Goal: Transaction & Acquisition: Book appointment/travel/reservation

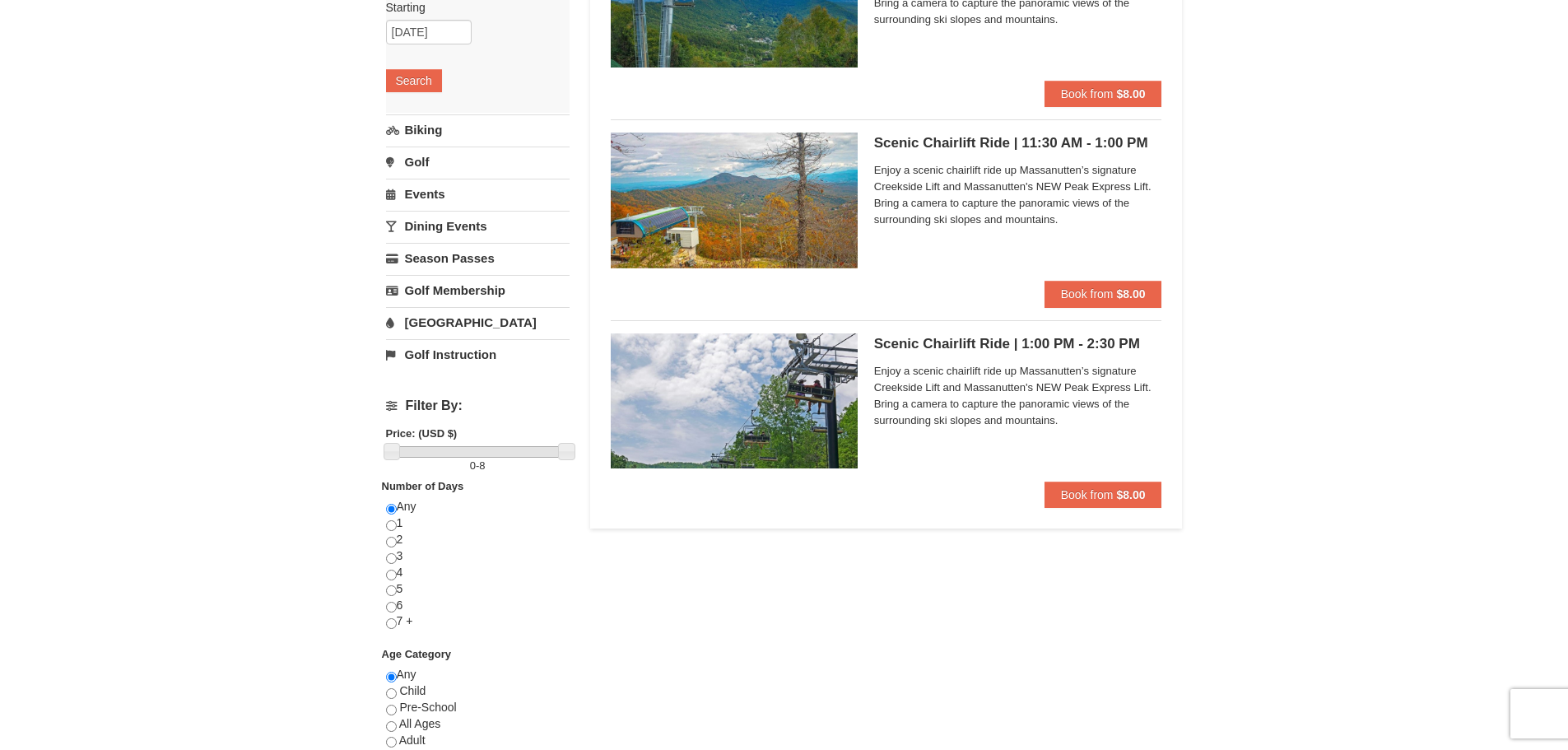
scroll to position [247, 0]
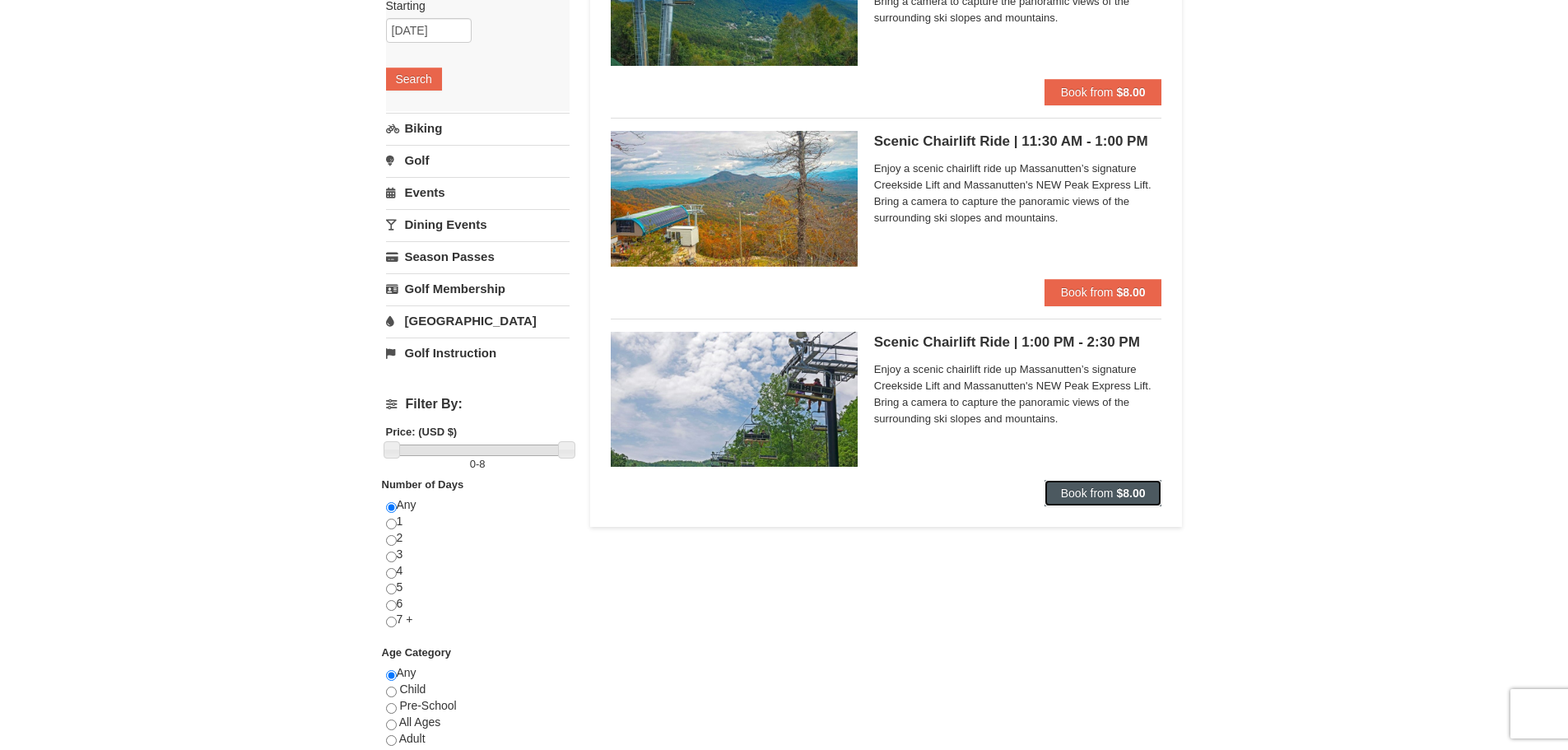
click at [1110, 492] on span "Book from" at bounding box center [1087, 492] width 53 height 13
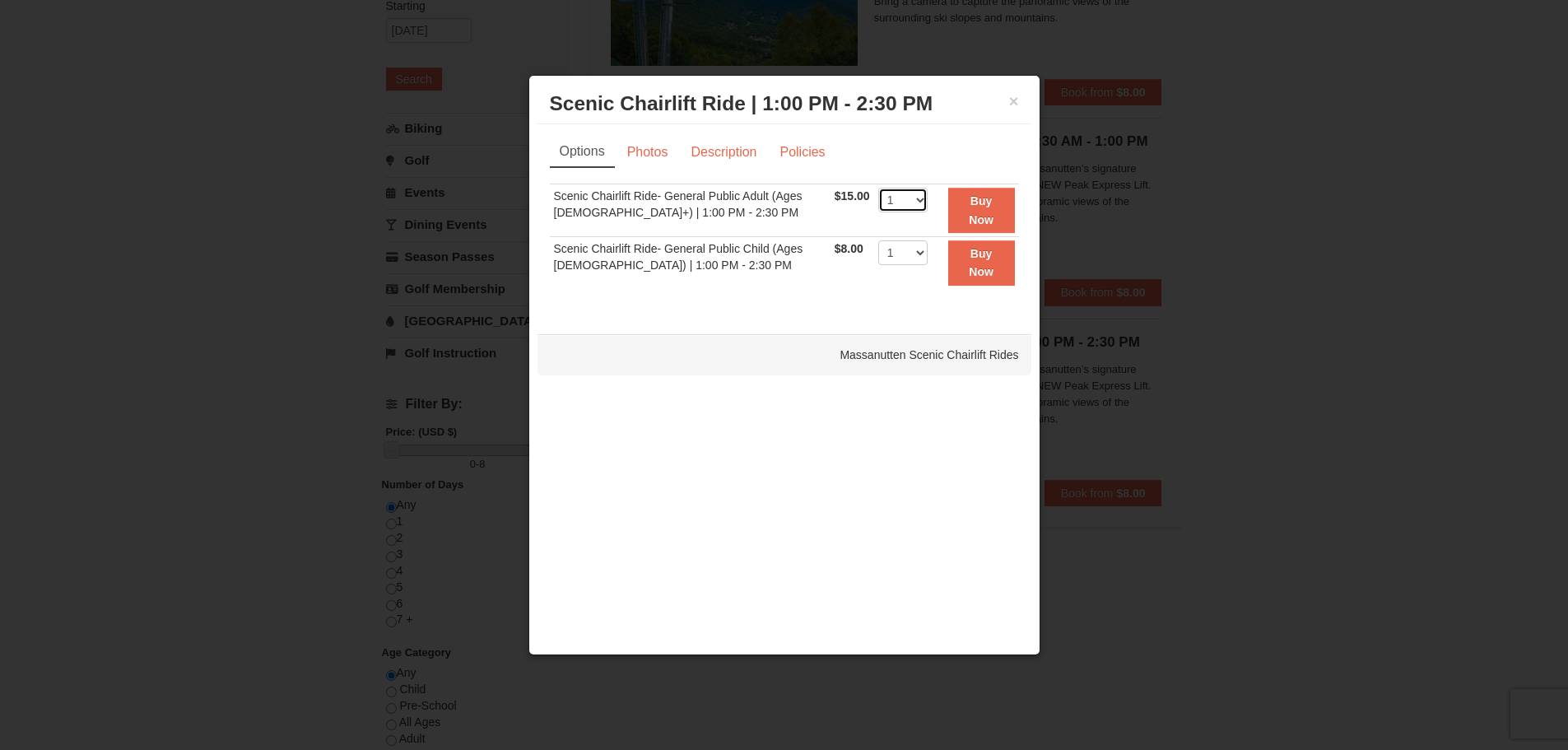
click at [909, 206] on select "1 2 3 4 5 6 7 8 9 10 11 12 13 14 15 16 17 18 19 20 21 22" at bounding box center [903, 200] width 50 height 24
select select "3"
click at [878, 188] on select "1 2 3 4 5 6 7 8 9 10 11 12 13 14 15 16 17 18 19 20 21 22" at bounding box center [903, 200] width 50 height 24
click at [1016, 110] on button "×" at bounding box center [1014, 101] width 10 height 17
click at [1016, 137] on div "Options Photos Description Policies Sorry, no matches found. Please remove some…" at bounding box center [784, 221] width 470 height 169
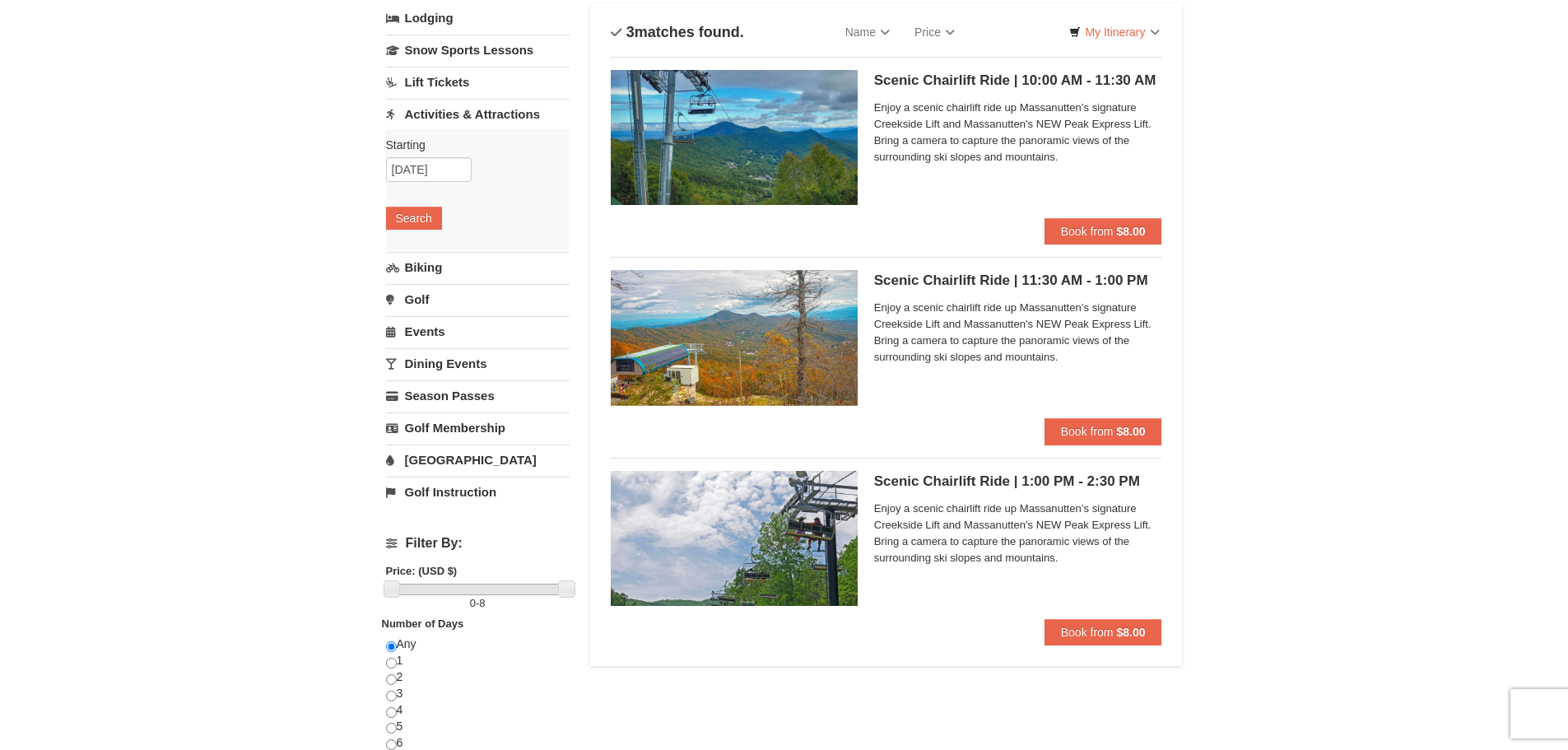
scroll to position [83, 0]
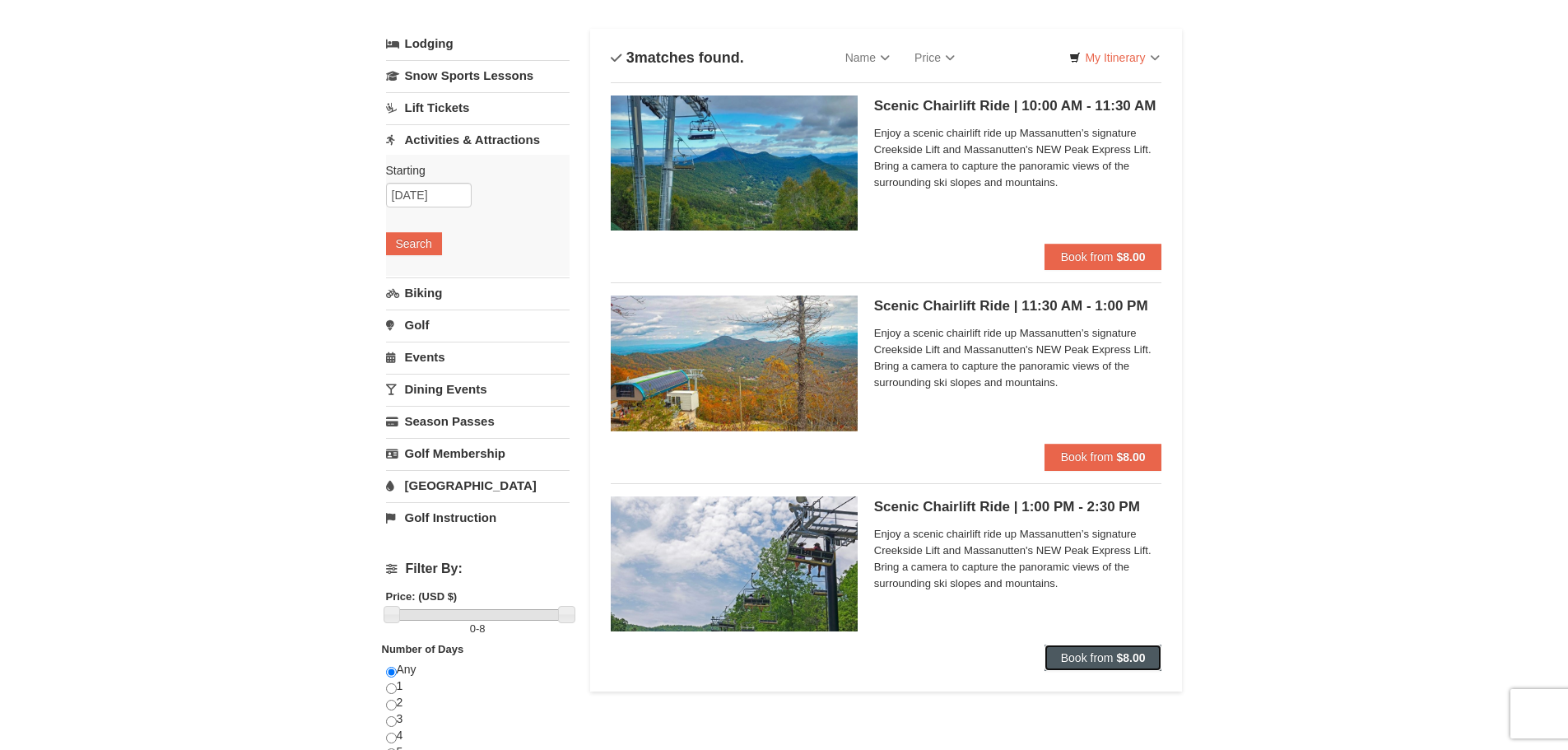
click at [1130, 652] on strong "$8.00" at bounding box center [1131, 658] width 29 height 13
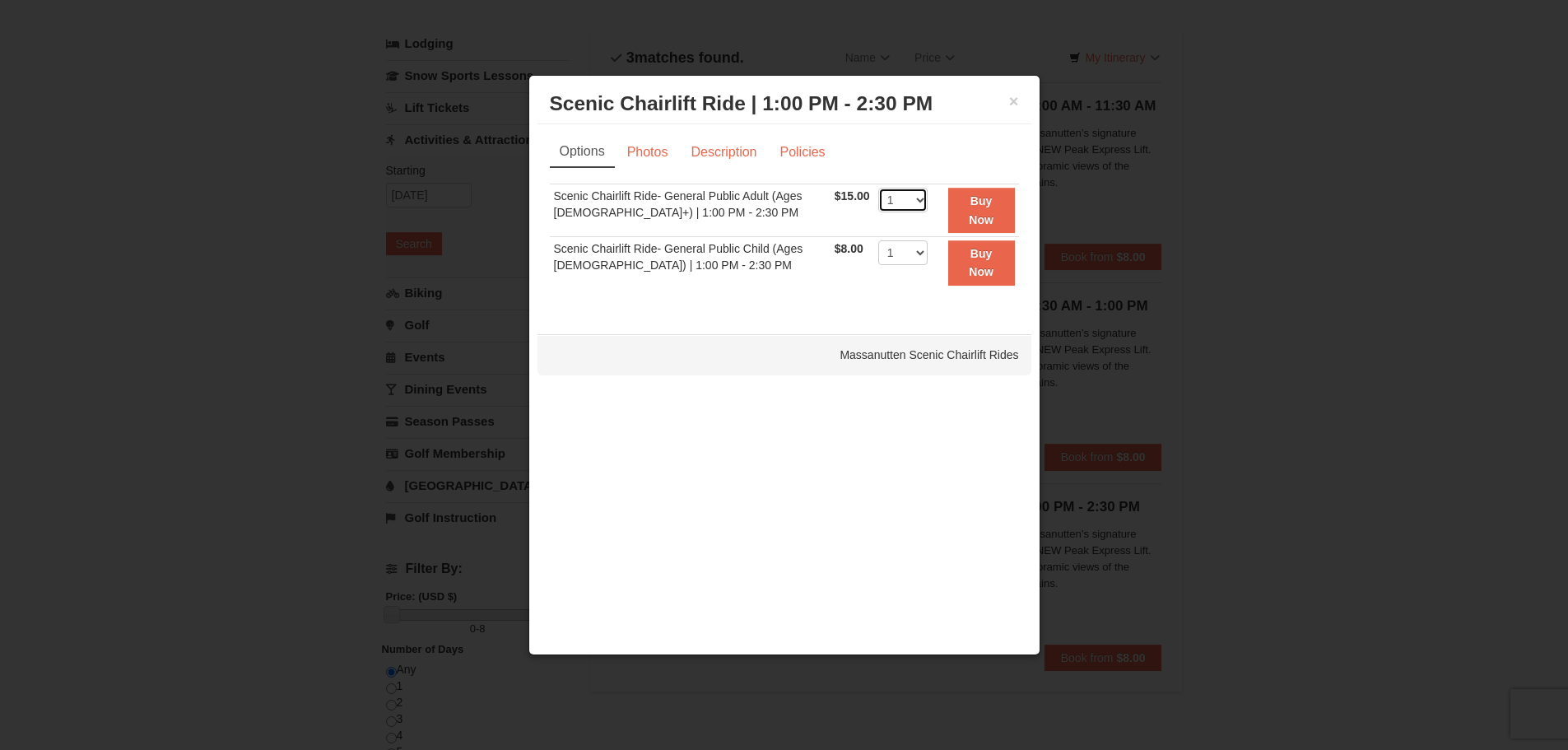
click at [913, 203] on select "1 2 3 4 5 6 7 8 9 10 11 12 13 14 15 16 17 18 19 20 21 22" at bounding box center [903, 200] width 50 height 24
select select "2"
click at [878, 188] on select "1 2 3 4 5 6 7 8 9 10 11 12 13 14 15 16 17 18 19 20 21 22" at bounding box center [903, 200] width 50 height 24
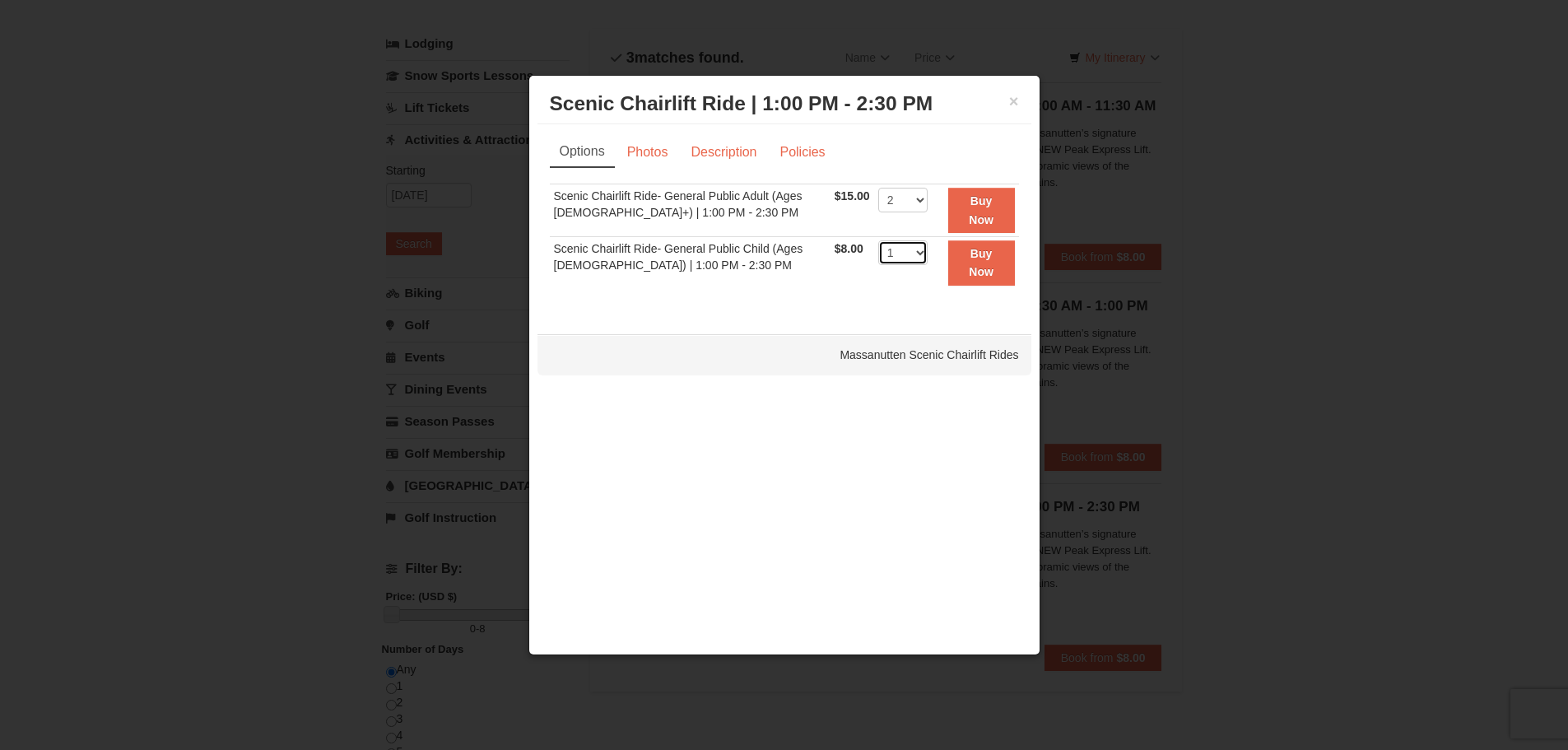
click at [891, 240] on select "1 2 3 4 5 6 7 8 9 10 11 12 13 14 15 16 17 18 19 20 21 22" at bounding box center [903, 252] width 50 height 24
click at [749, 290] on div "Sorry, no matches found. Please remove some filters, or change your dates to fi…" at bounding box center [784, 244] width 470 height 122
click at [980, 214] on strong "Buy Now" at bounding box center [981, 210] width 24 height 31
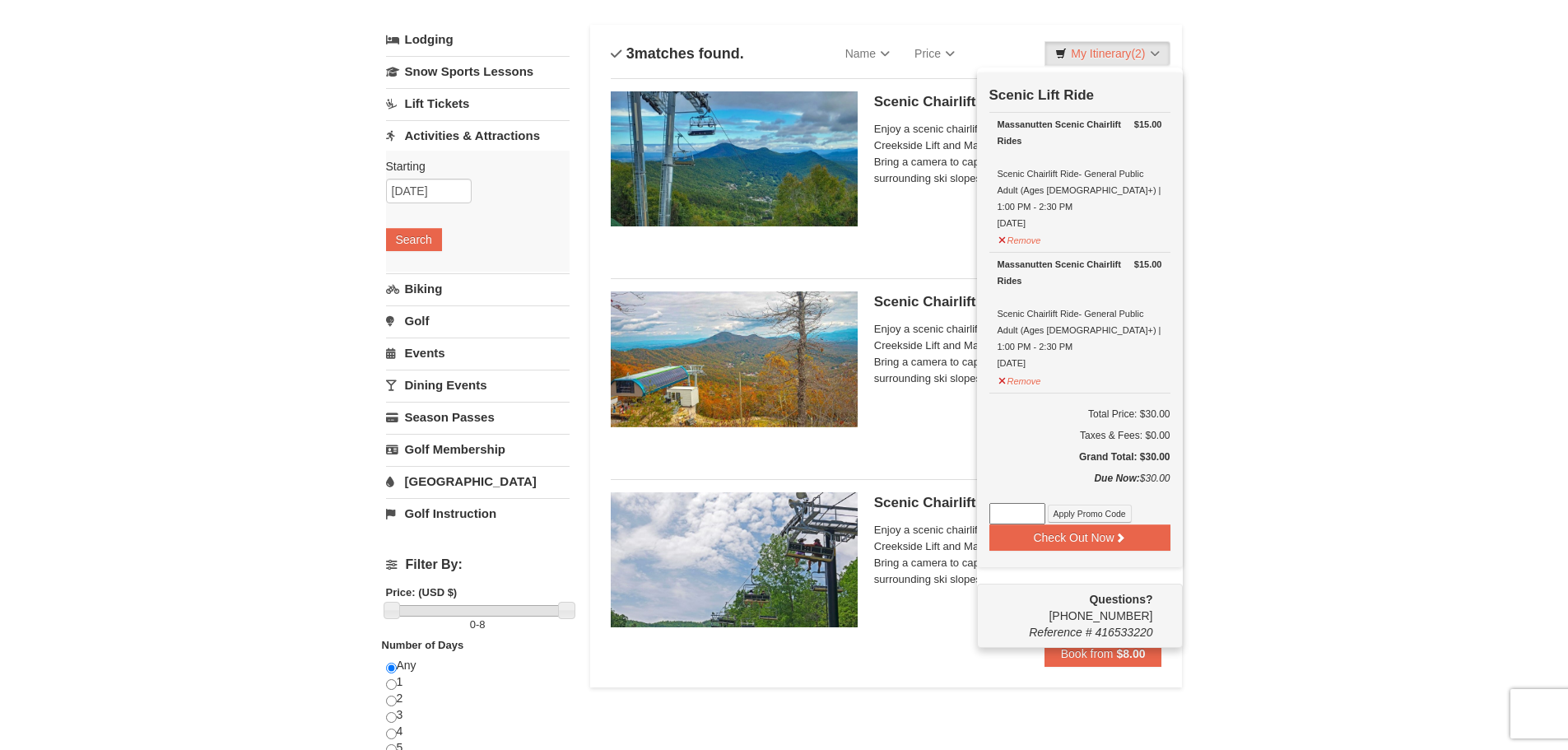
scroll to position [252, 0]
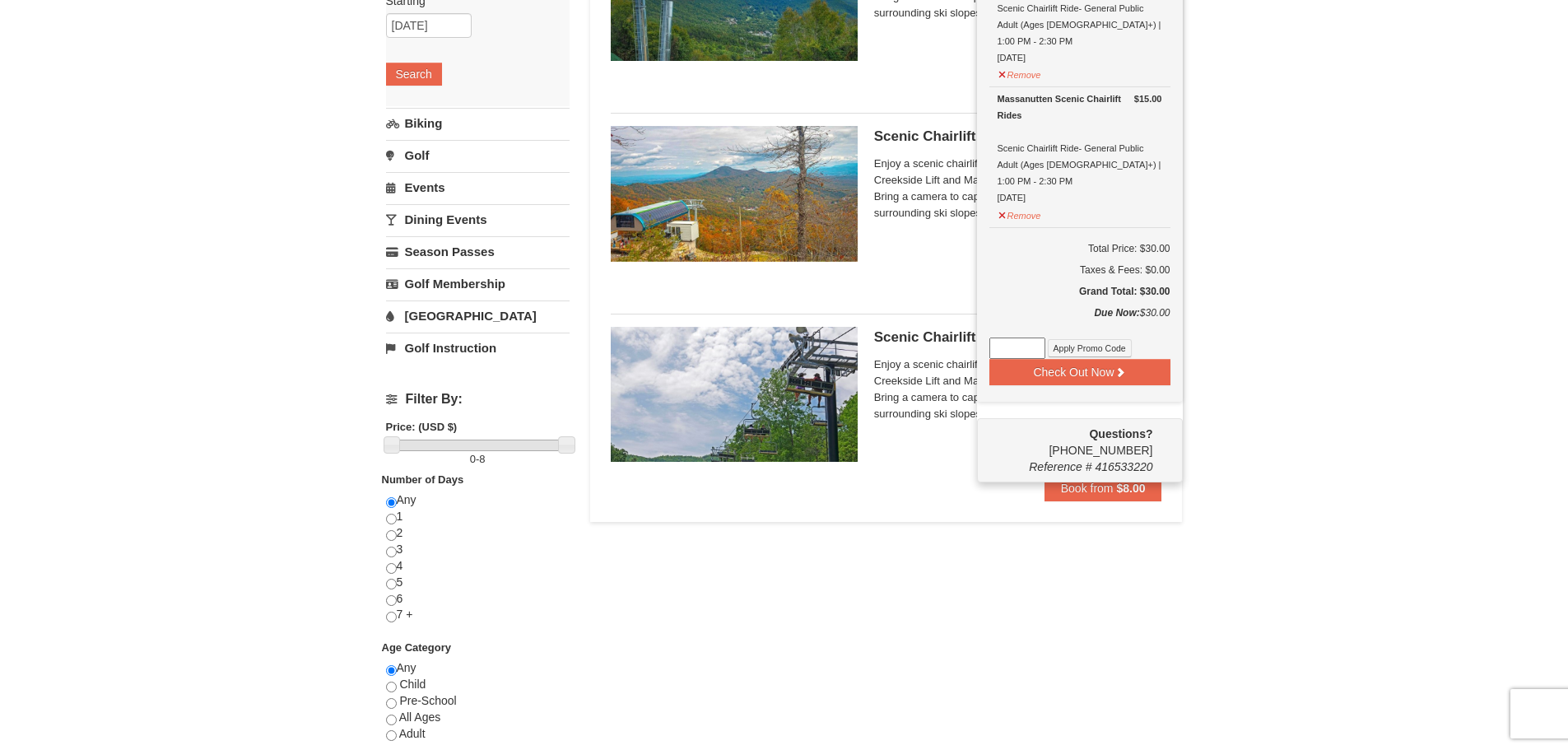
click at [951, 497] on li "Scenic Chairlift Ride | 1:00 PM - 2:30 PM Massanutten Scenic Chairlift Rides En…" at bounding box center [886, 408] width 551 height 188
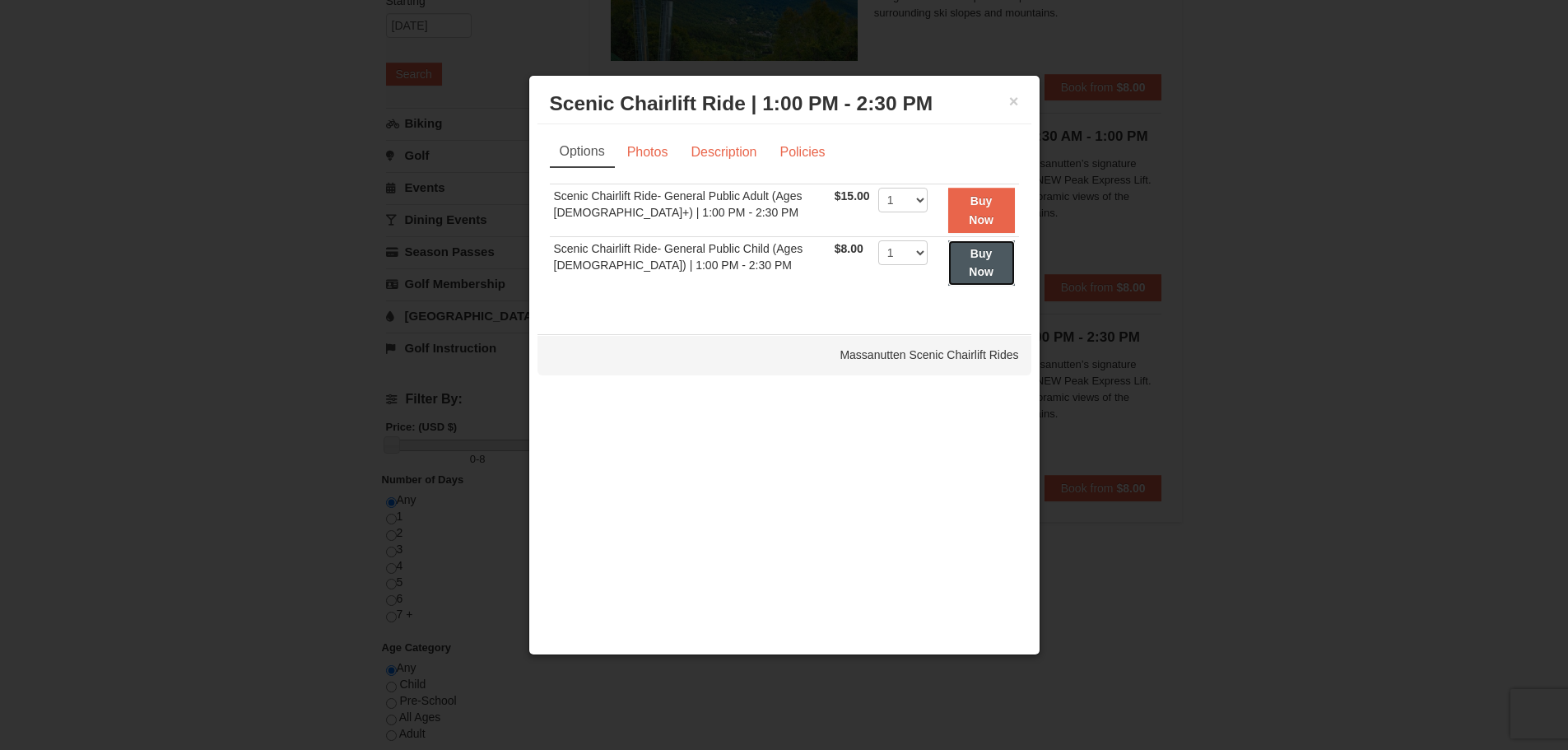
click at [976, 261] on button "Buy Now" at bounding box center [982, 263] width 67 height 45
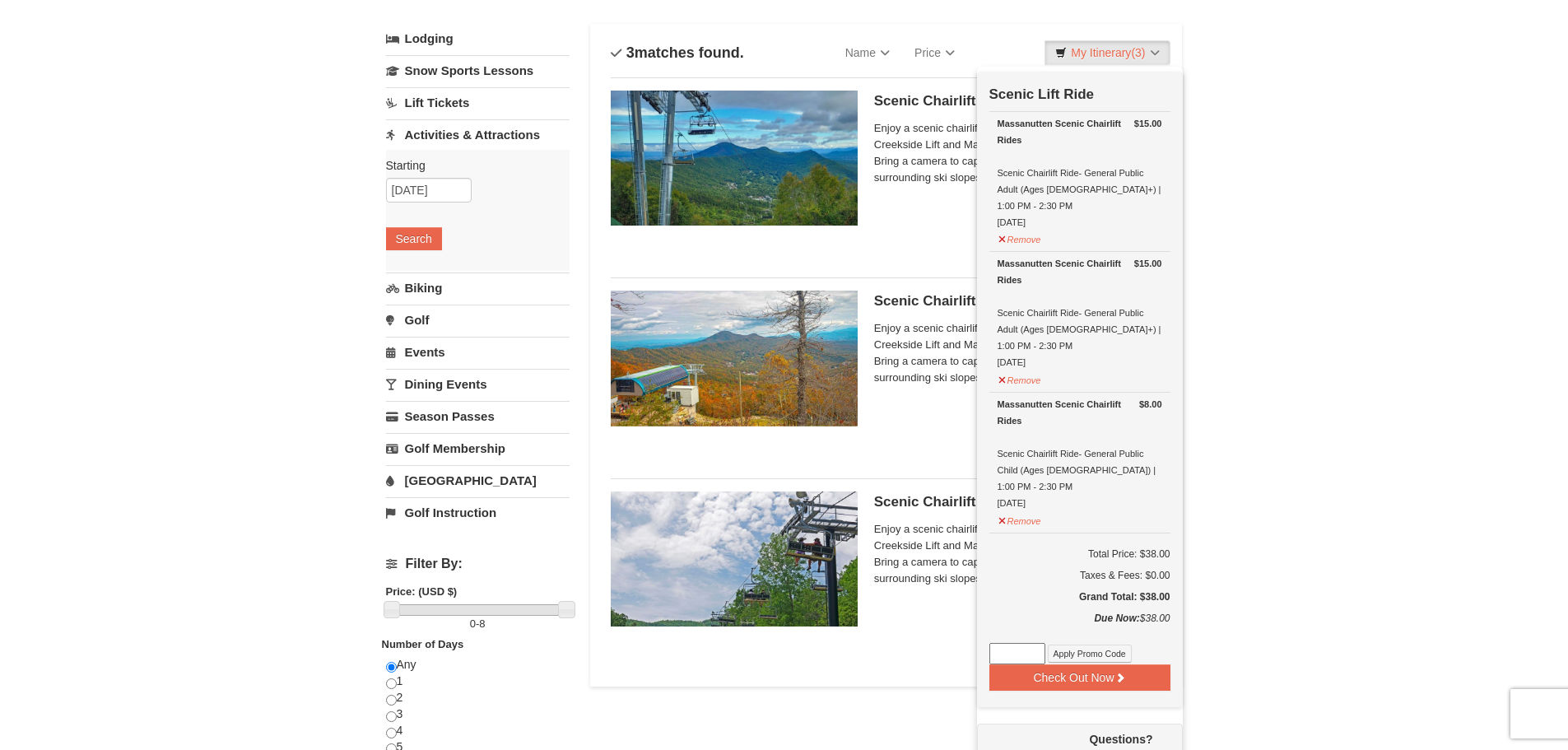
scroll to position [0, 0]
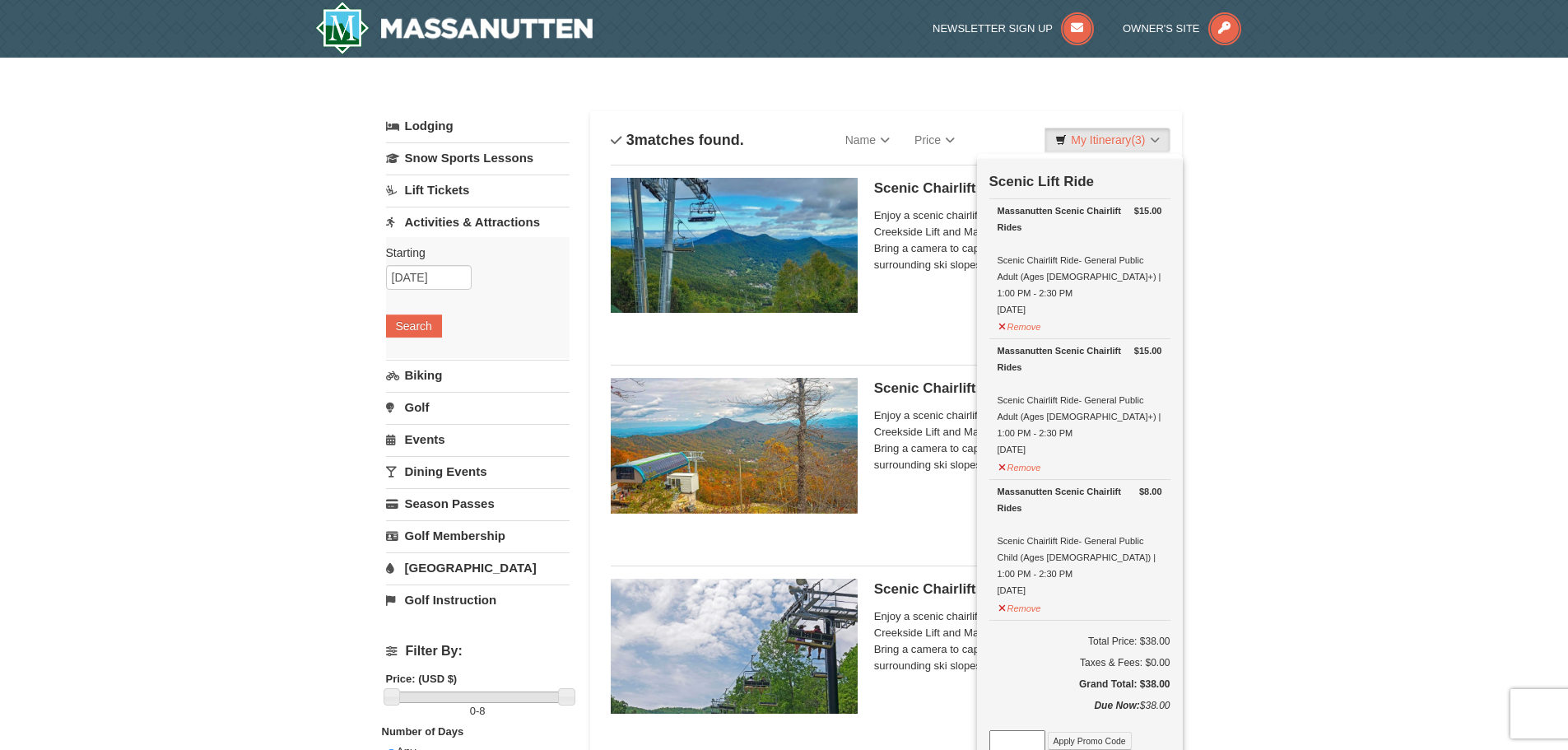
click at [1352, 374] on div "× Categories List Filter My Itinerary (3) Check Out Now Scenic Lift Ride $15.00…" at bounding box center [784, 659] width 1568 height 1203
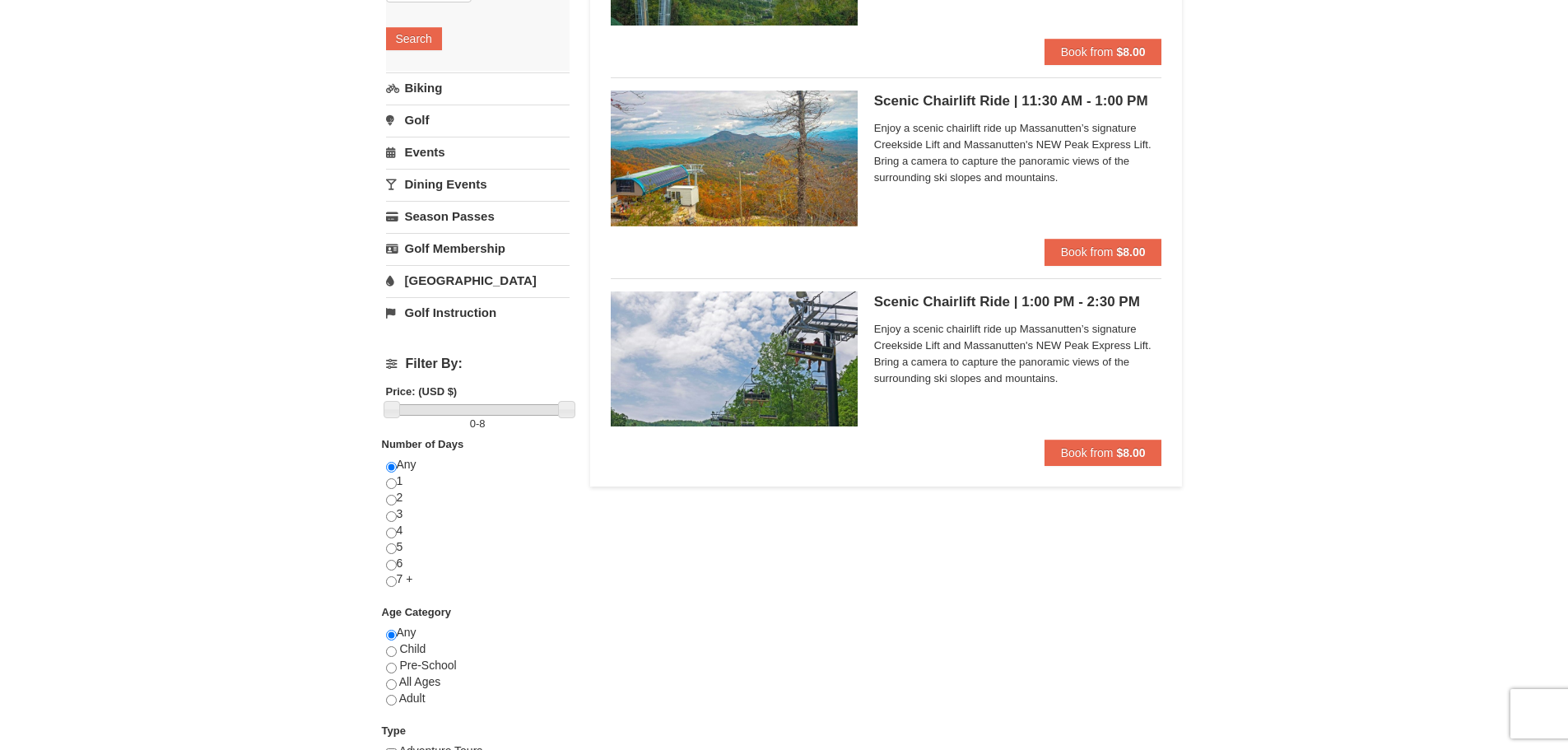
scroll to position [330, 0]
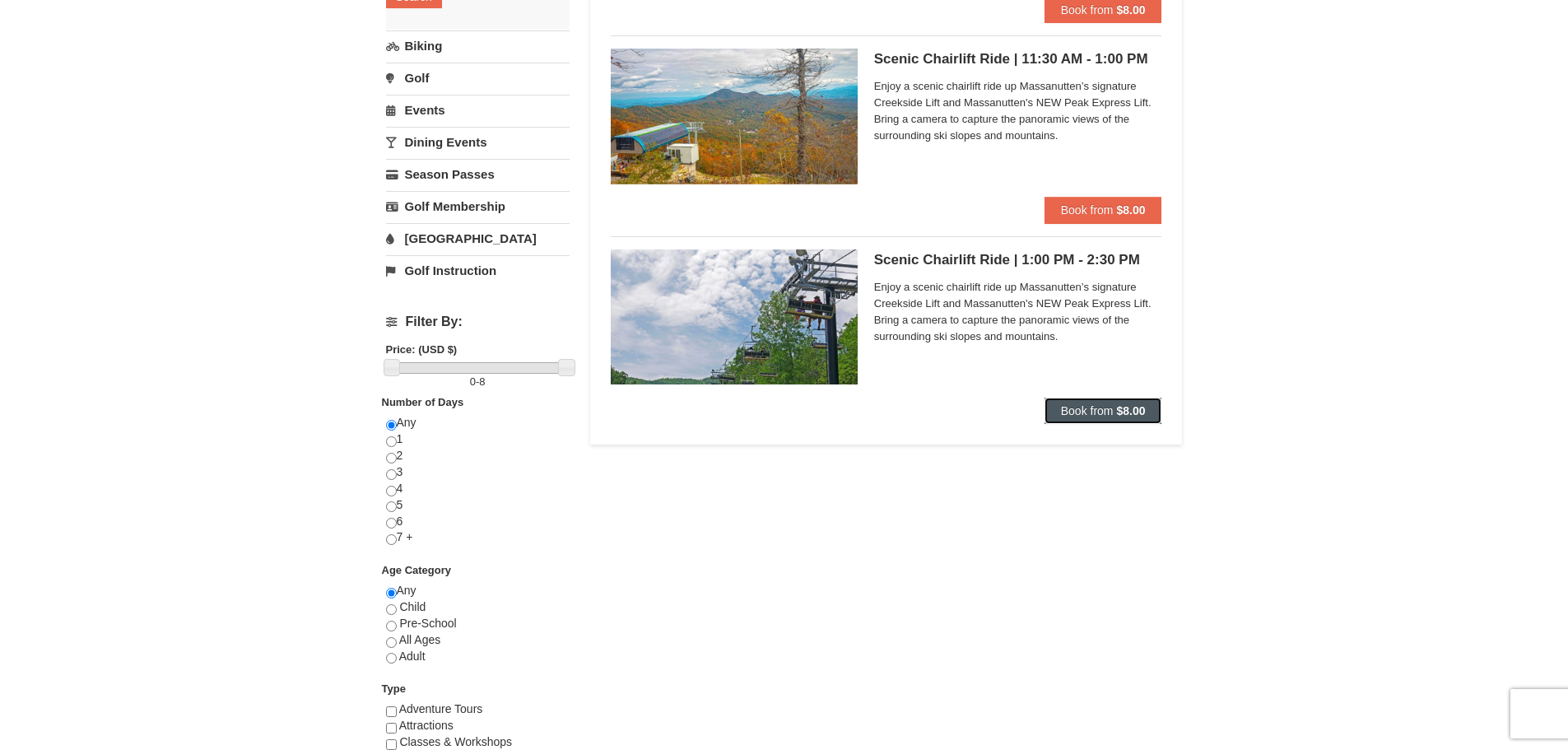
click at [1124, 409] on strong "$8.00" at bounding box center [1131, 411] width 29 height 13
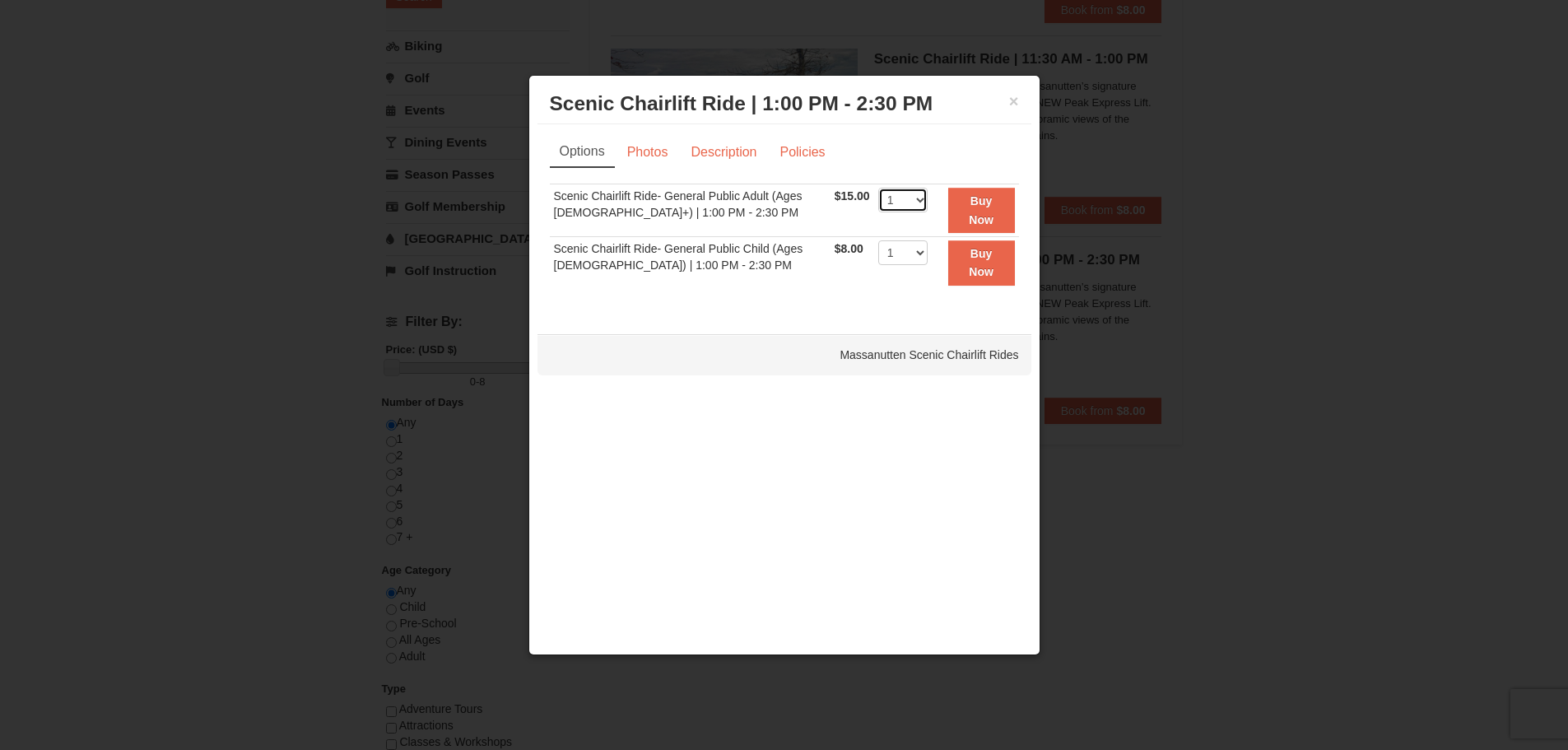
click at [919, 199] on select "1 2 3 4 5 6 7 8 9 10 11 12 13 14 15 16 17 18 19 20 21 22" at bounding box center [903, 200] width 50 height 24
select select "3"
click at [878, 188] on select "1 2 3 4 5 6 7 8 9 10 11 12 13 14 15 16 17 18 19 20 21 22" at bounding box center [903, 200] width 50 height 24
click at [969, 207] on strong "Buy Now" at bounding box center [981, 210] width 24 height 31
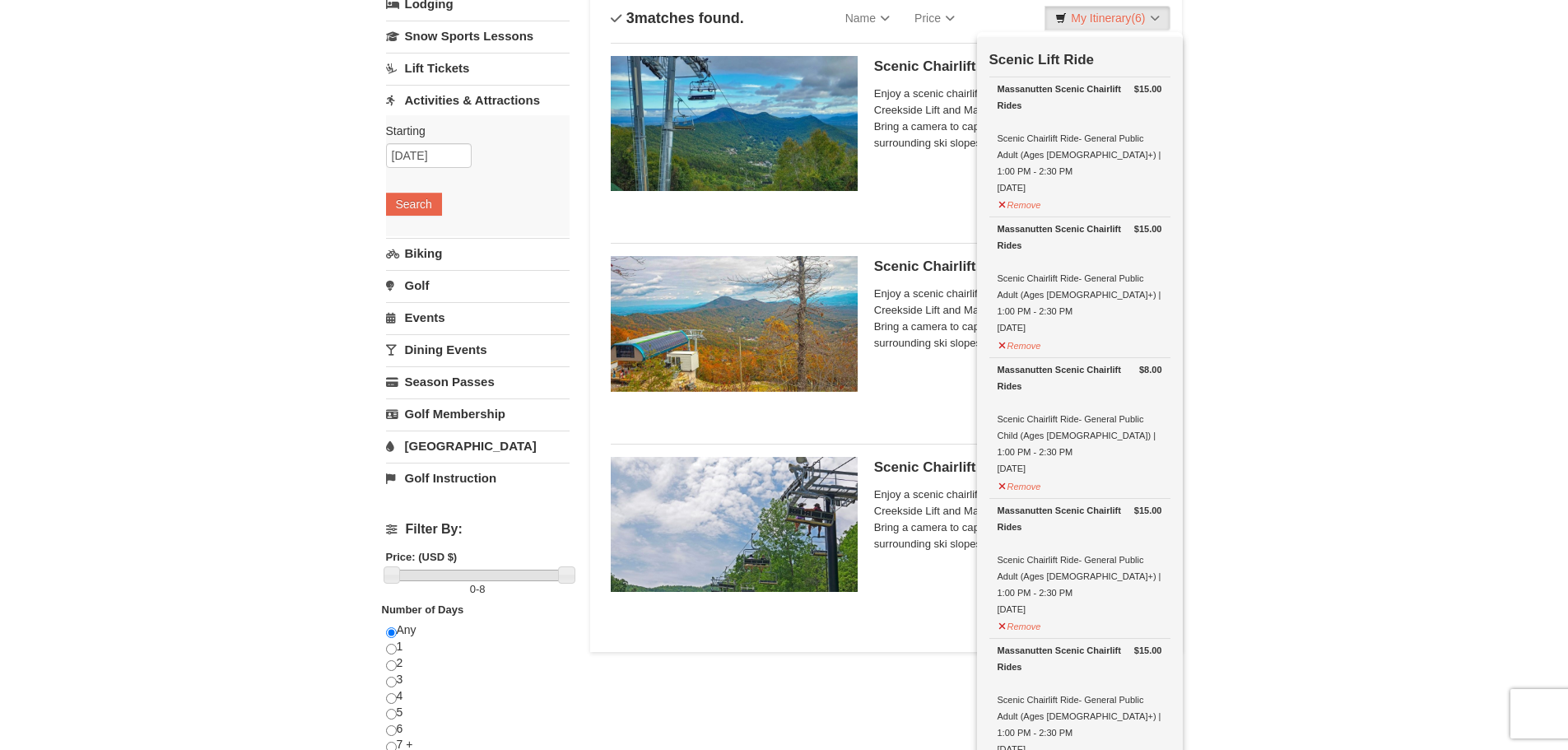
scroll to position [417, 0]
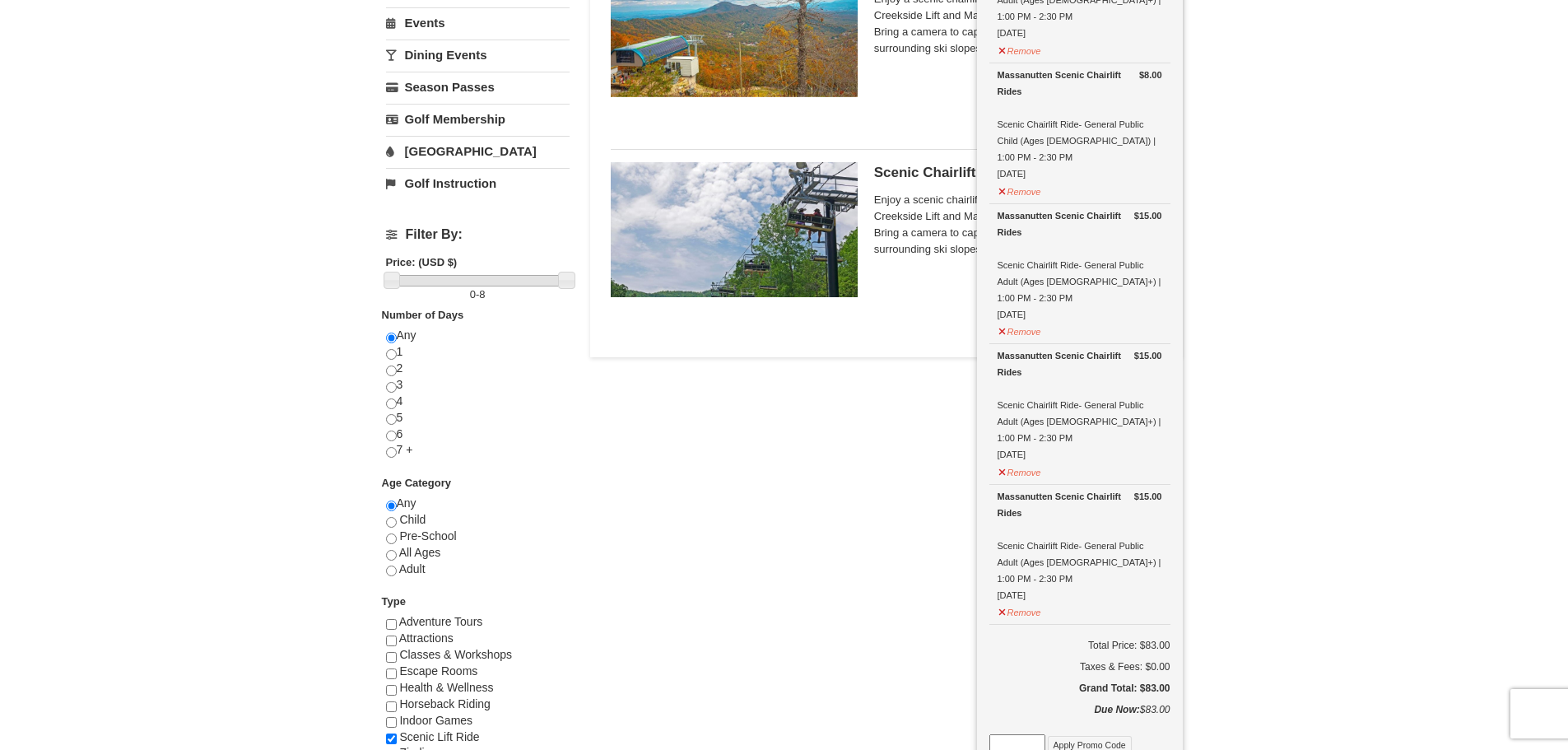
click at [791, 265] on img at bounding box center [734, 229] width 247 height 135
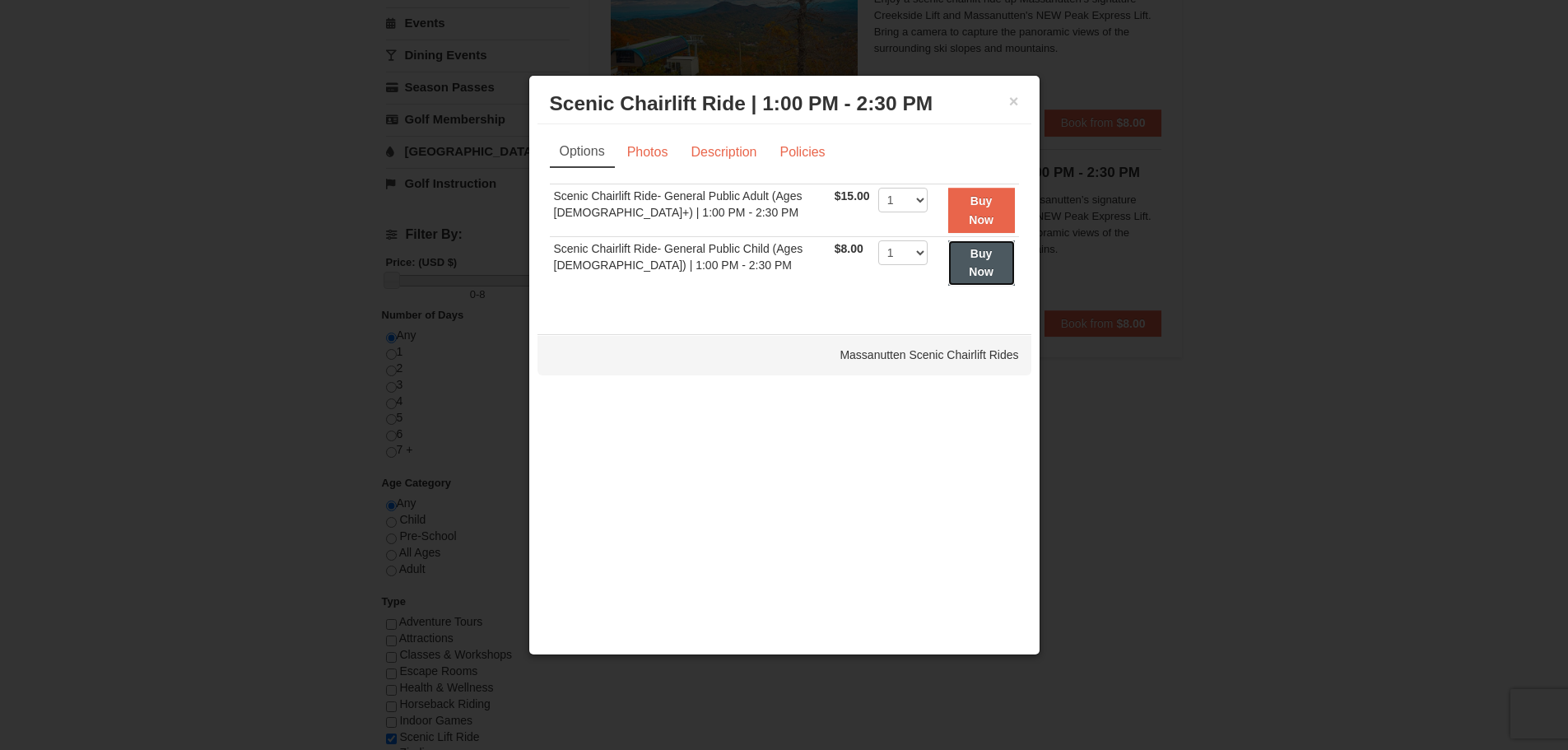
click at [971, 274] on strong "Buy Now" at bounding box center [981, 263] width 24 height 31
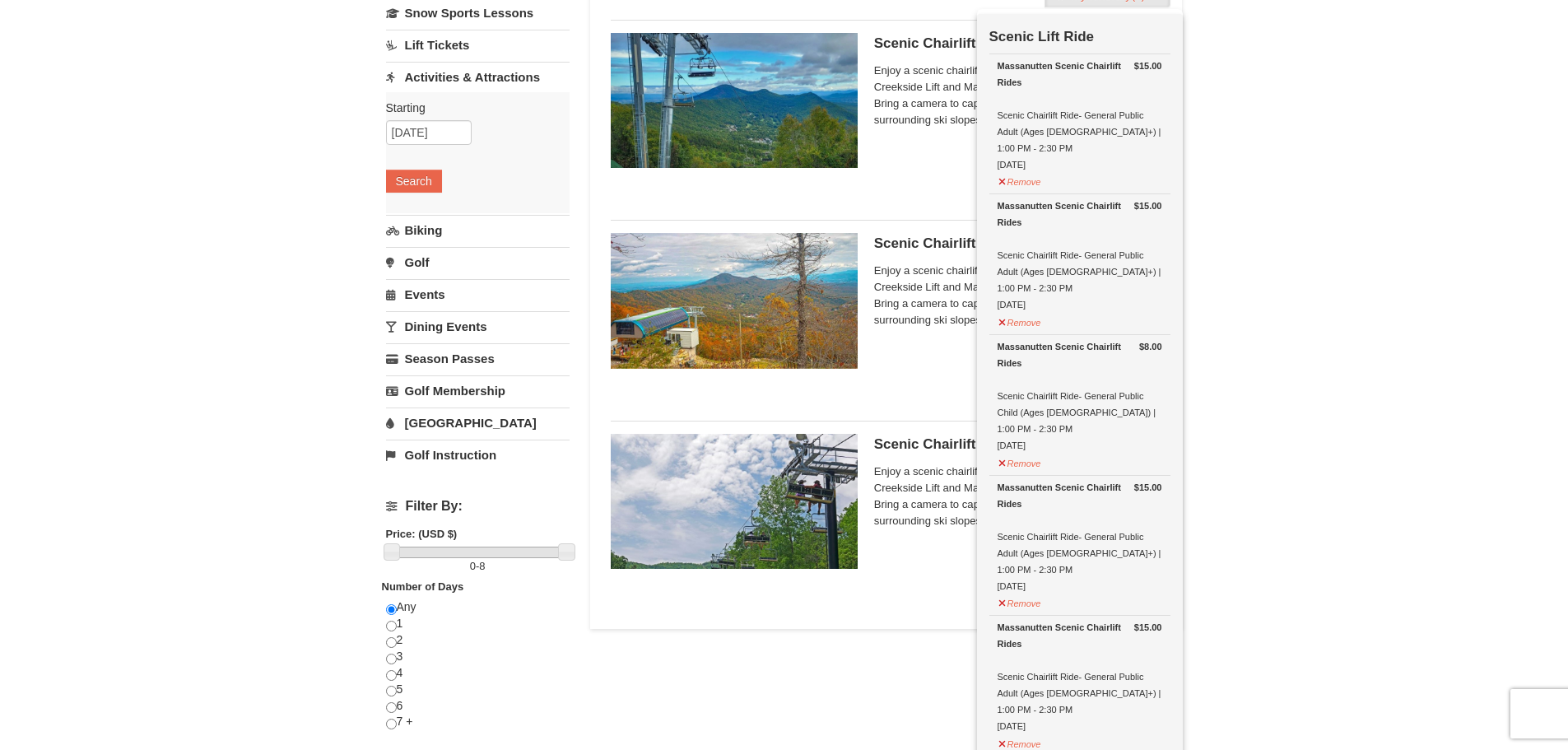
scroll to position [170, 0]
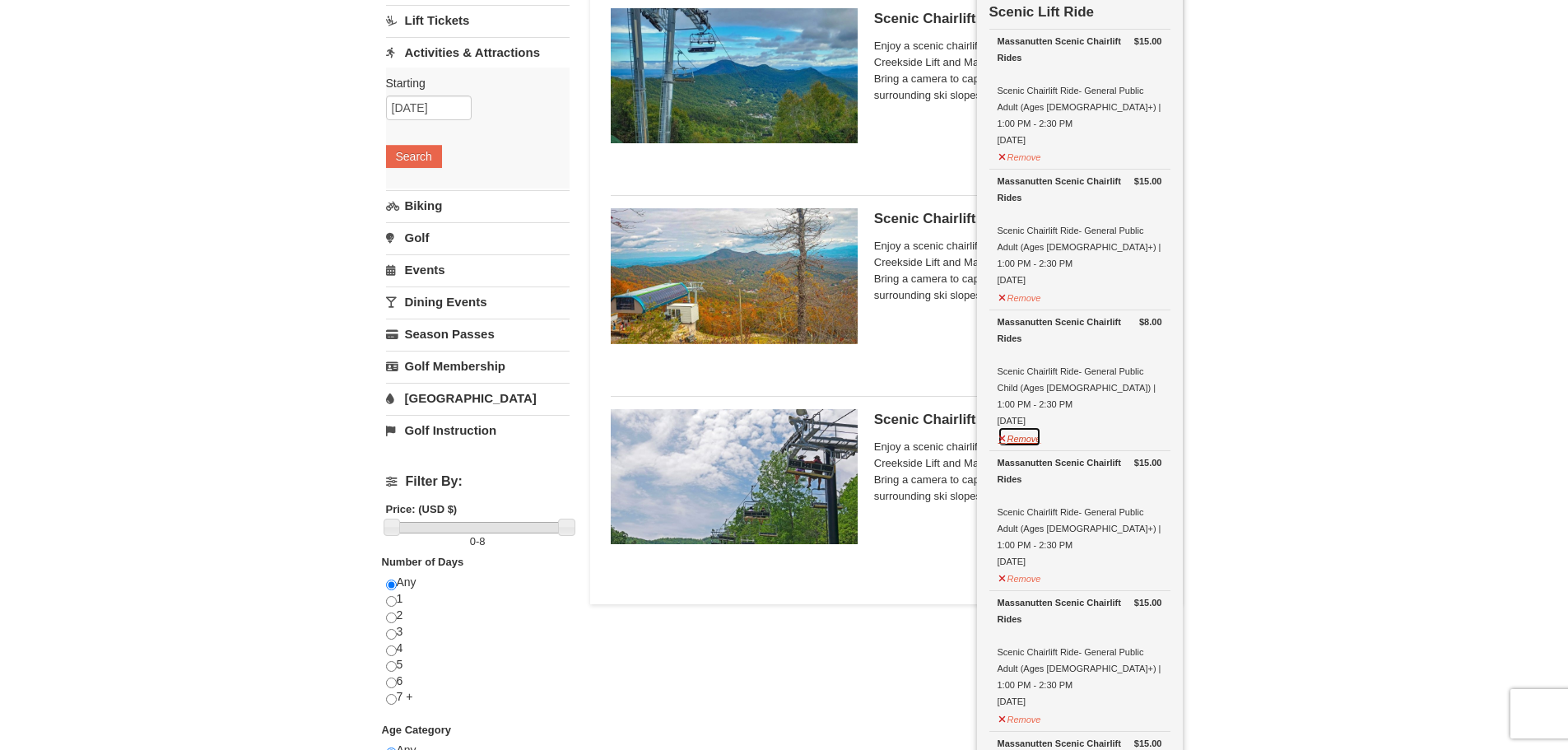
click at [1025, 426] on button "Remove" at bounding box center [1019, 437] width 44 height 21
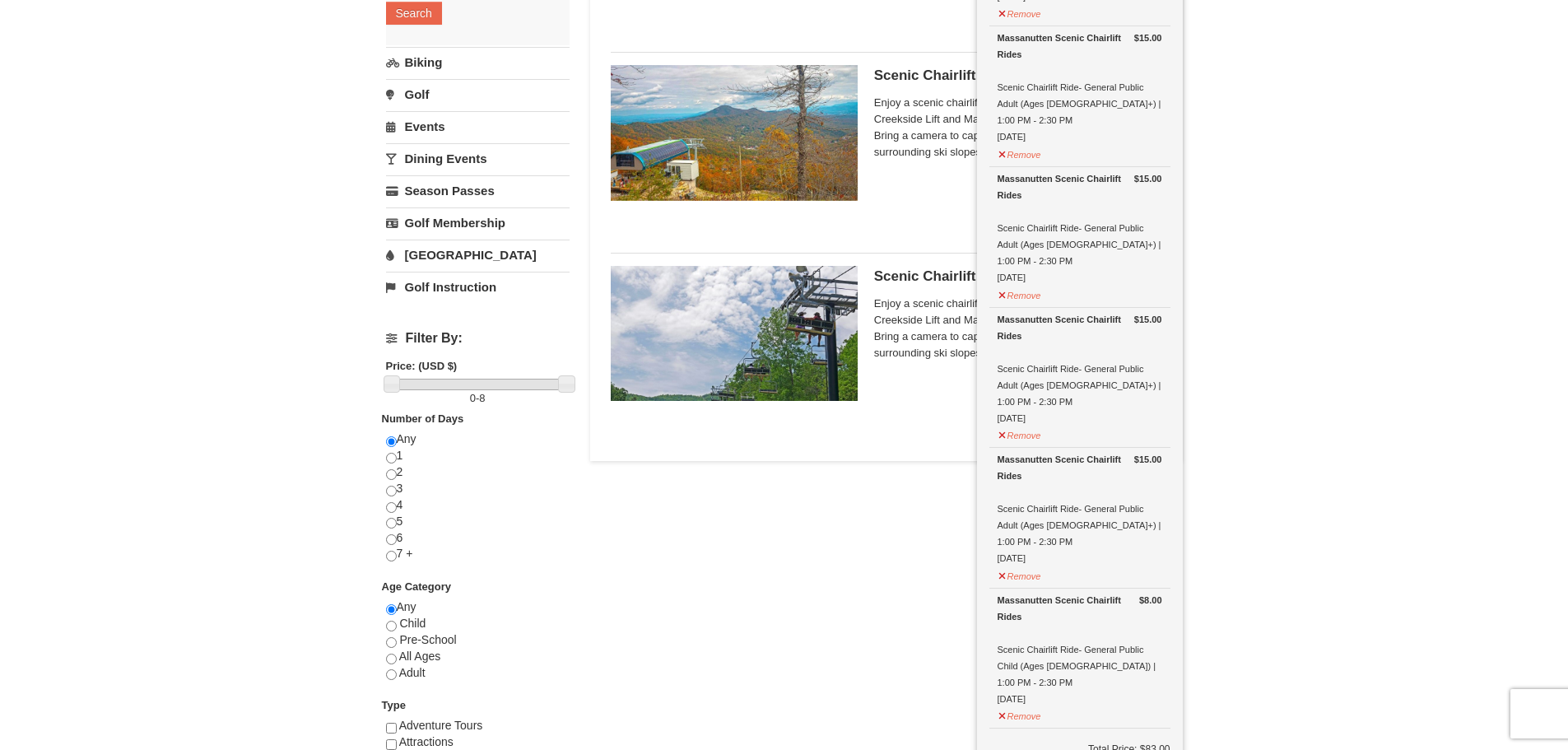
scroll to position [334, 0]
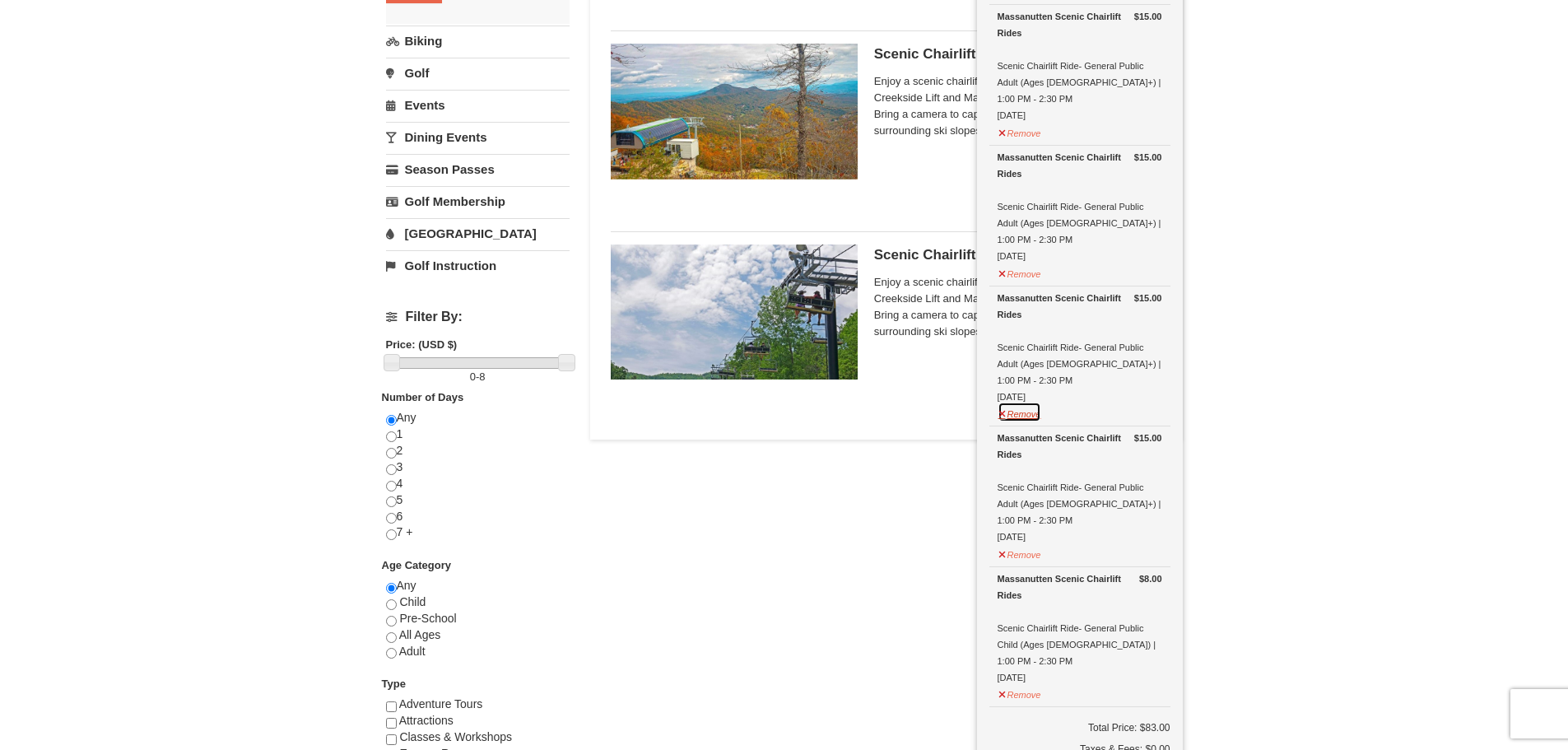
click at [1027, 402] on button "Remove" at bounding box center [1019, 412] width 44 height 21
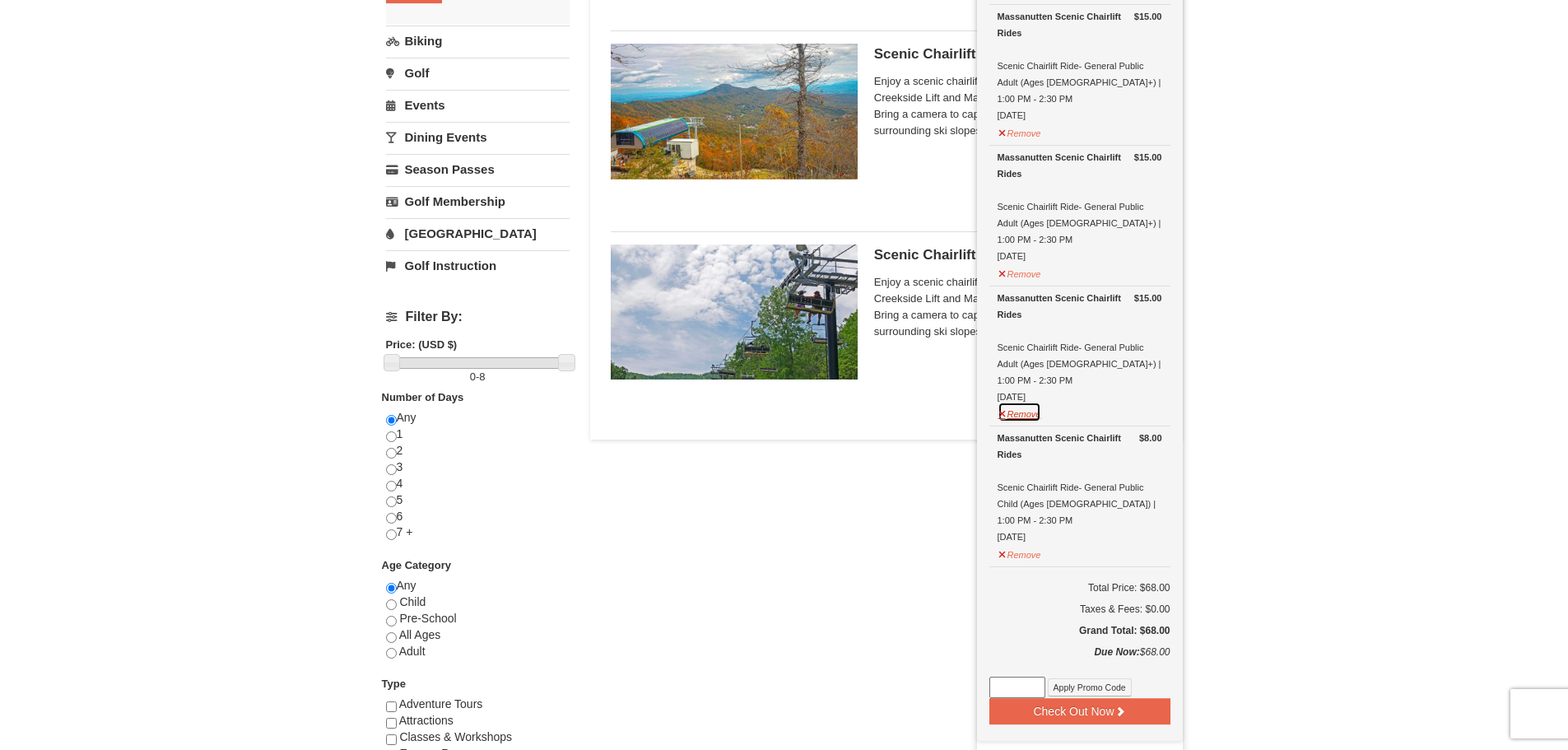
click at [1033, 402] on button "Remove" at bounding box center [1019, 412] width 44 height 21
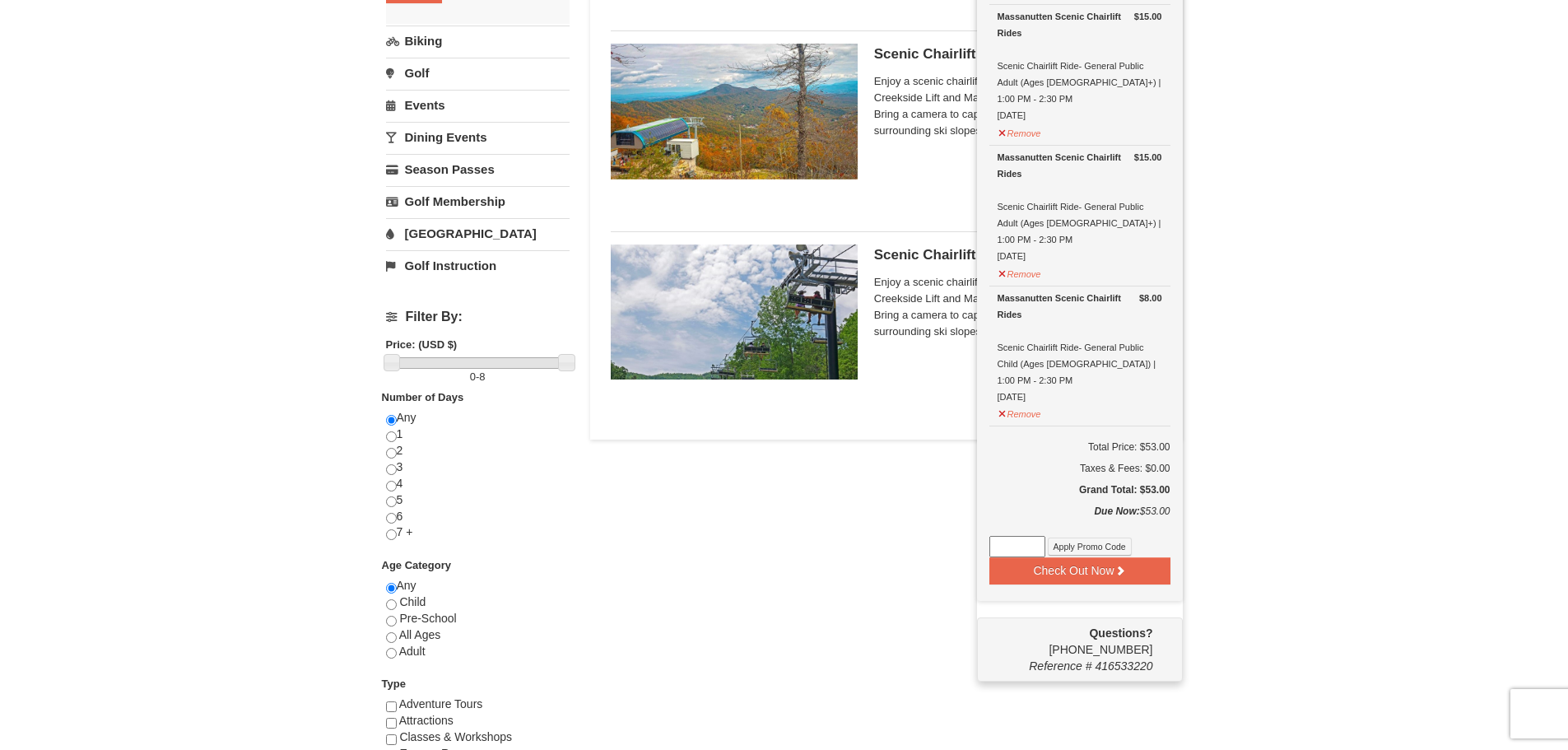
click at [1025, 536] on input at bounding box center [1018, 546] width 56 height 22
paste input "BOGO50"
type input "BOGO50"
click at [1097, 538] on button "Apply Promo Code" at bounding box center [1090, 546] width 84 height 18
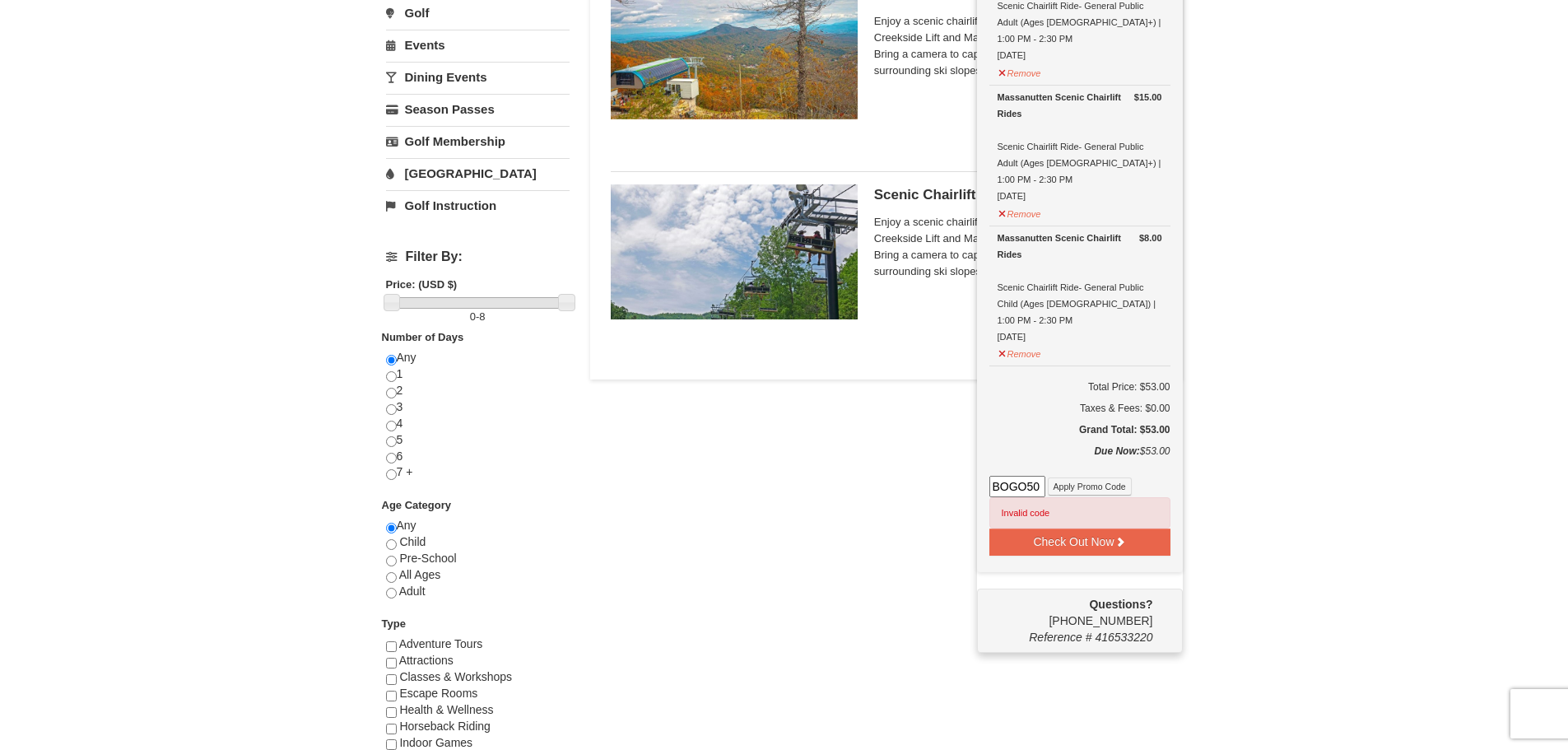
scroll to position [412, 0]
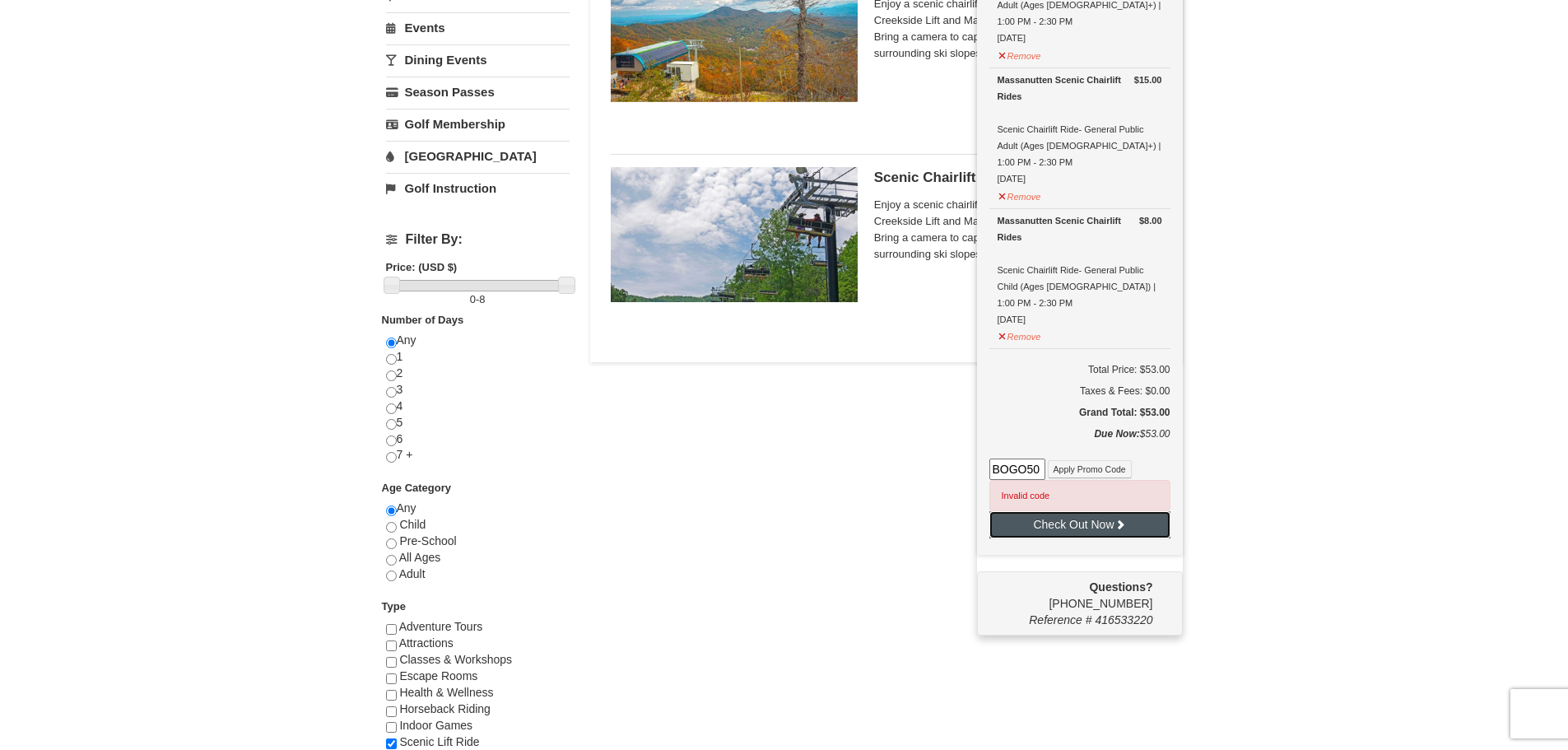
click at [1087, 512] on button "Check Out Now" at bounding box center [1080, 525] width 181 height 26
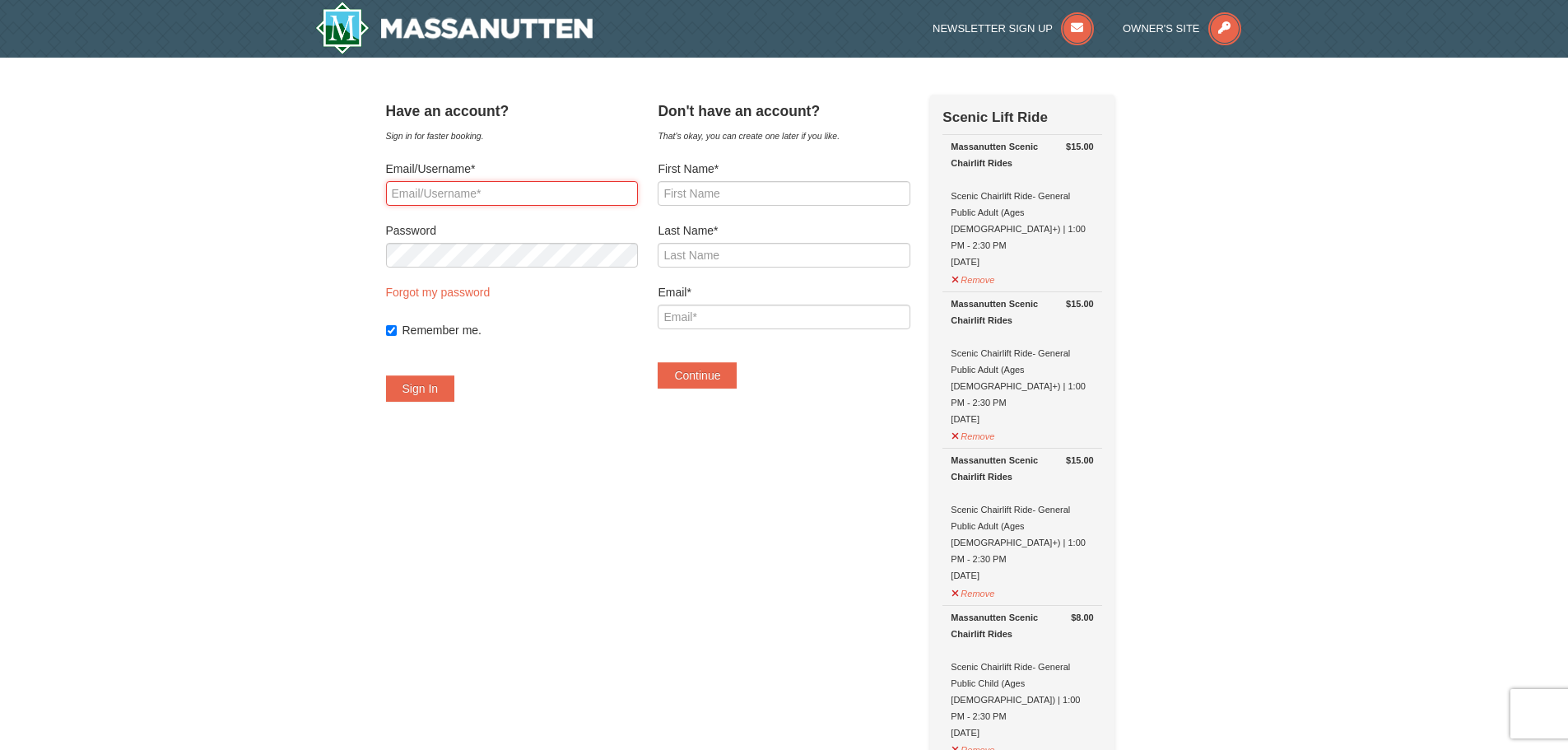
click at [577, 194] on input "Email/Username*" at bounding box center [512, 193] width 252 height 24
type input "shahabdost979@gmail.com"
click at [386, 376] on button "Sign In" at bounding box center [421, 389] width 70 height 26
click at [400, 329] on div "Have an account? Sign in for faster booking. Email/Username* shahabdost979@gmai…" at bounding box center [784, 734] width 797 height 1279
click at [397, 329] on input "Remember me." at bounding box center [391, 331] width 10 height 10
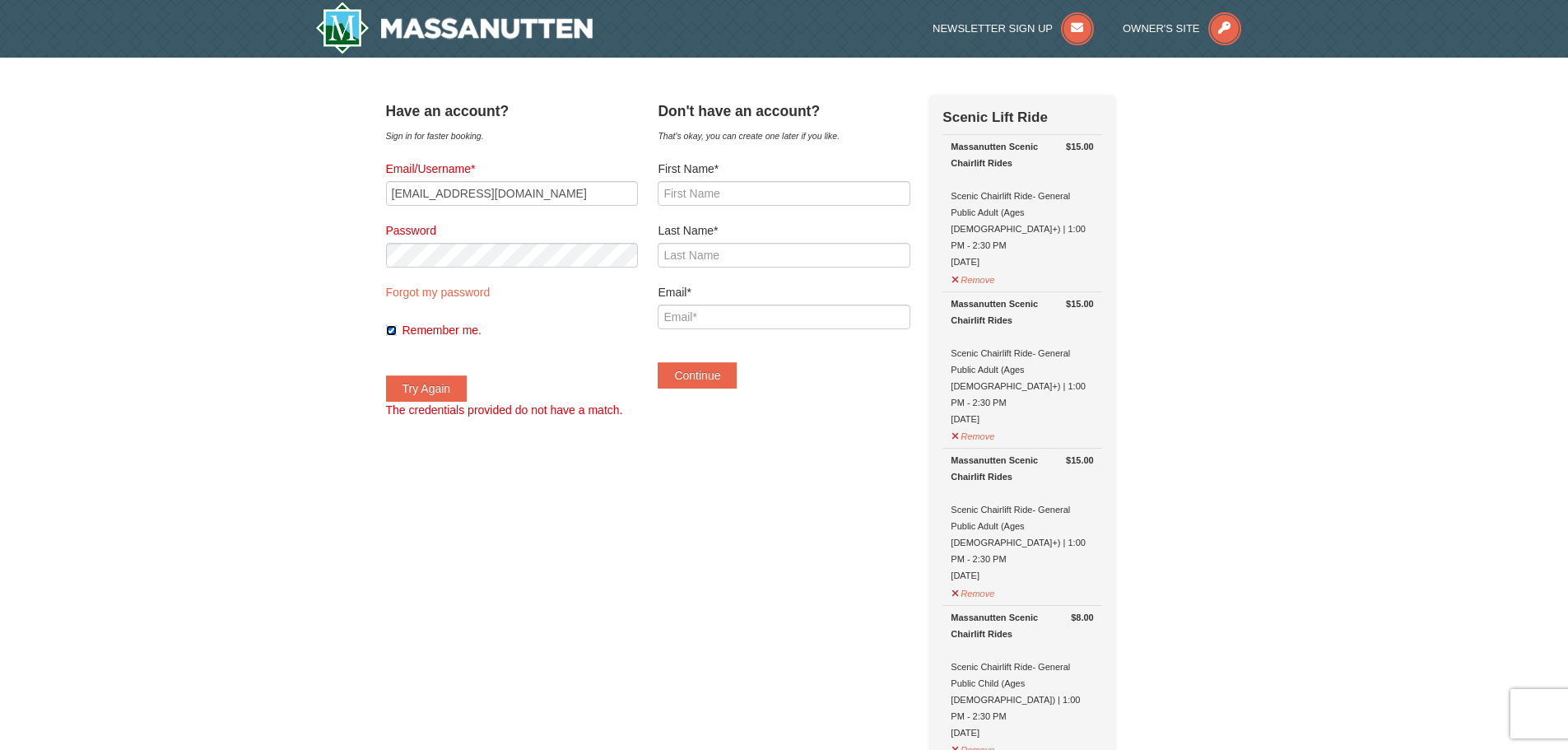
checkbox input "false"
click at [386, 376] on button "Try Again" at bounding box center [427, 389] width 82 height 26
click at [714, 189] on input "First Name*" at bounding box center [784, 193] width 252 height 24
type input "Shahab"
type input "Khan"
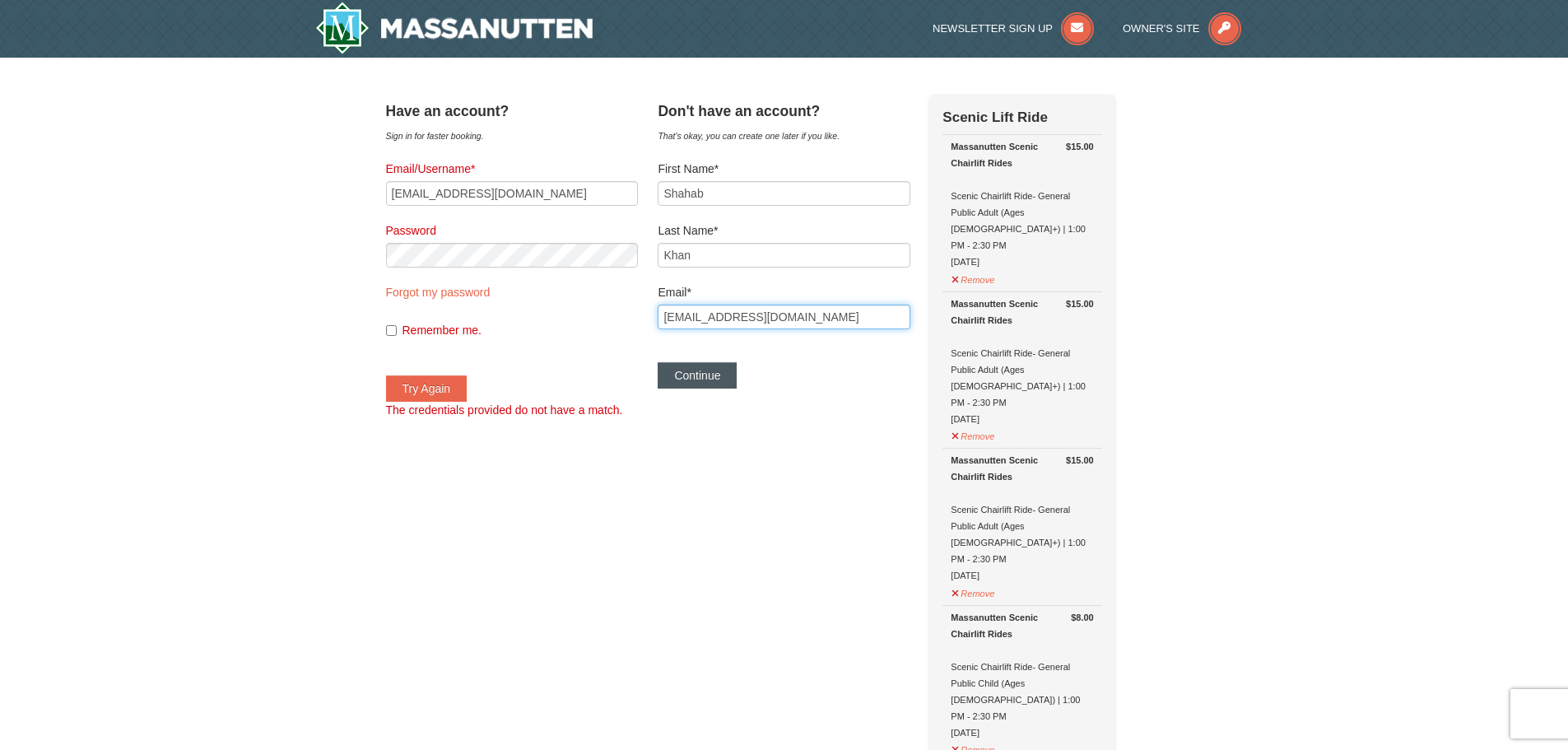
type input "shahabdost979@gmail.com"
click at [730, 378] on button "Continue" at bounding box center [697, 376] width 79 height 26
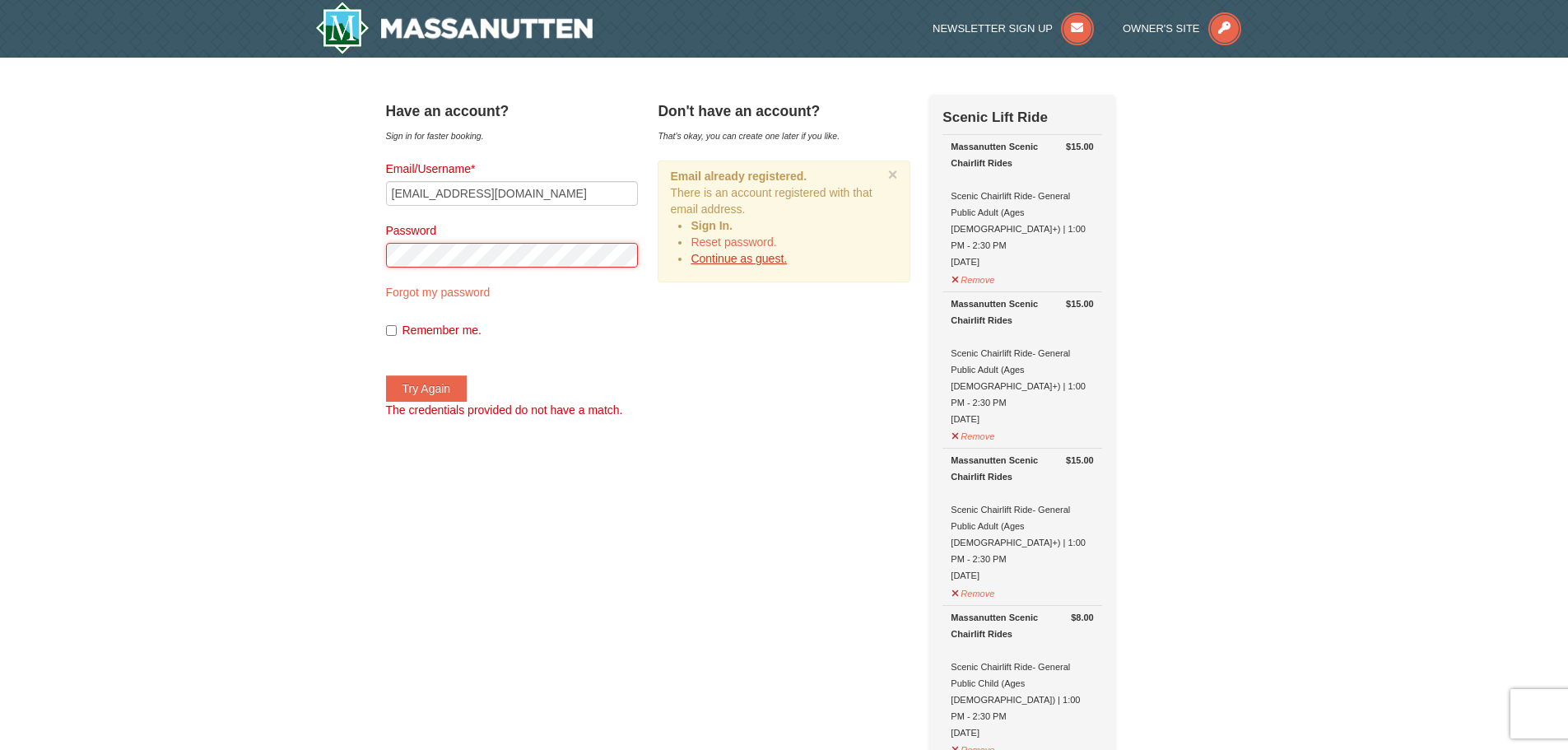
click at [386, 376] on button "Try Again" at bounding box center [427, 389] width 82 height 26
click at [354, 247] on div "× Have an account? Sign in for faster booking. Email/Username* shahabdost979@gm…" at bounding box center [784, 733] width 1568 height 1353
click at [386, 376] on button "Try Again" at bounding box center [427, 389] width 82 height 26
click at [455, 298] on link "Forgot my password" at bounding box center [438, 291] width 104 height 13
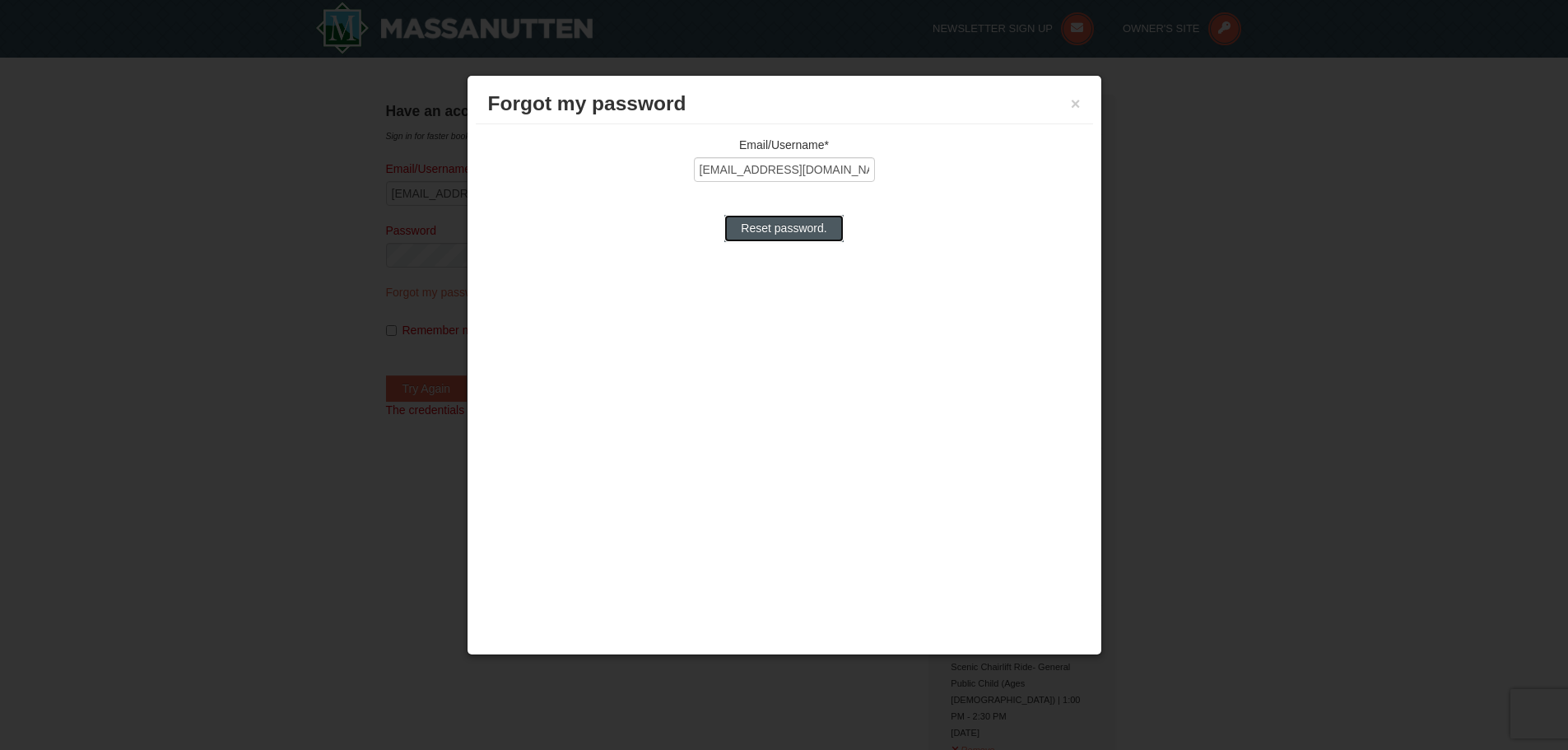
click at [797, 215] on input "Reset password." at bounding box center [784, 228] width 118 height 26
type input "Processing..."
type input "shahabdost979@gmail.com"
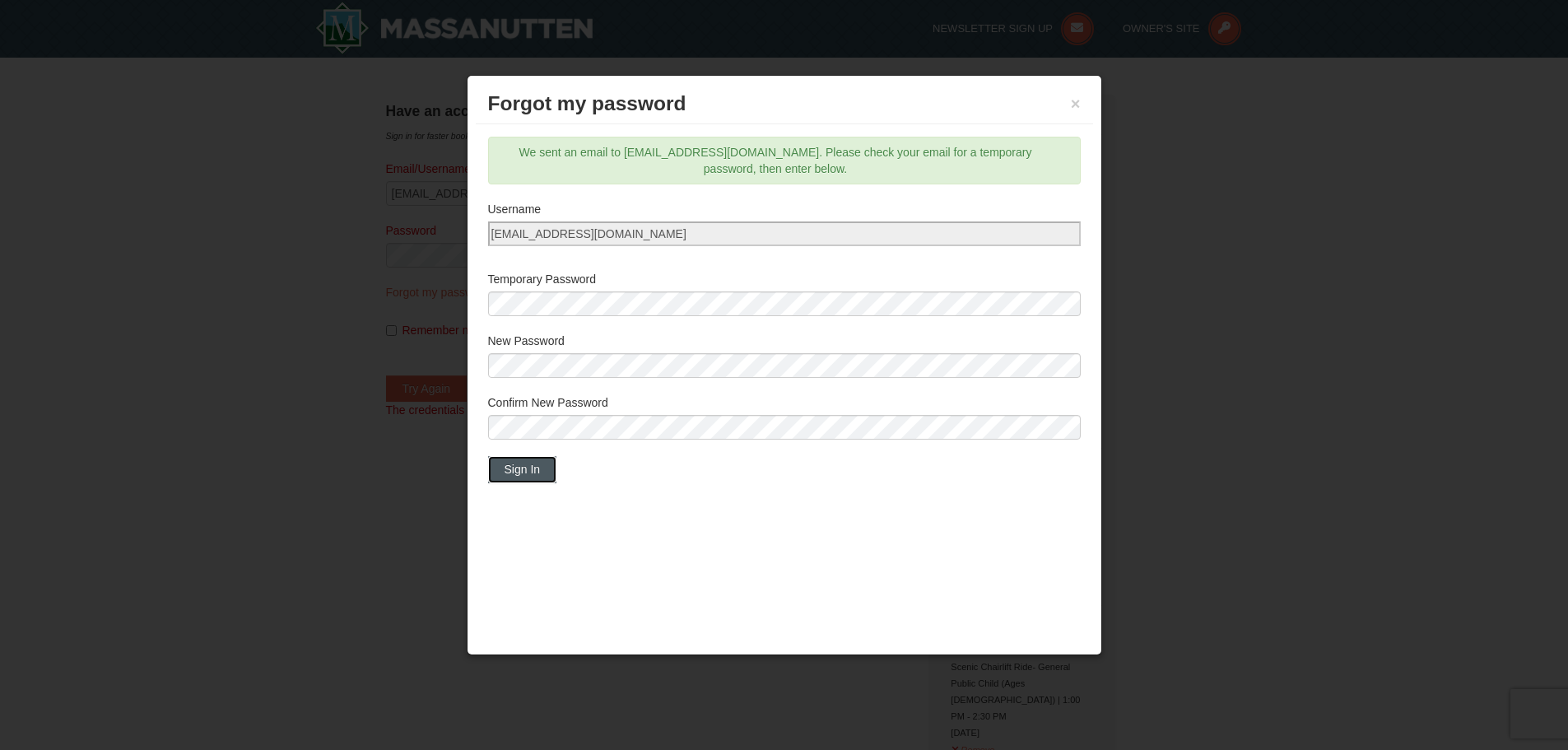
click at [529, 470] on button "Sign In" at bounding box center [523, 469] width 70 height 26
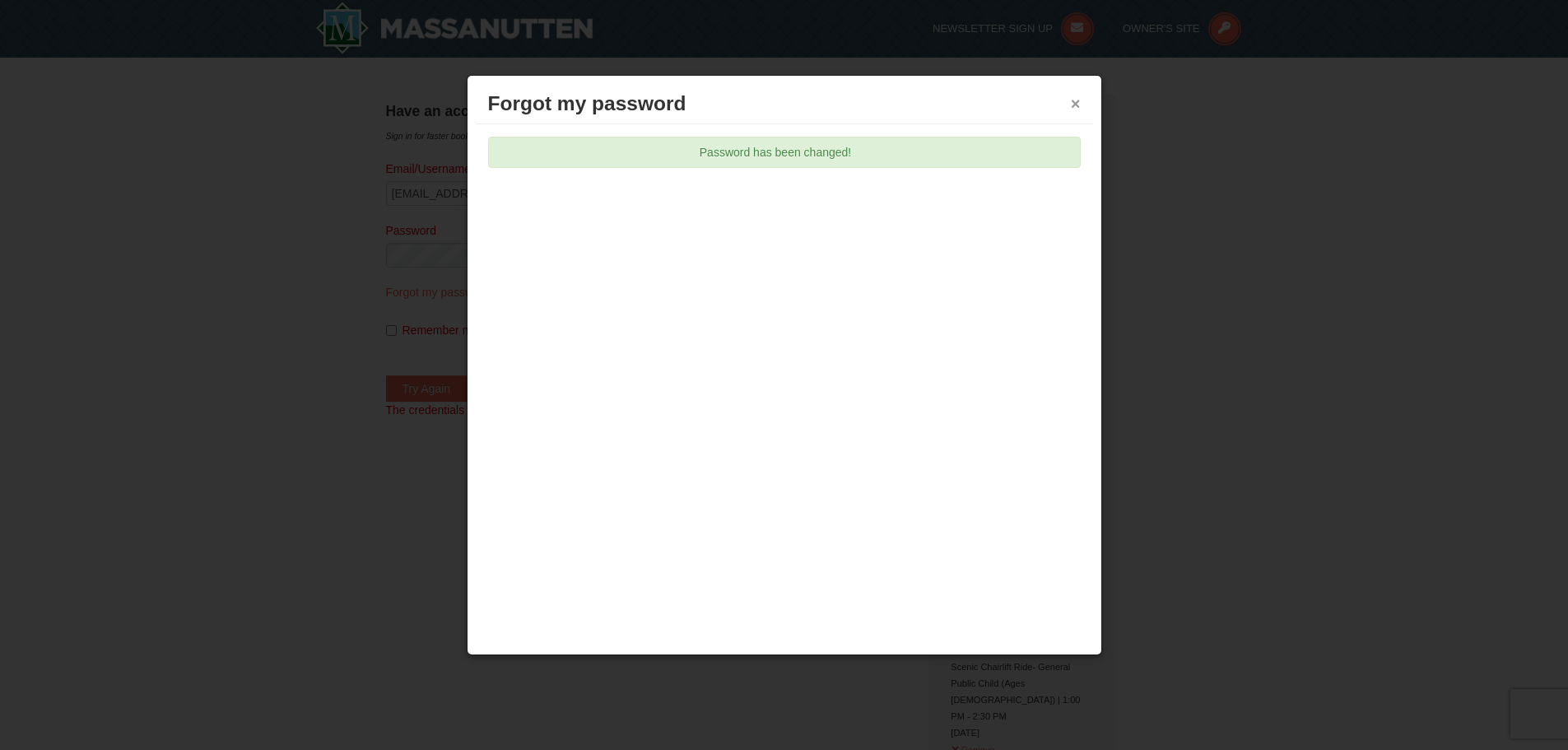
click at [1078, 106] on button "×" at bounding box center [1076, 104] width 10 height 17
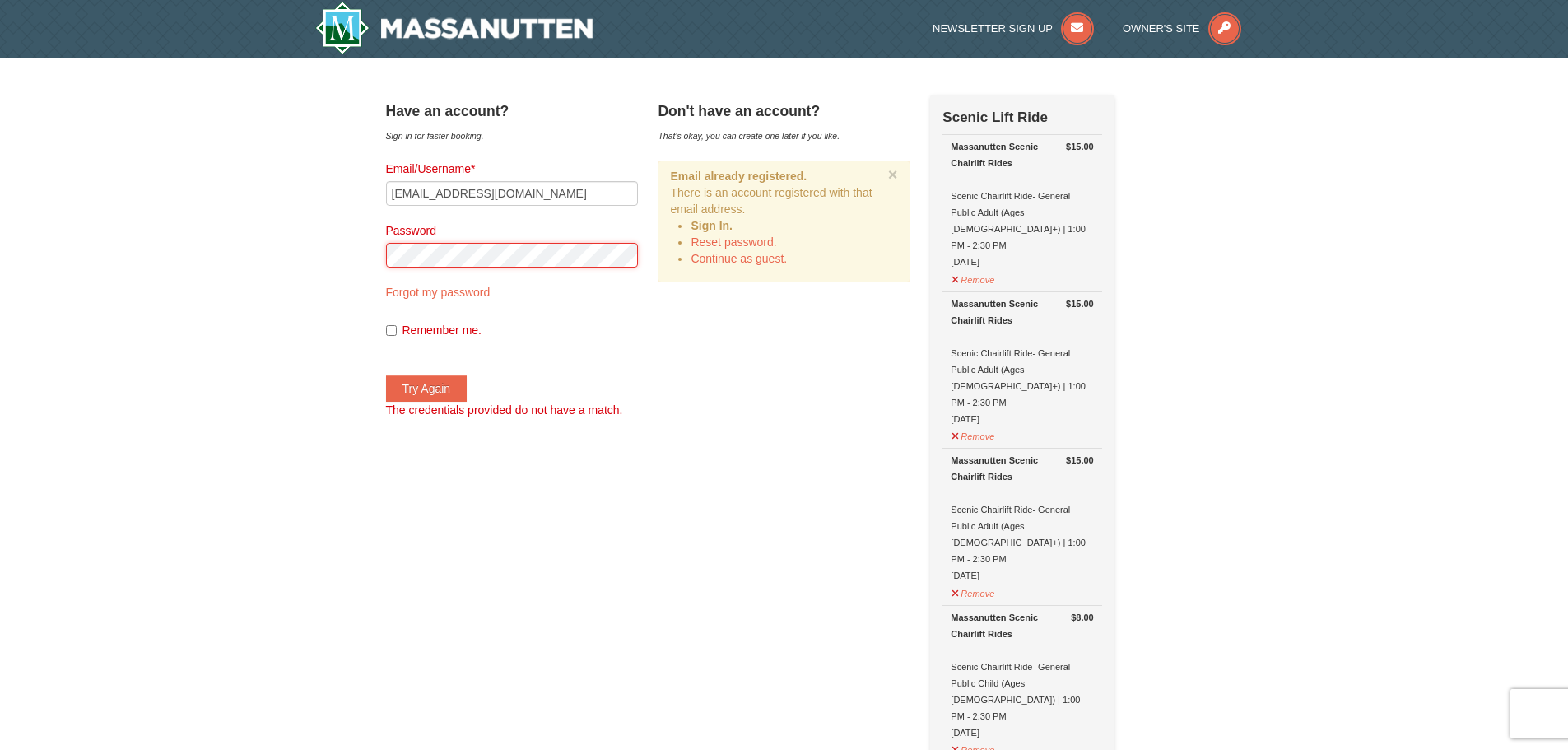
click at [386, 376] on button "Try Again" at bounding box center [427, 389] width 82 height 26
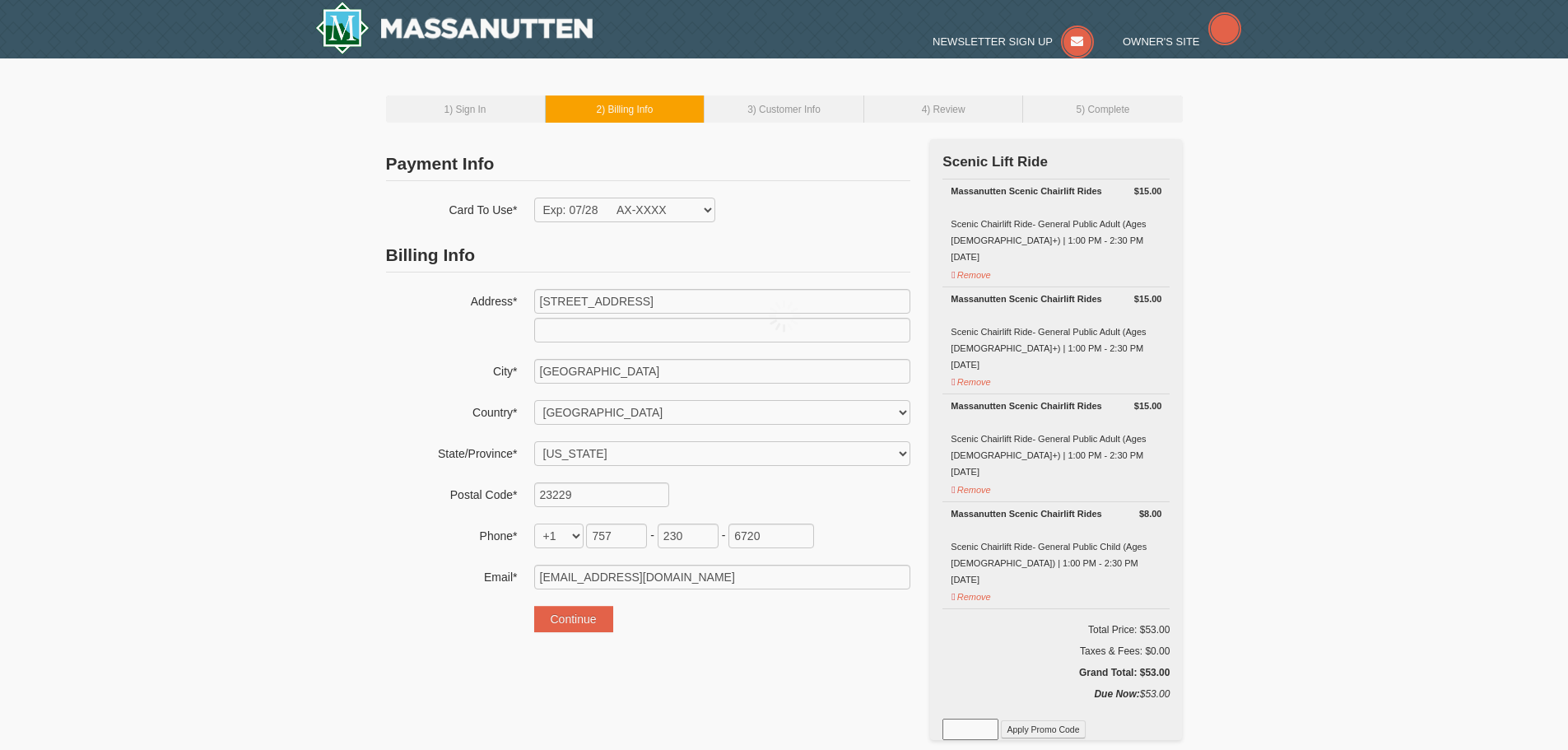
select select "VA"
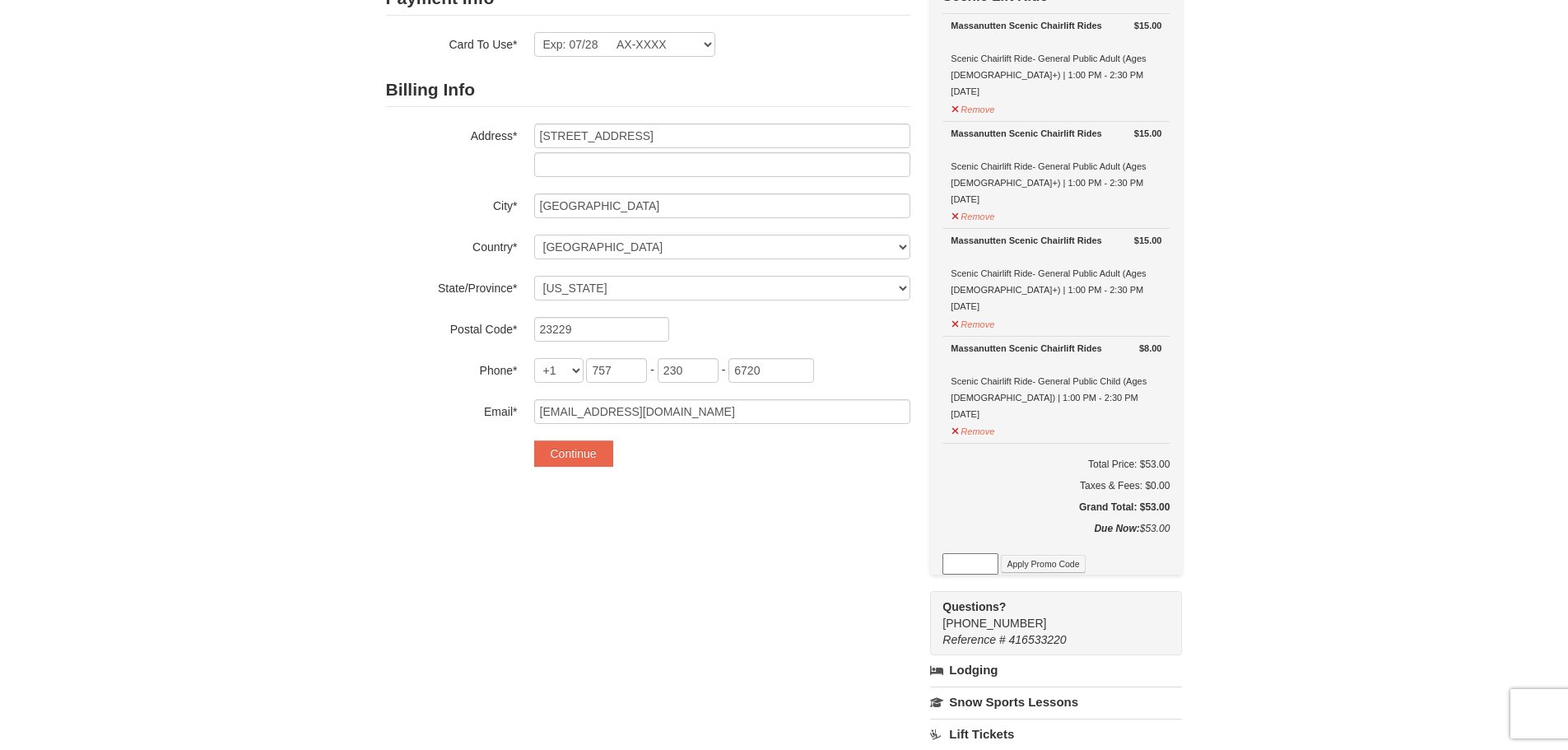
scroll to position [247, 0]
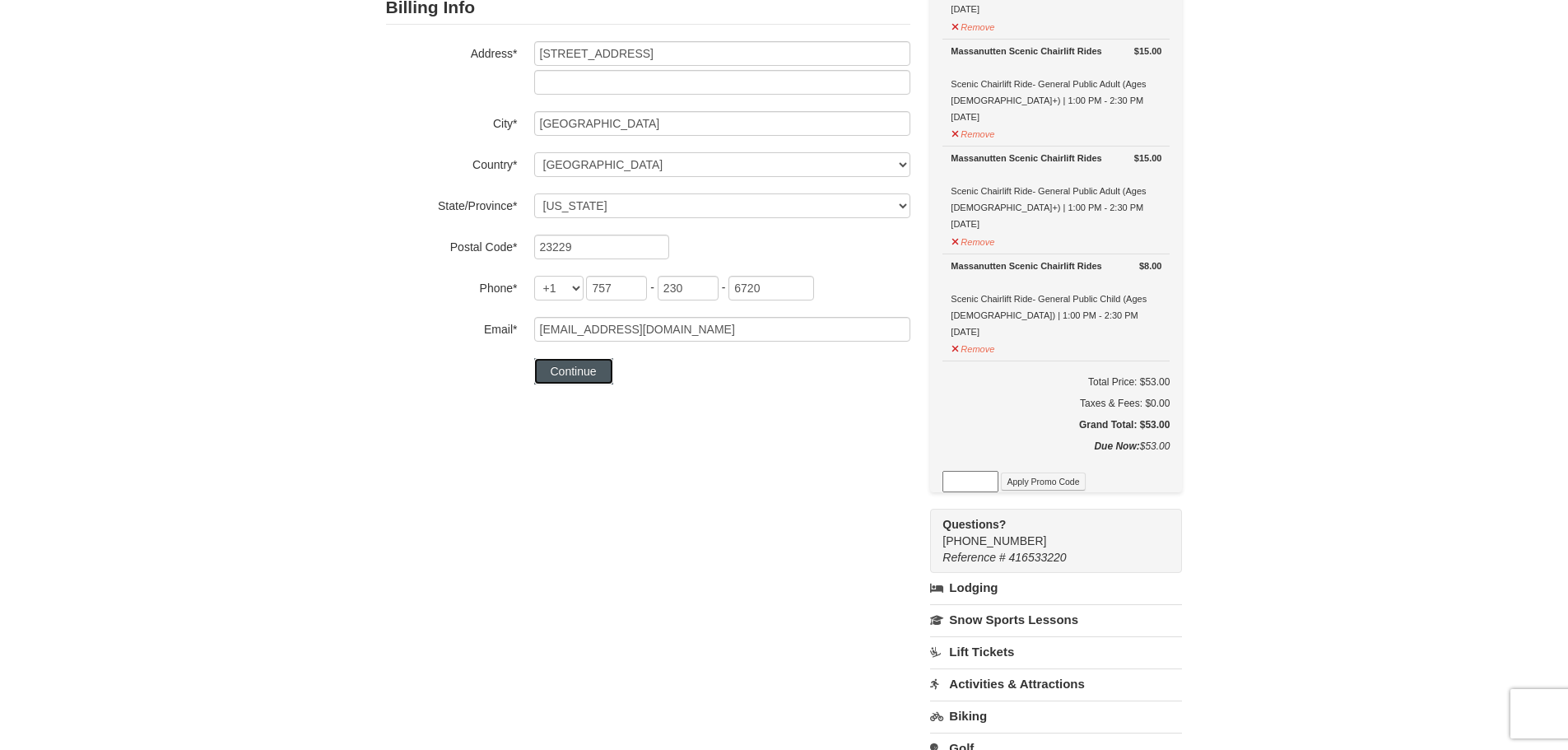
click at [578, 378] on button "Continue" at bounding box center [573, 372] width 79 height 26
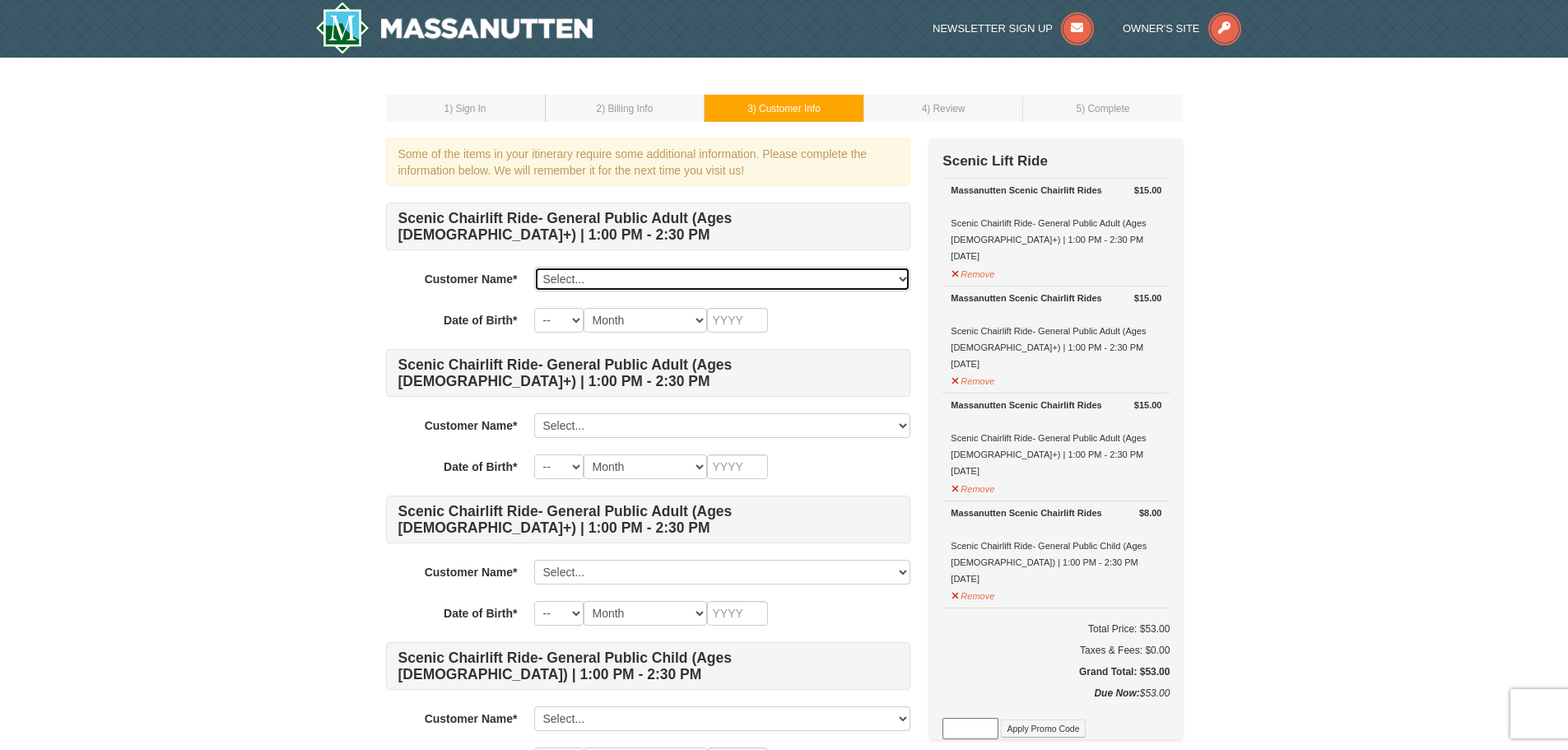
click at [635, 281] on select "Select... Shahabuddin Khan Add New..." at bounding box center [722, 279] width 377 height 24
select select "28342323"
click at [534, 267] on select "Select... Shahabuddin Khan Add New..." at bounding box center [722, 279] width 377 height 24
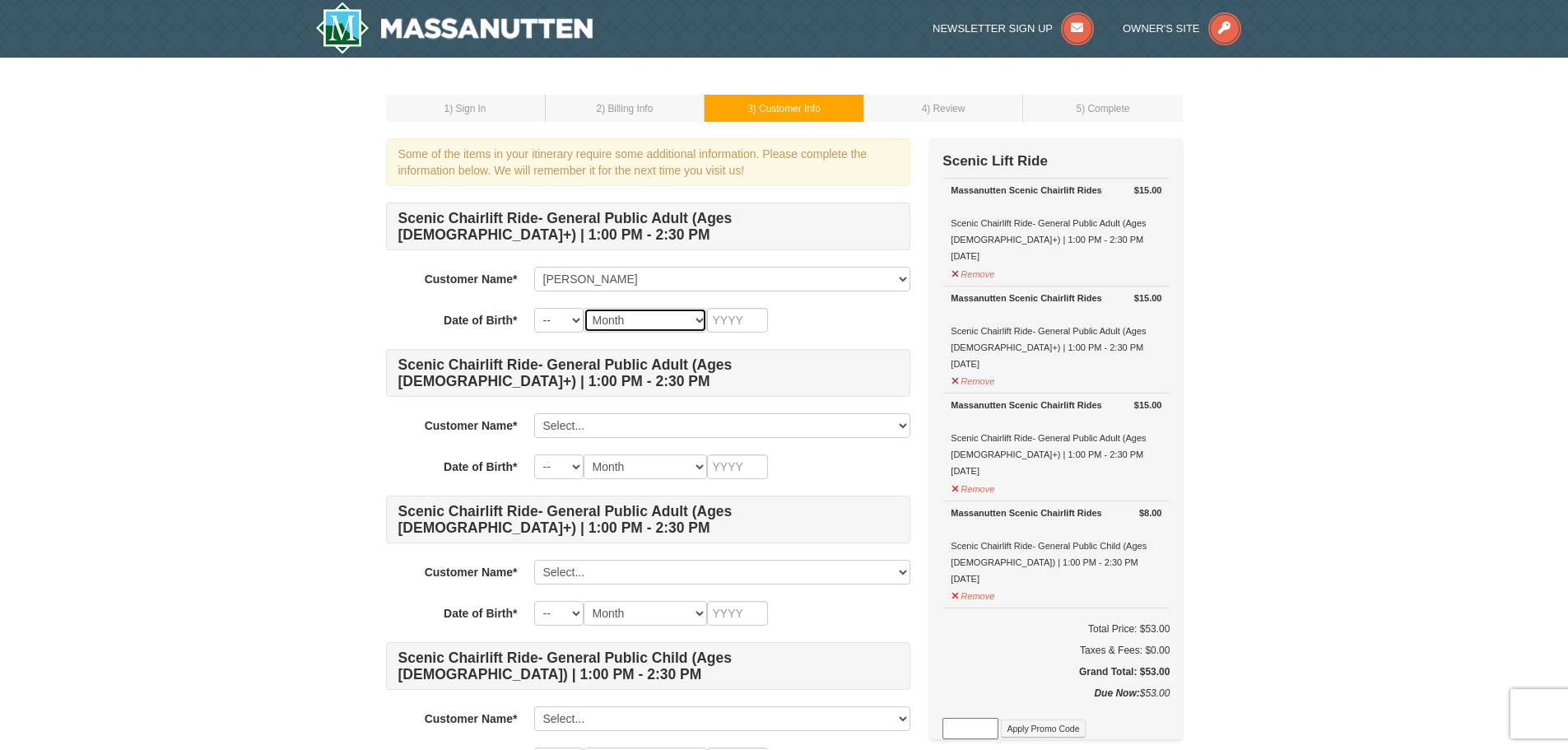
click at [634, 315] on select "Month January February March April May June July August September October Novem…" at bounding box center [645, 320] width 123 height 24
select select "10"
click at [584, 308] on select "Month January February March April May June July August September October Novem…" at bounding box center [645, 320] width 123 height 24
click at [570, 328] on select "-- 01 02 03 04 05 06 07 08 09 10 11 12 13 14 15 16 17 18 19 20 21 22 23 24 25 2…" at bounding box center [558, 320] width 50 height 24
select select "04"
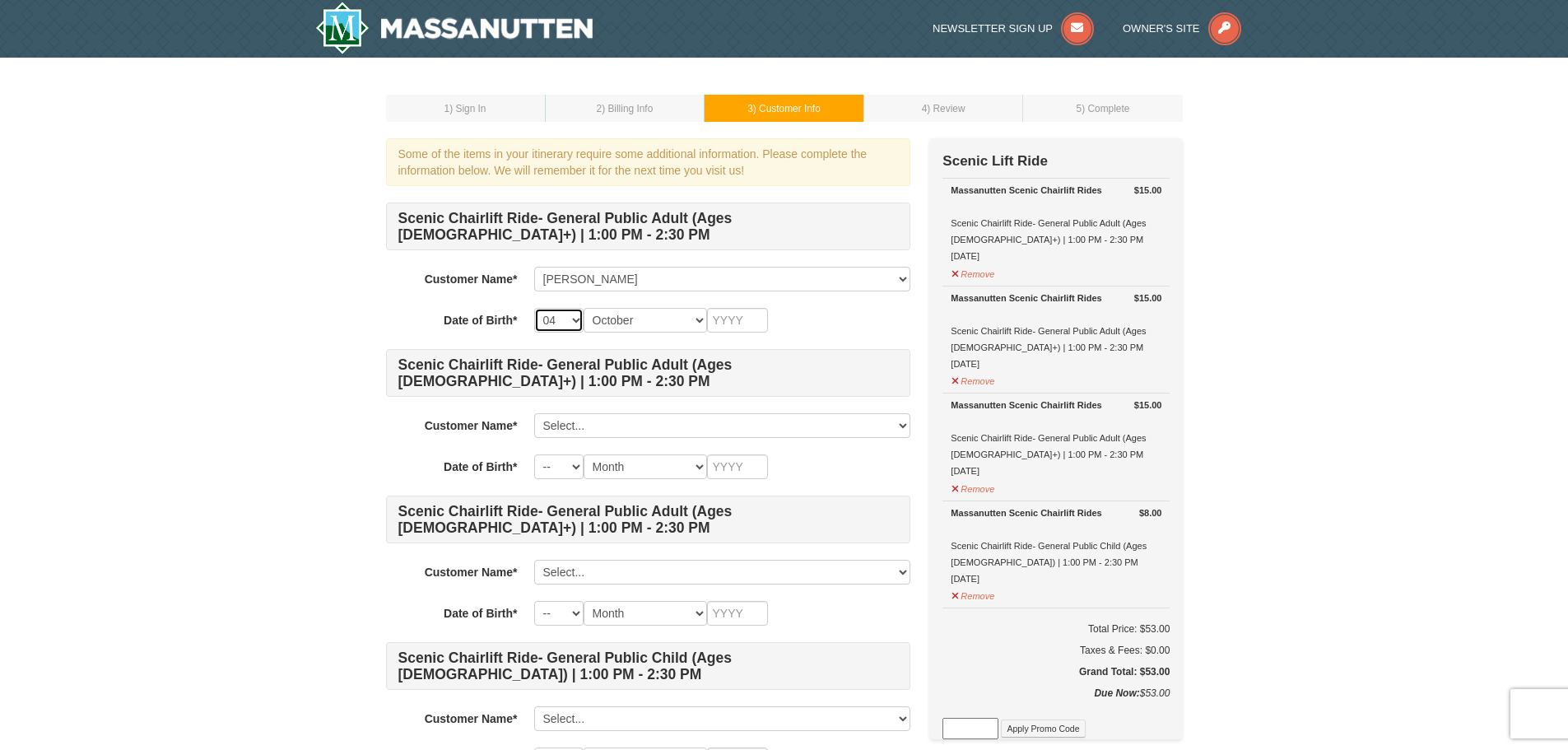
click at [534, 308] on select "-- 01 02 03 04 05 06 07 08 09 10 11 12 13 14 15 16 17 18 19 20 21 22 23 24 25 2…" at bounding box center [558, 320] width 50 height 24
click at [744, 317] on input "text" at bounding box center [737, 320] width 61 height 24
type input "1984"
click at [657, 426] on select "Select... Shahabuddin Khan Add New..." at bounding box center [722, 425] width 377 height 24
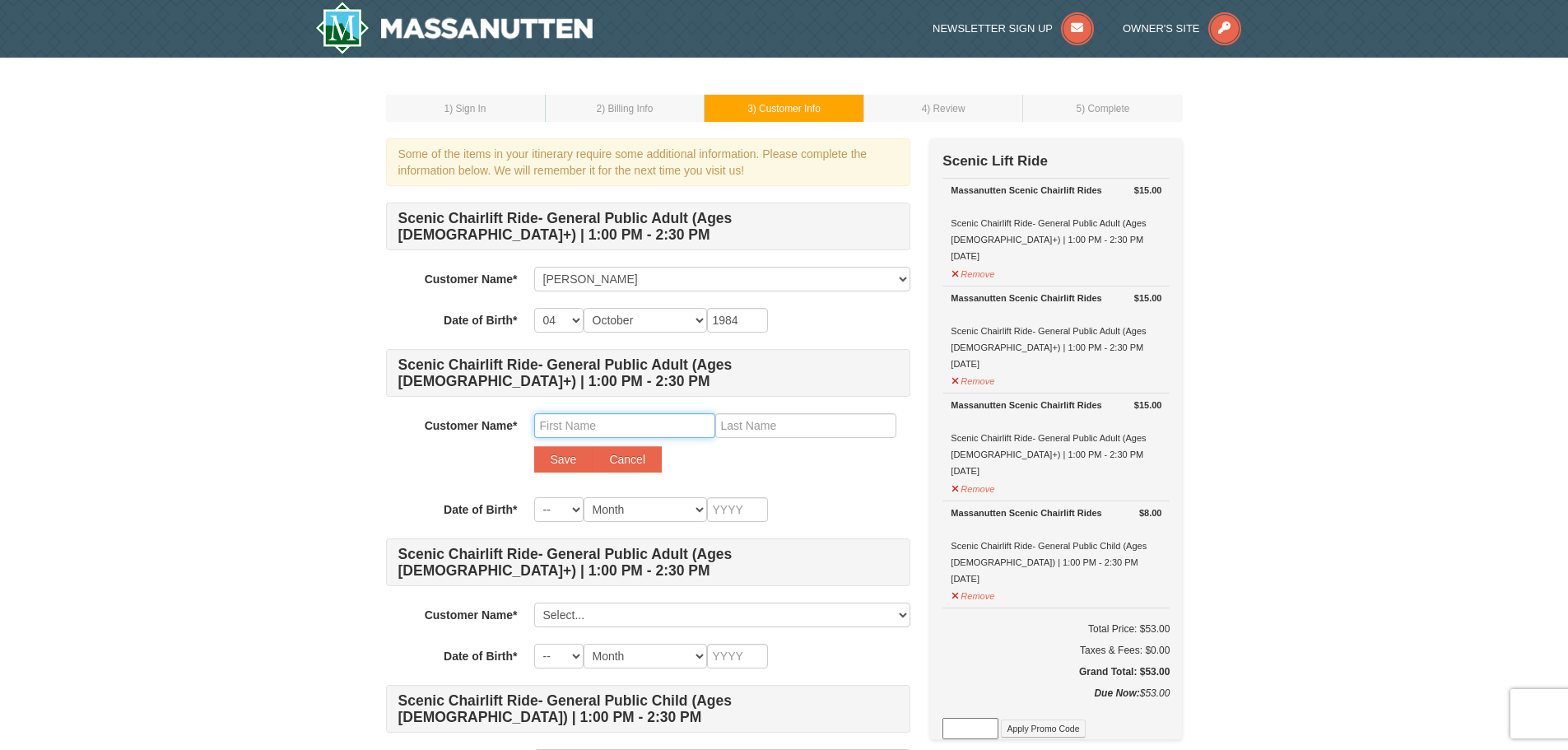
click at [612, 425] on input "text" at bounding box center [624, 425] width 181 height 24
type input "Sultan Ahmad"
type input "Loudin"
click at [568, 513] on select "-- 01 02 03 04 05 06 07 08 09 10 11 12 13 14 15 16 17 18 19 20 21 22 23 24 25 2…" at bounding box center [558, 510] width 50 height 24
click at [678, 283] on select "Select... Shahabuddin Khan Add New..." at bounding box center [722, 279] width 377 height 24
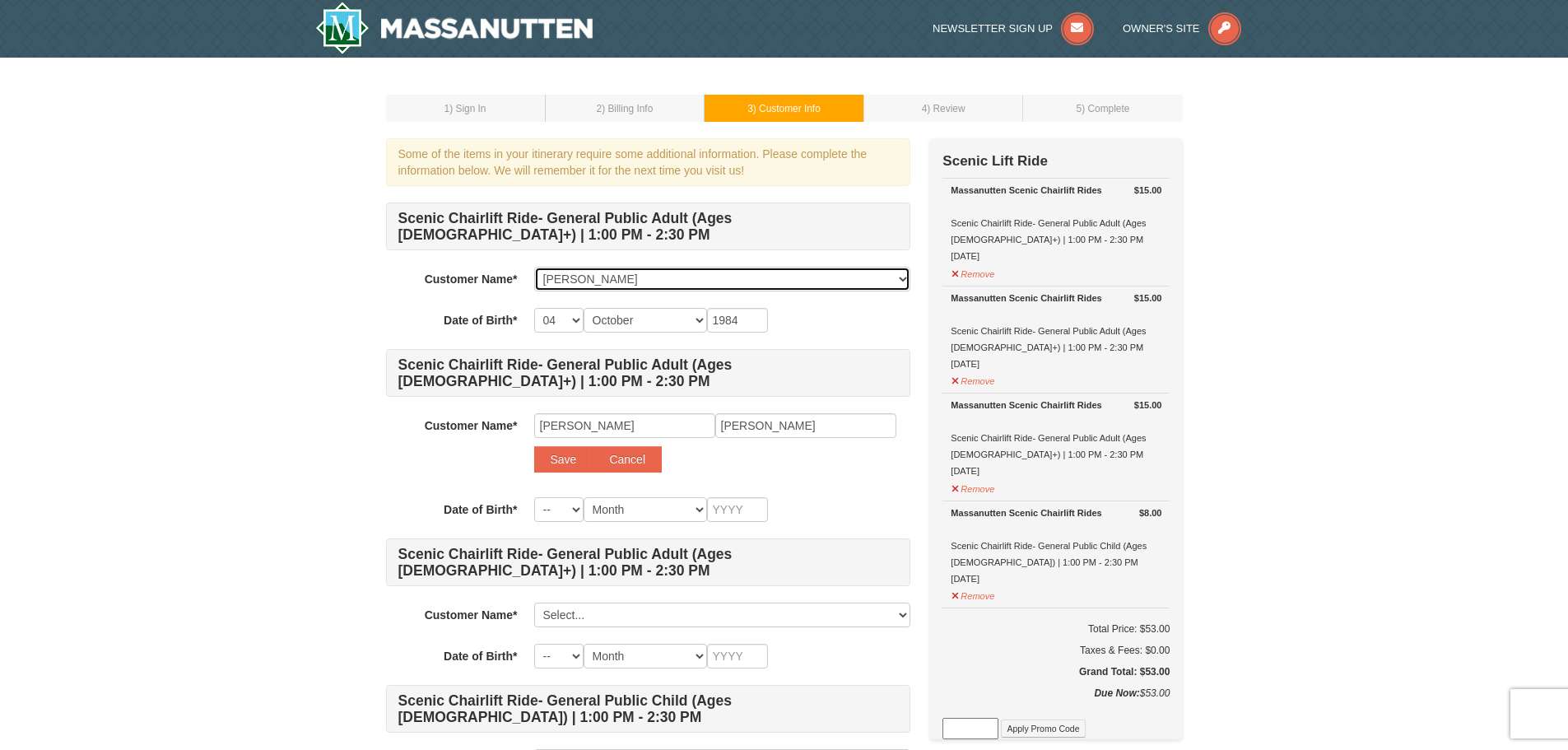
click at [679, 282] on select "Select... Shahabuddin Khan Add New..." at bounding box center [722, 279] width 377 height 24
click at [627, 419] on input "Sultan Ahmad" at bounding box center [624, 425] width 181 height 24
type input "N"
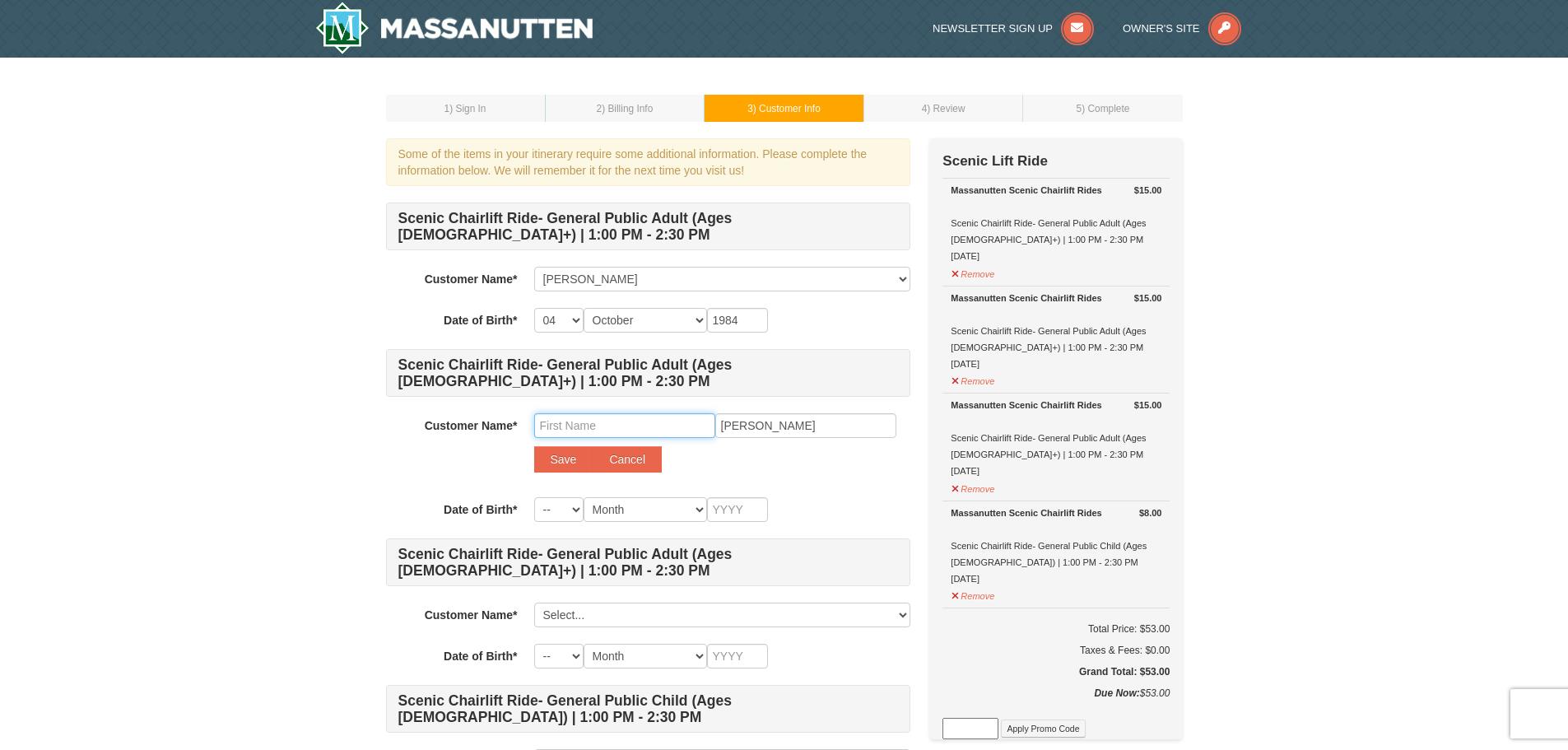
type input "N"
type input "Mohammad"
click at [580, 517] on select "-- 01 02 03 04 05 06 07 08 09 10 11 12 13 14 15 16 17 18 19 20 21 22 23 24 25 2…" at bounding box center [558, 510] width 50 height 24
select select "28"
click at [534, 498] on select "-- 01 02 03 04 05 06 07 08 09 10 11 12 13 14 15 16 17 18 19 20 21 22 23 24 25 2…" at bounding box center [558, 510] width 50 height 24
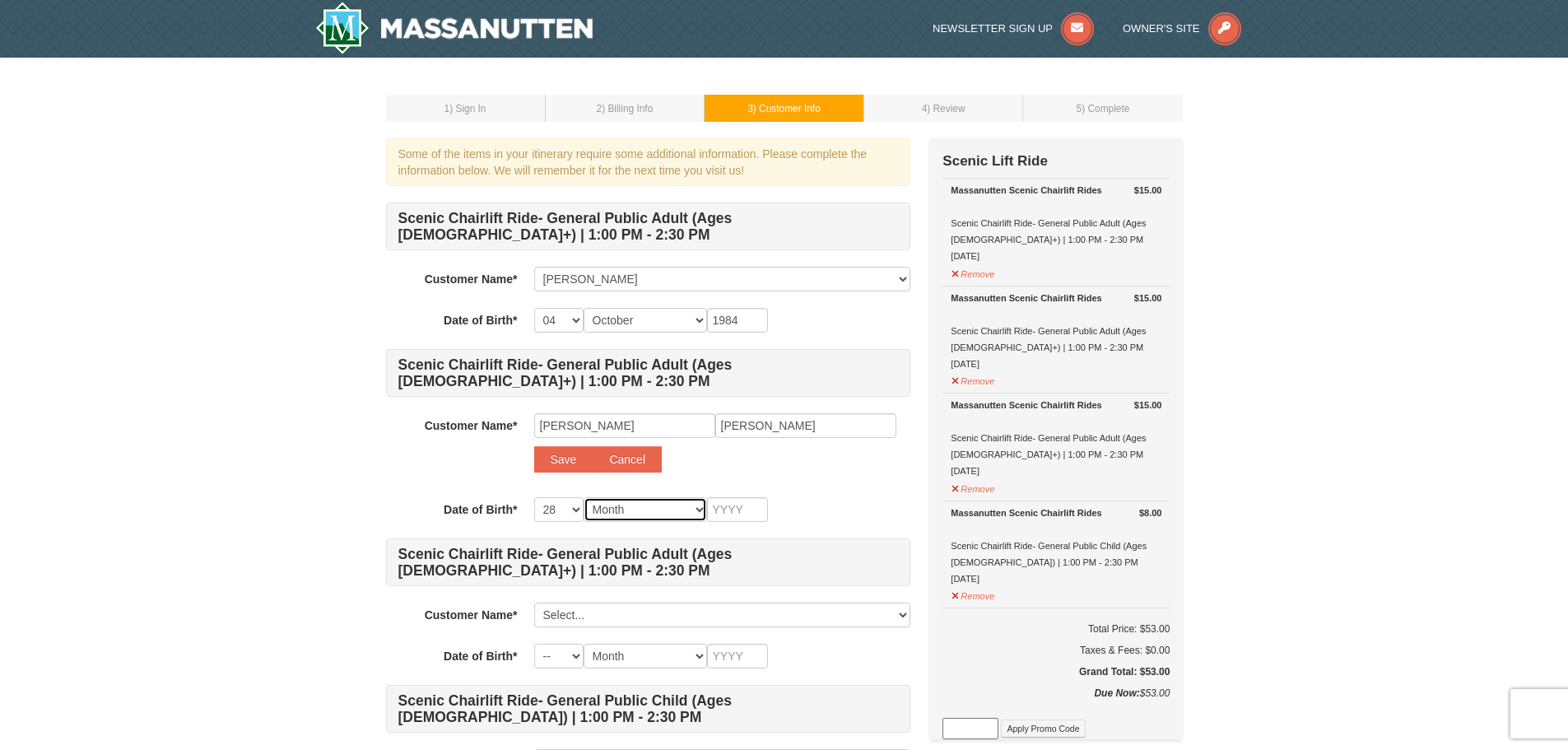
click at [642, 516] on select "Month January February March April May June July August September October Novem…" at bounding box center [645, 510] width 123 height 24
select select "12"
click at [584, 498] on select "Month January February March April May June July August September October Novem…" at bounding box center [645, 510] width 123 height 24
click at [734, 506] on input "text" at bounding box center [737, 510] width 61 height 24
type input "4"
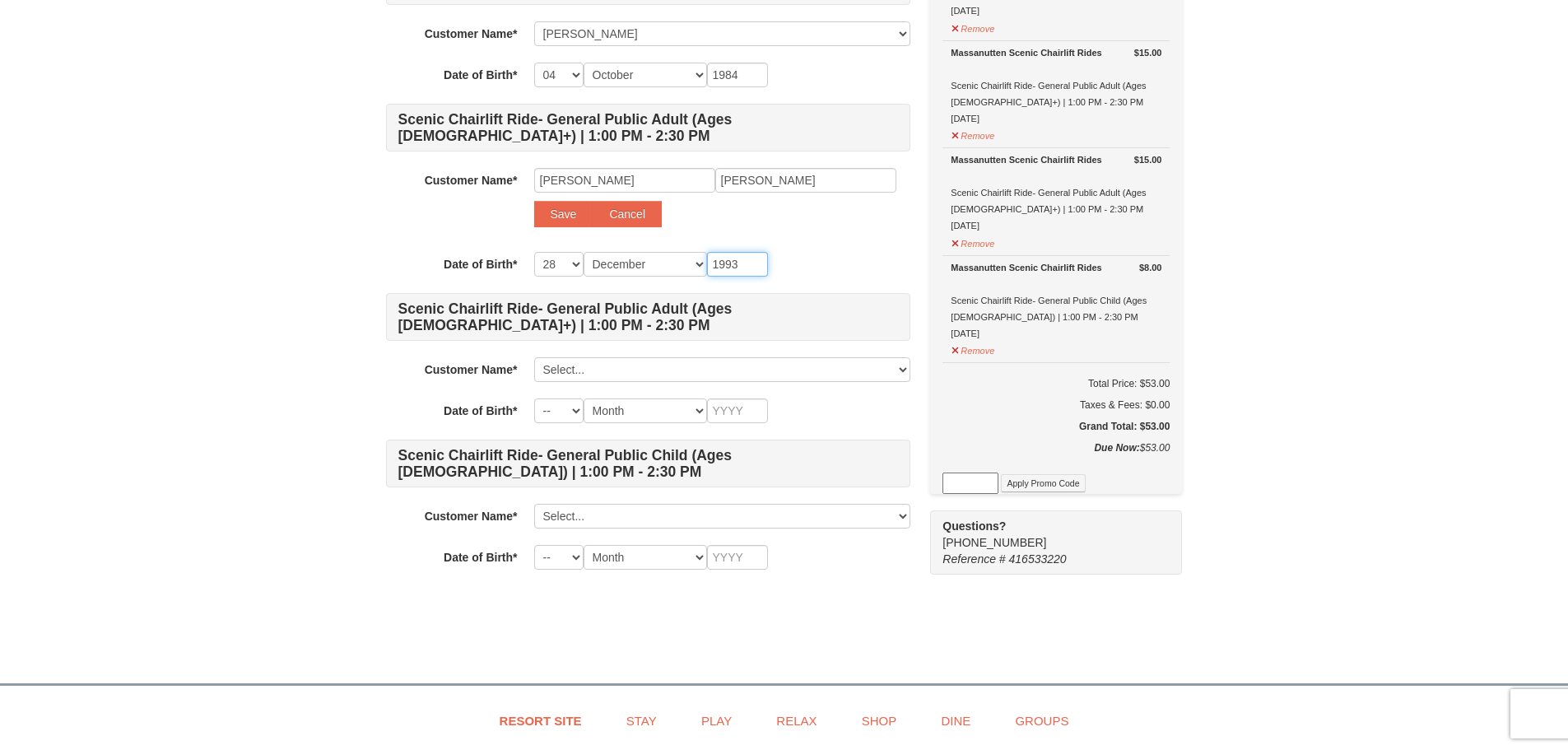
scroll to position [247, 0]
type input "1993"
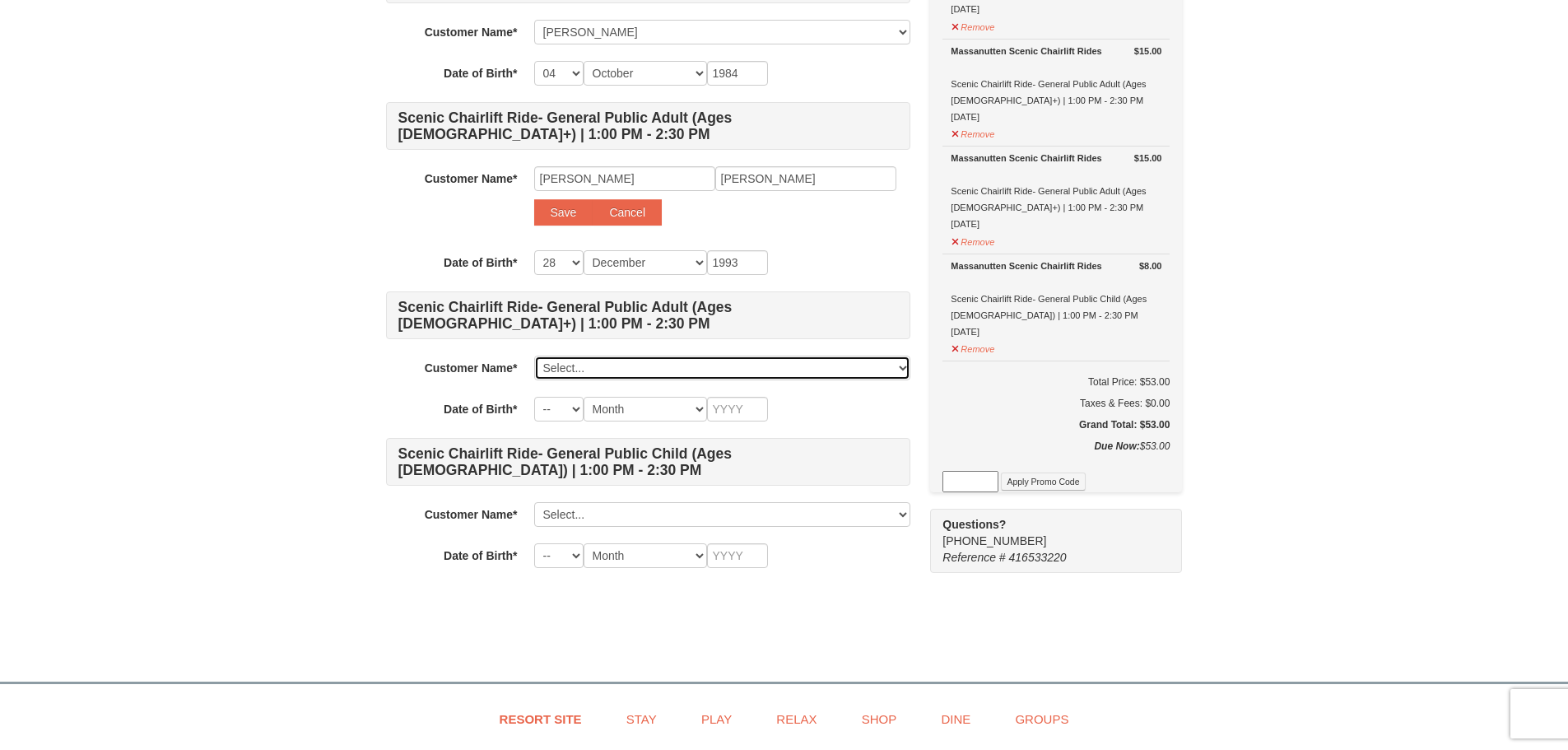
click at [596, 365] on select "Select... Shahabuddin Khan Add New..." at bounding box center [722, 368] width 377 height 24
select select
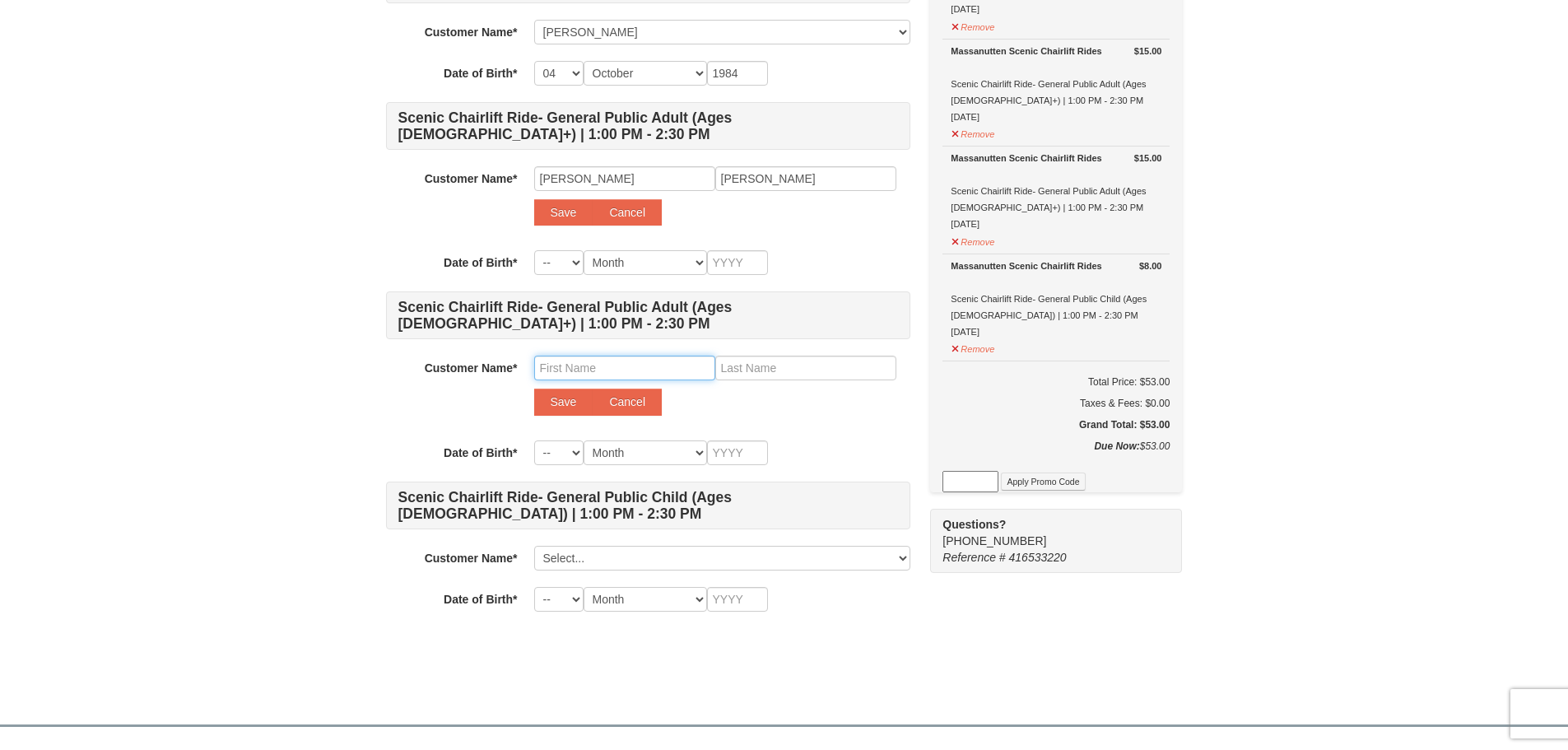
click at [641, 365] on input "text" at bounding box center [624, 368] width 181 height 24
type input "Mohammad Zubair"
type input "Shahzad"
click at [564, 451] on select "-- 01 02 03 04 05 06 07 08 09 10 11 12 13 14 15 16 17 18 19 20 21 22 23 24 25 2…" at bounding box center [558, 452] width 50 height 24
click at [548, 458] on select "-- 01 02 03 04 05 06 07 08 09 10 11 12 13 14 15 16 17 18 19 20 21 22 23 24 25 2…" at bounding box center [558, 452] width 50 height 24
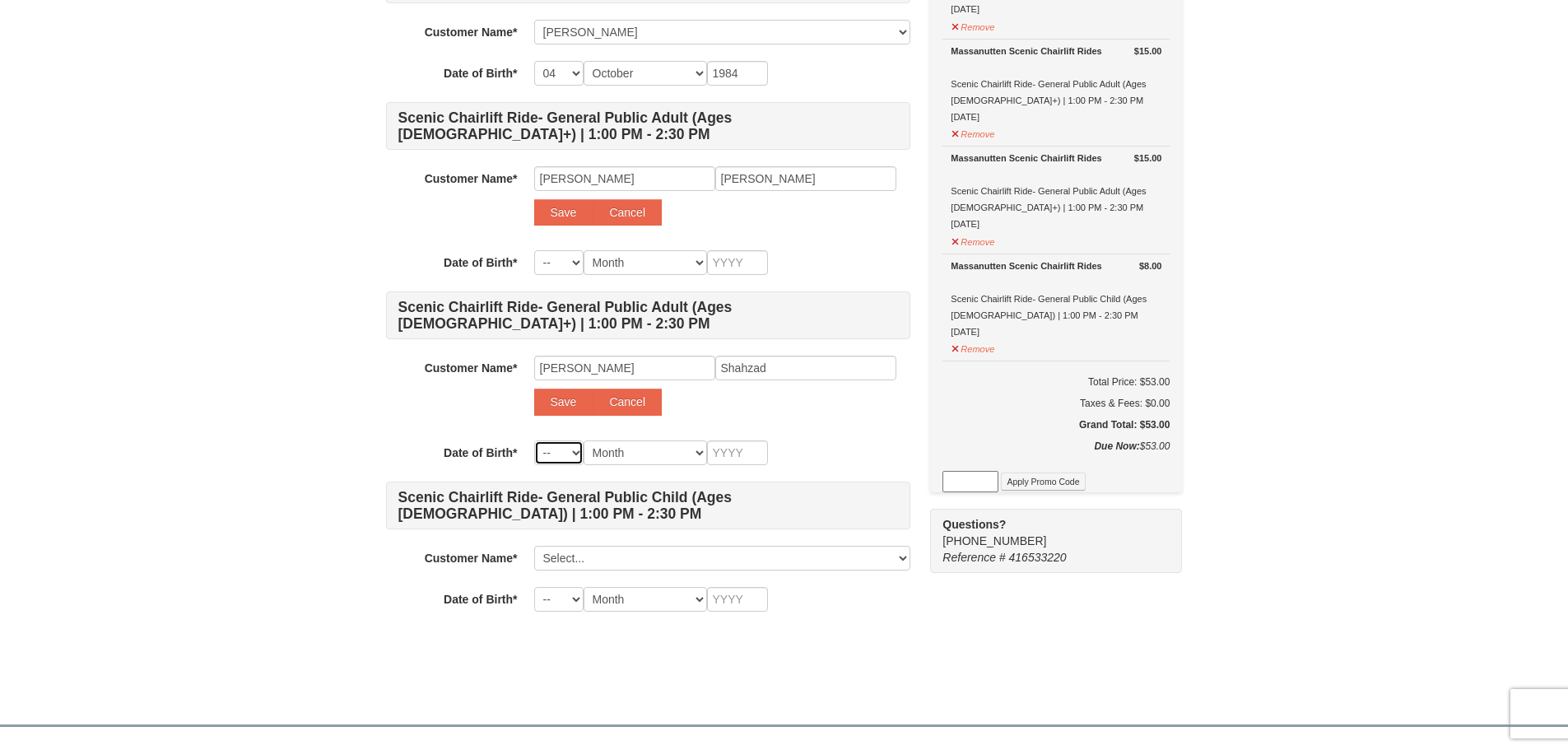
select select "02"
click at [534, 440] on select "-- 01 02 03 04 05 06 07 08 09 10 11 12 13 14 15 16 17 18 19 20 21 22 23 24 25 2…" at bounding box center [558, 452] width 50 height 24
select select "02"
click at [547, 95] on div "Scenic Chairlift Ride- General Public Adult (Ages 13+) | 1:00 PM - 2:30 PM Cust…" at bounding box center [648, 284] width 524 height 656
click at [680, 445] on select "Month January February March April May June July August September October Novem…" at bounding box center [645, 452] width 123 height 24
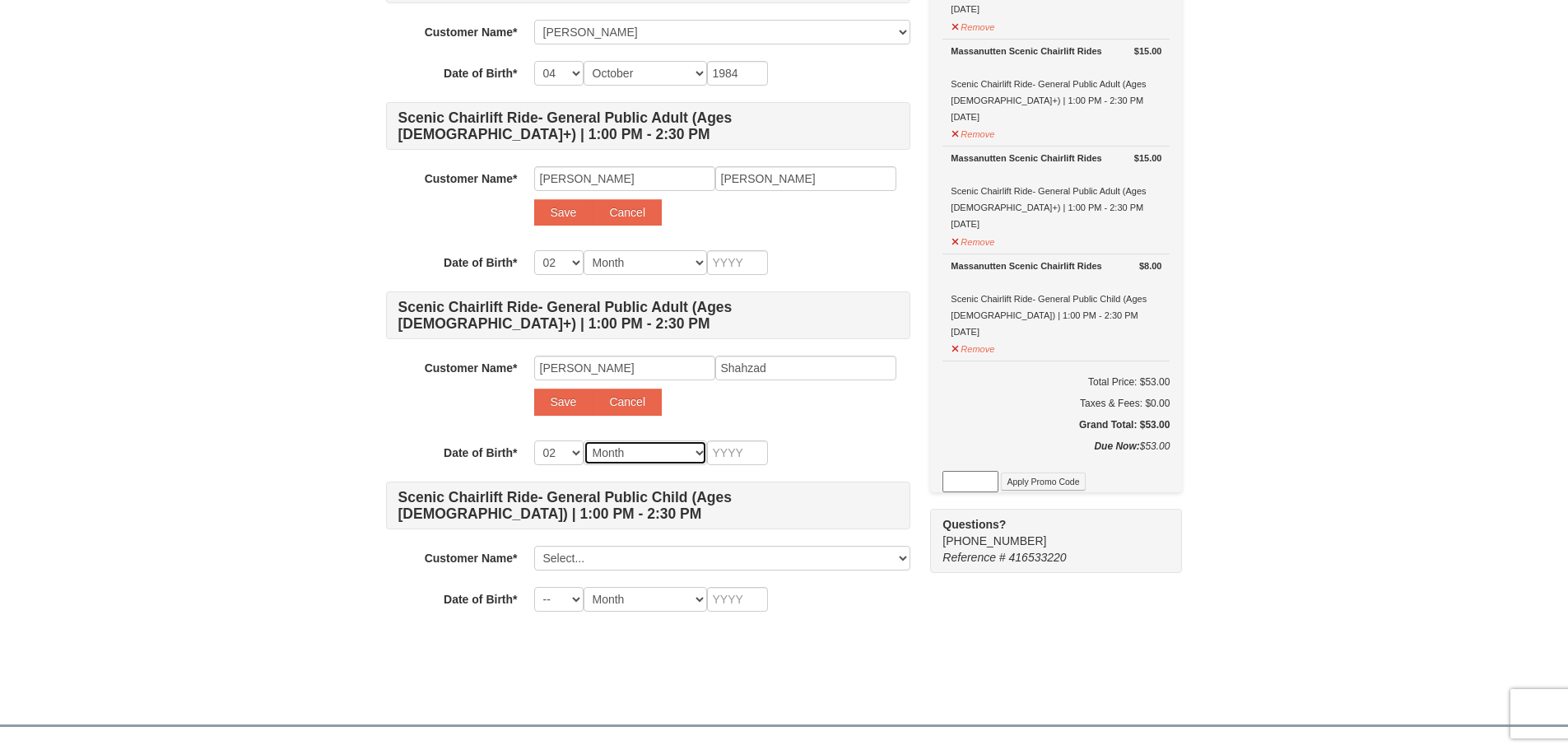
select select "03"
click at [584, 440] on select "Month January February March April May June July August September October Novem…" at bounding box center [645, 452] width 123 height 24
select select "03"
click at [732, 453] on input "text" at bounding box center [737, 452] width 61 height 24
type input "1"
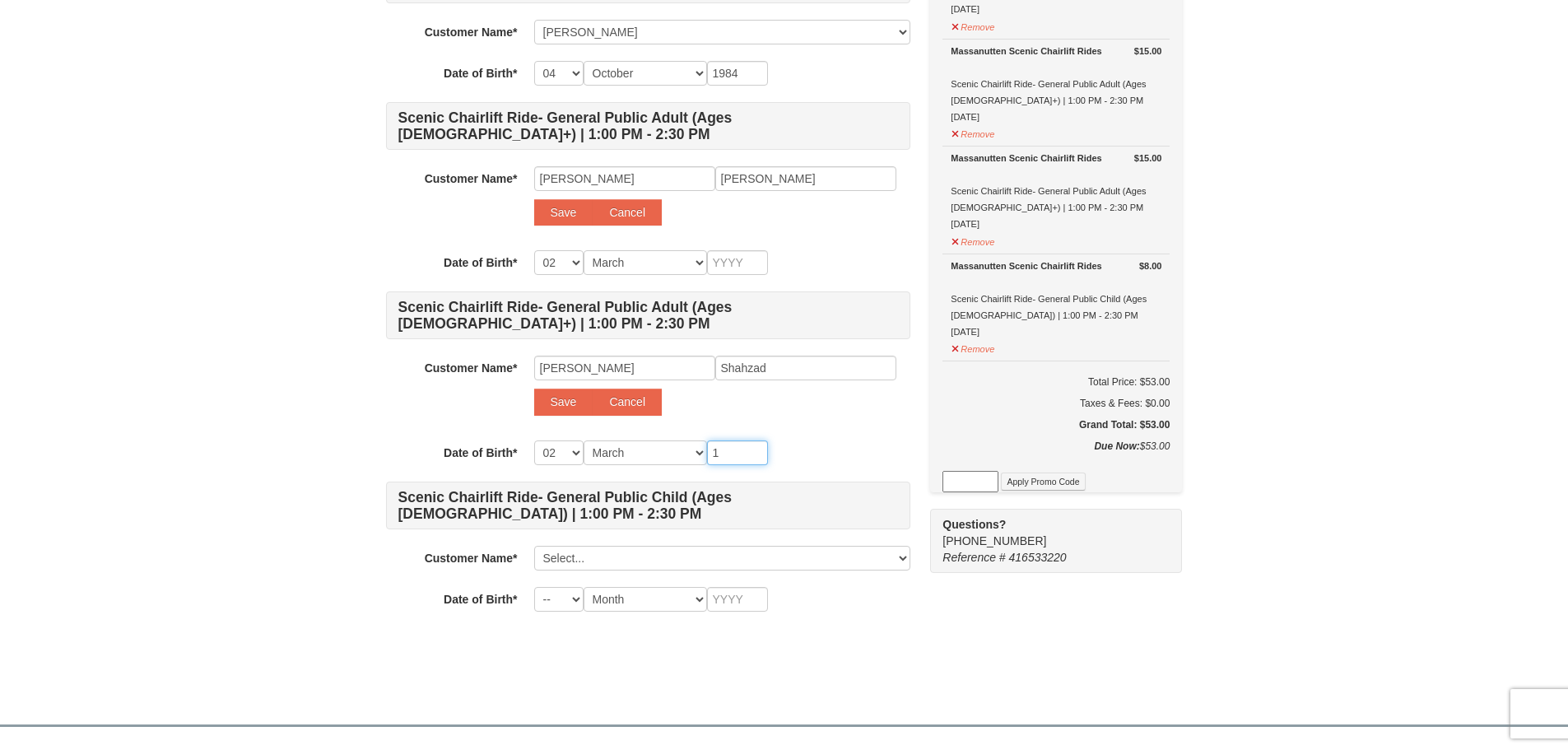
type input "1"
type input "19"
type input "198"
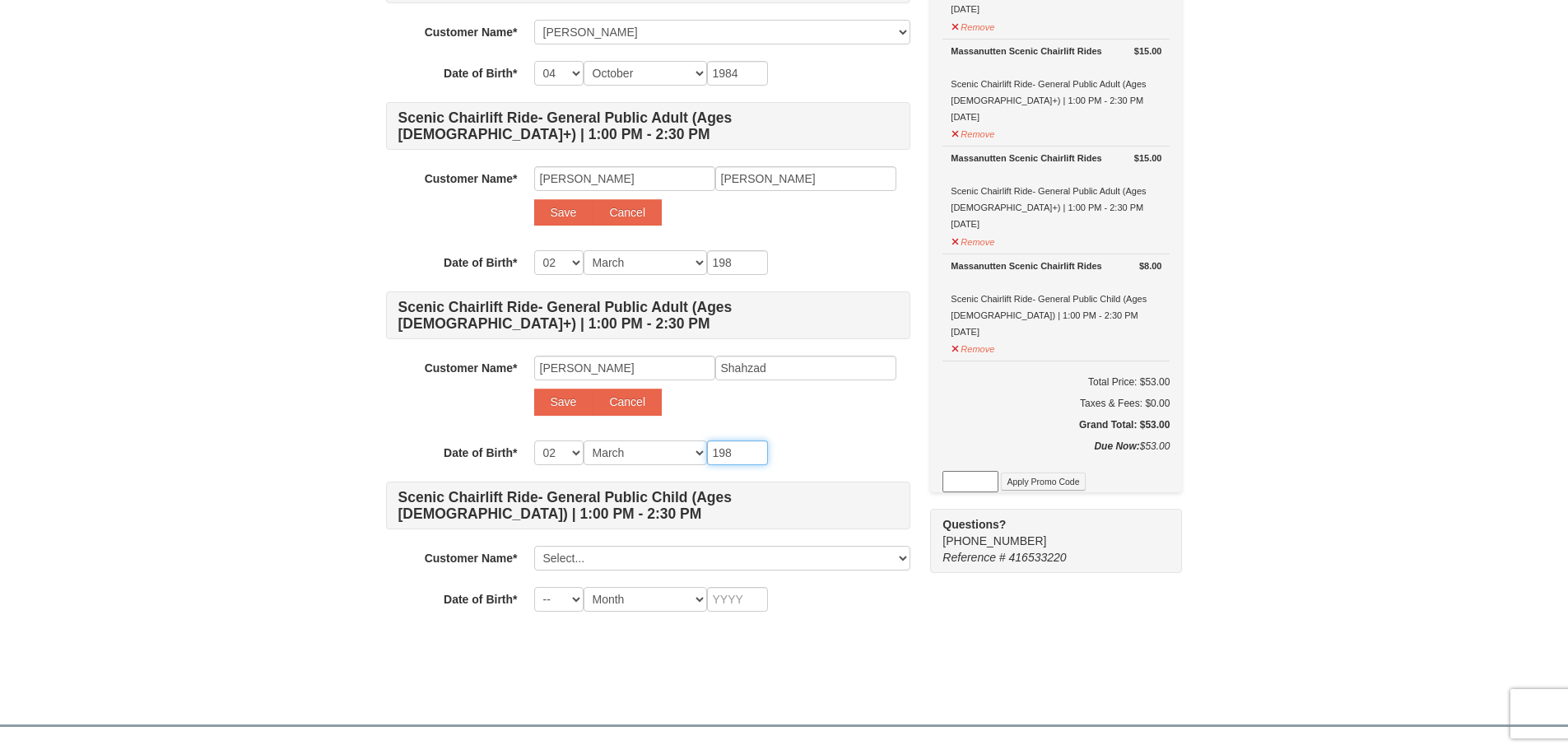
type input "1984"
click at [611, 562] on select "Select... Shahabuddin Khan Add New..." at bounding box center [722, 559] width 377 height 24
select select
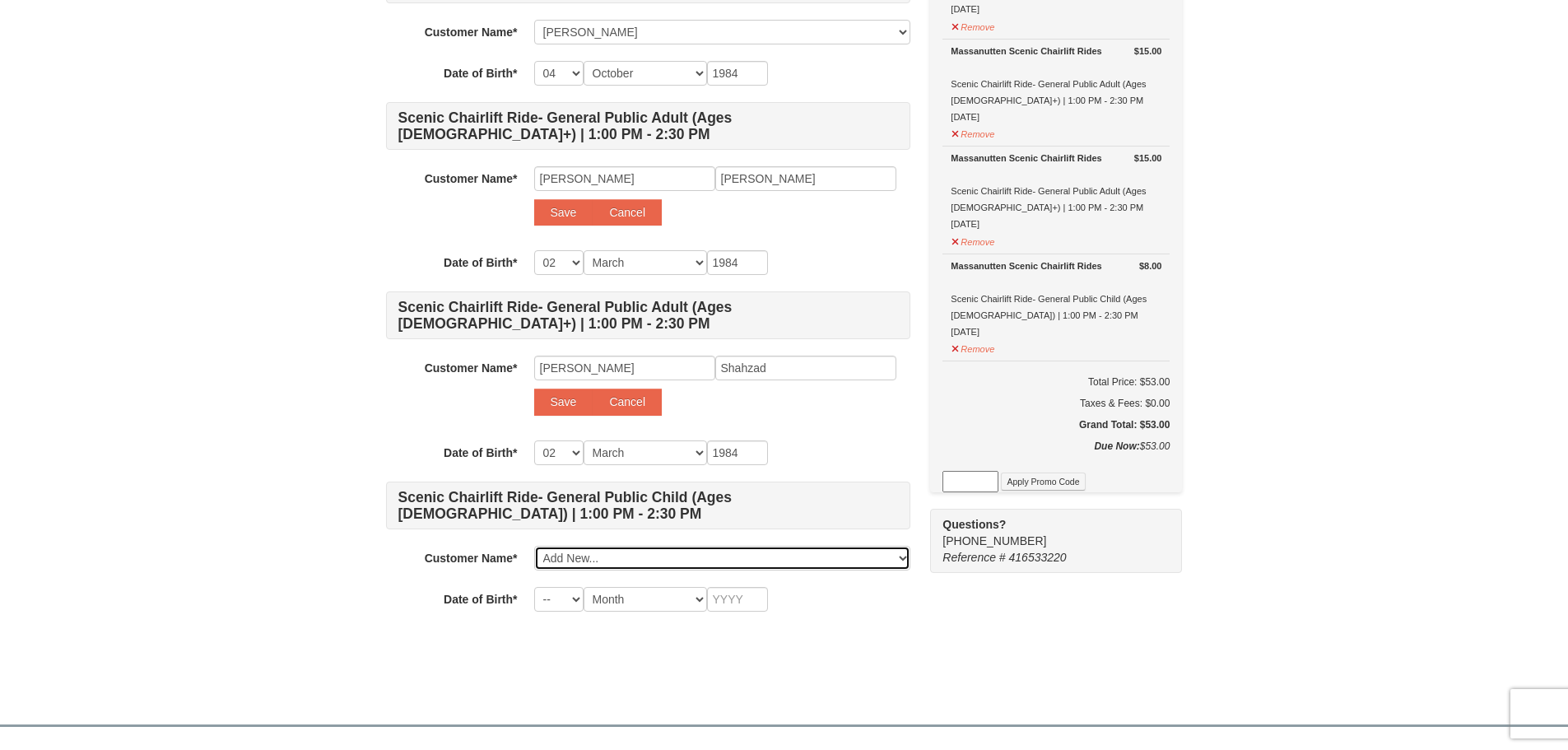
select select
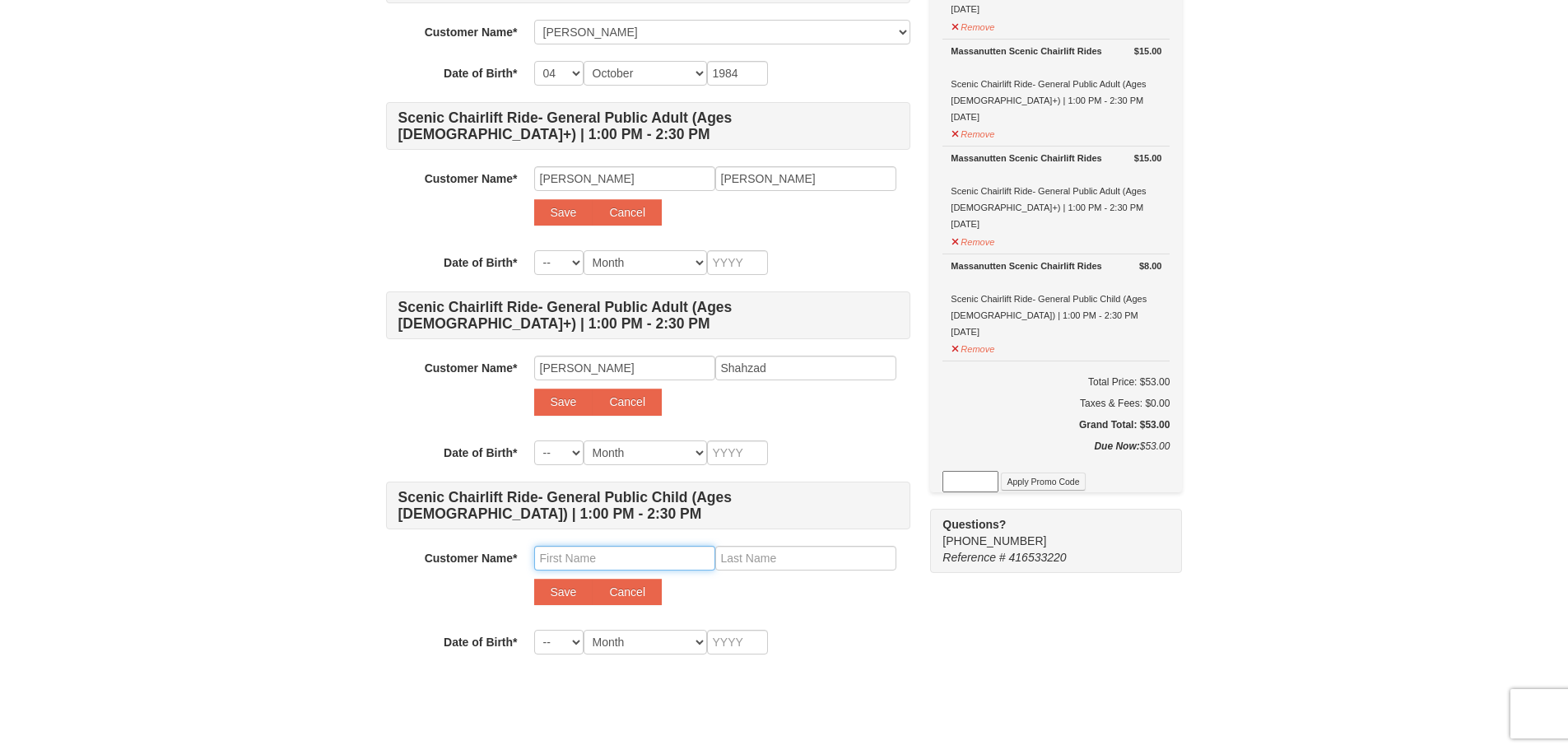
click at [611, 563] on input "text" at bounding box center [624, 559] width 181 height 24
type input "Mohammad"
type input "Yousuf"
click at [563, 641] on select "-- 01 02 03 04 05 06 07 08 09 10 11 12 13 14 15 16 17 18 19 20 21 22 23 24 25 2…" at bounding box center [558, 642] width 50 height 24
select select "07"
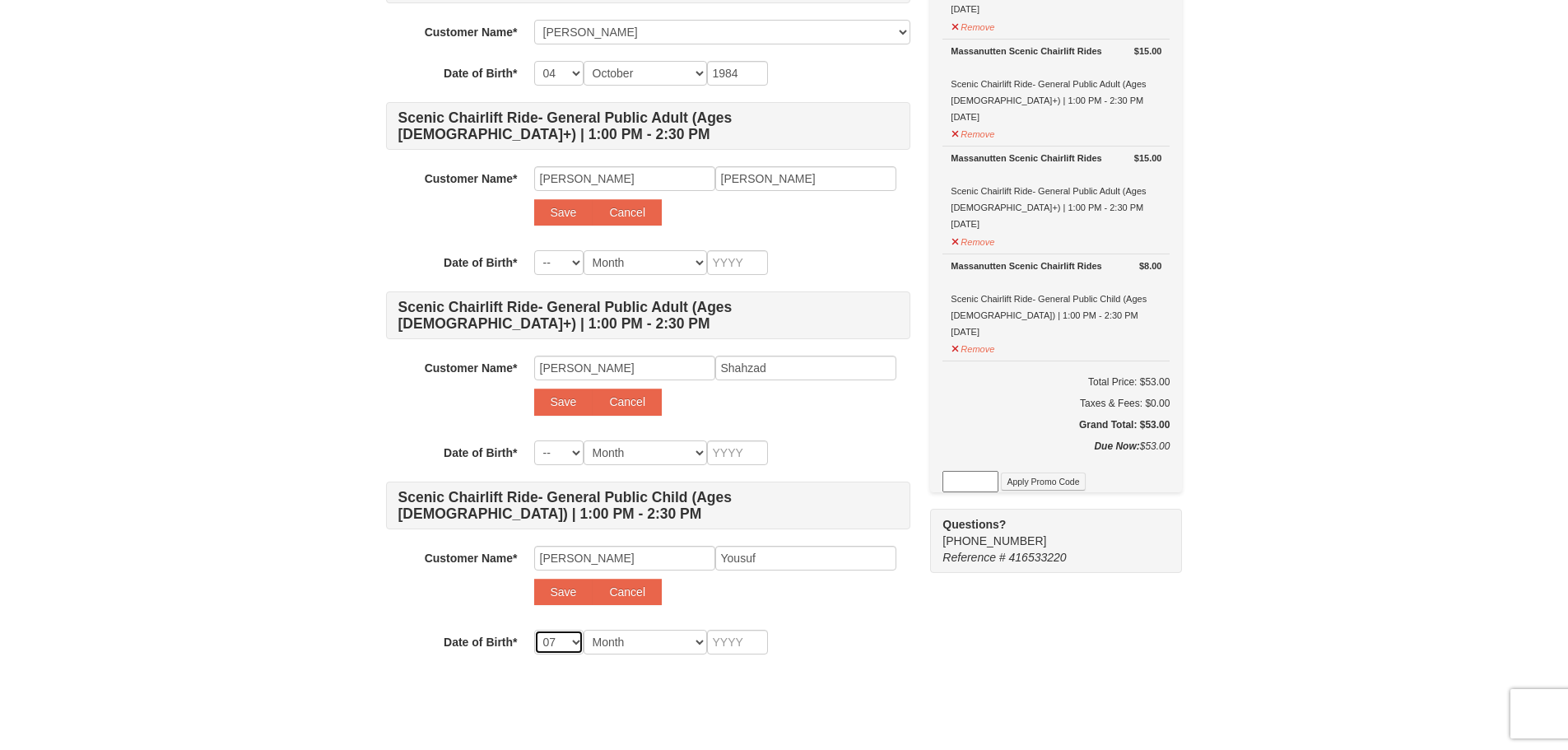
click at [534, 630] on select "-- 01 02 03 04 05 06 07 08 09 10 11 12 13 14 15 16 17 18 19 20 21 22 23 24 25 2…" at bounding box center [558, 642] width 50 height 24
select select "07"
click at [558, 389] on button "Save" at bounding box center [564, 402] width 59 height 26
select select
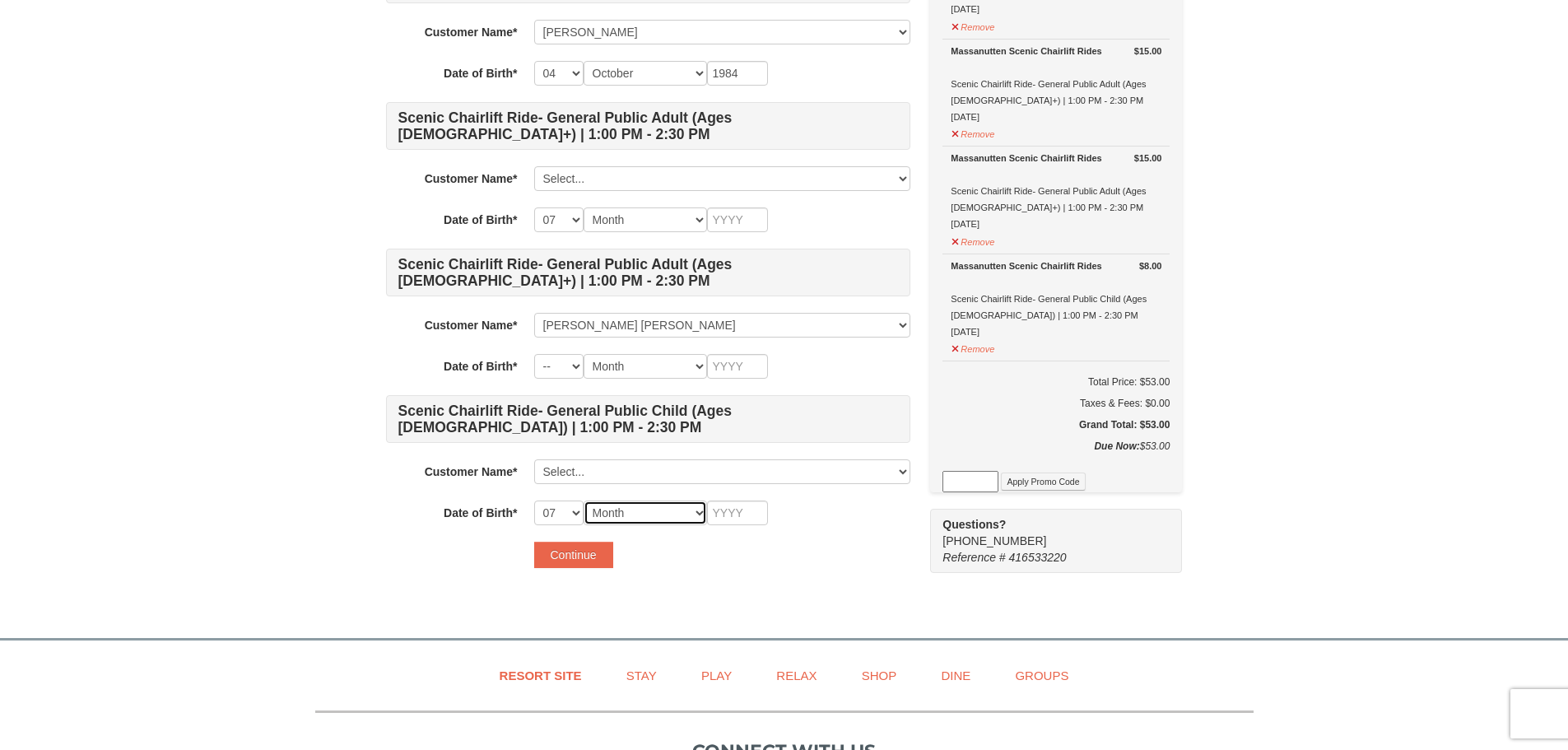
click at [650, 511] on select "Month January February March April May June July August September October Novem…" at bounding box center [645, 513] width 123 height 24
click at [579, 508] on select "-- 01 02 03 04 05 06 07 08 09 10 11 12 13 14 15 16 17 18 19 20 21 22 23 24 25 2…" at bounding box center [558, 513] width 50 height 24
click at [574, 517] on select "-- 01 02 03 04 05 06 07 08 09 10 11 12 13 14 15 16 17 18 19 20 21 22 23 24 25 2…" at bounding box center [558, 513] width 50 height 24
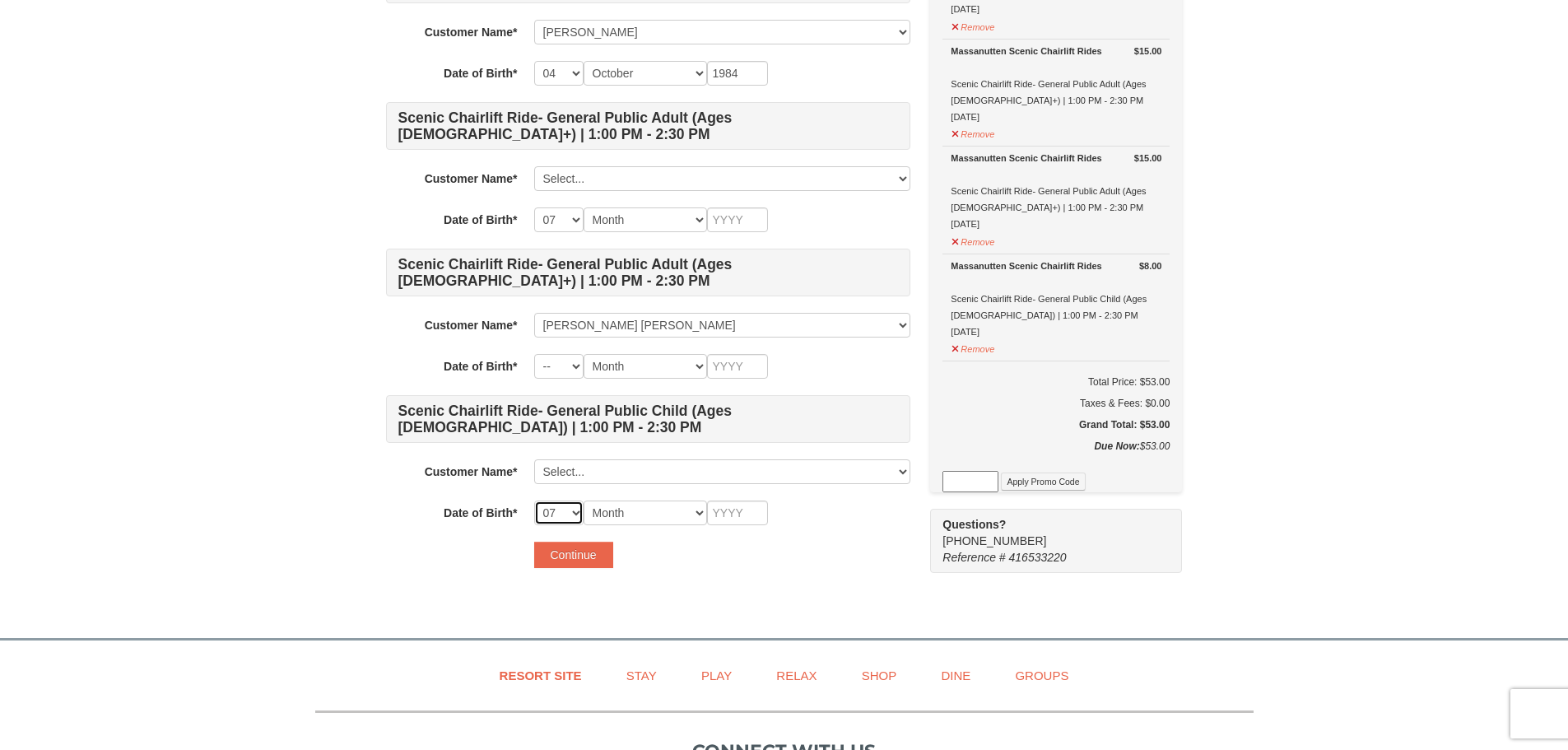
click at [574, 517] on select "-- 01 02 03 04 05 06 07 08 09 10 11 12 13 14 15 16 17 18 19 20 21 22 23 24 25 2…" at bounding box center [558, 513] width 50 height 24
click at [565, 523] on select "-- 01 02 03 04 05 06 07 08 09 10 11 12 13 14 15 16 17 18 19 20 21 22 23 24 25 2…" at bounding box center [558, 513] width 50 height 24
select select "23"
click at [534, 501] on select "-- 01 02 03 04 05 06 07 08 09 10 11 12 13 14 15 16 17 18 19 20 21 22 23 24 25 2…" at bounding box center [558, 513] width 50 height 24
select select "23"
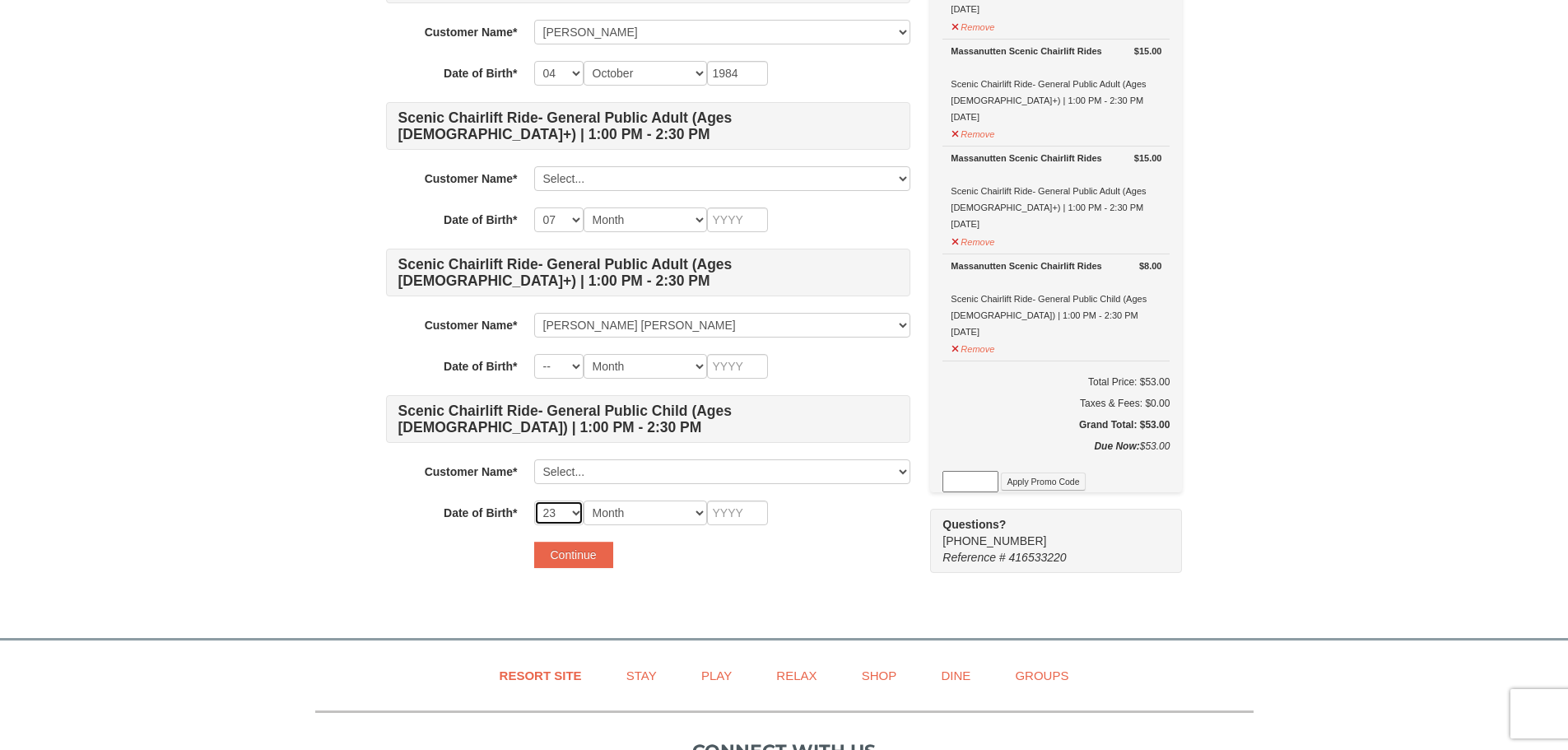
select select "23"
click at [631, 505] on select "Month January February March April May June July August September October Novem…" at bounding box center [645, 513] width 123 height 24
click at [631, 511] on select "Month January February March April May June July August September October Novem…" at bounding box center [645, 513] width 123 height 24
select select "07"
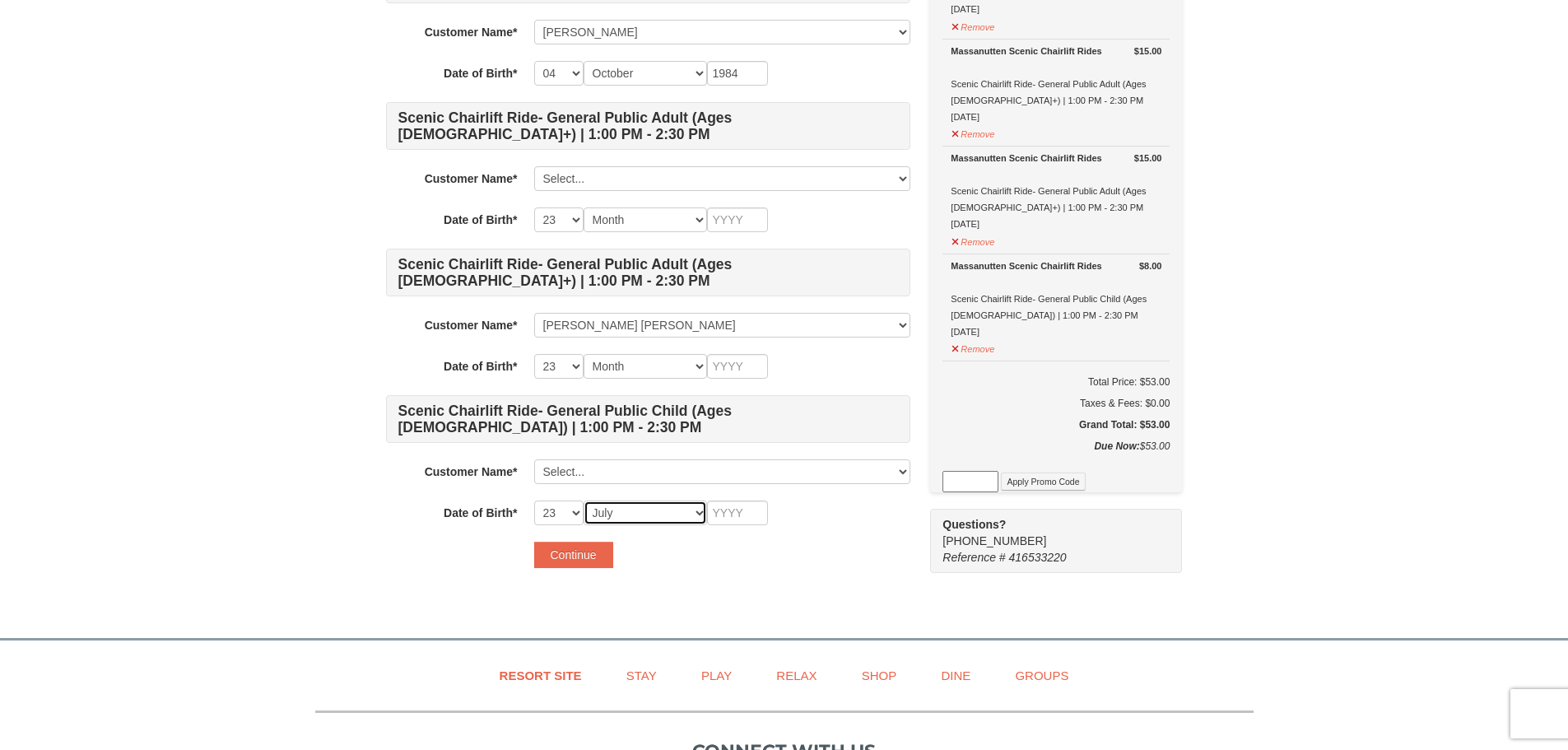
click at [584, 501] on select "Month January February March April May June July August September October Novem…" at bounding box center [645, 513] width 123 height 24
select select "07"
click at [731, 509] on input "text" at bounding box center [737, 513] width 61 height 24
type input "2"
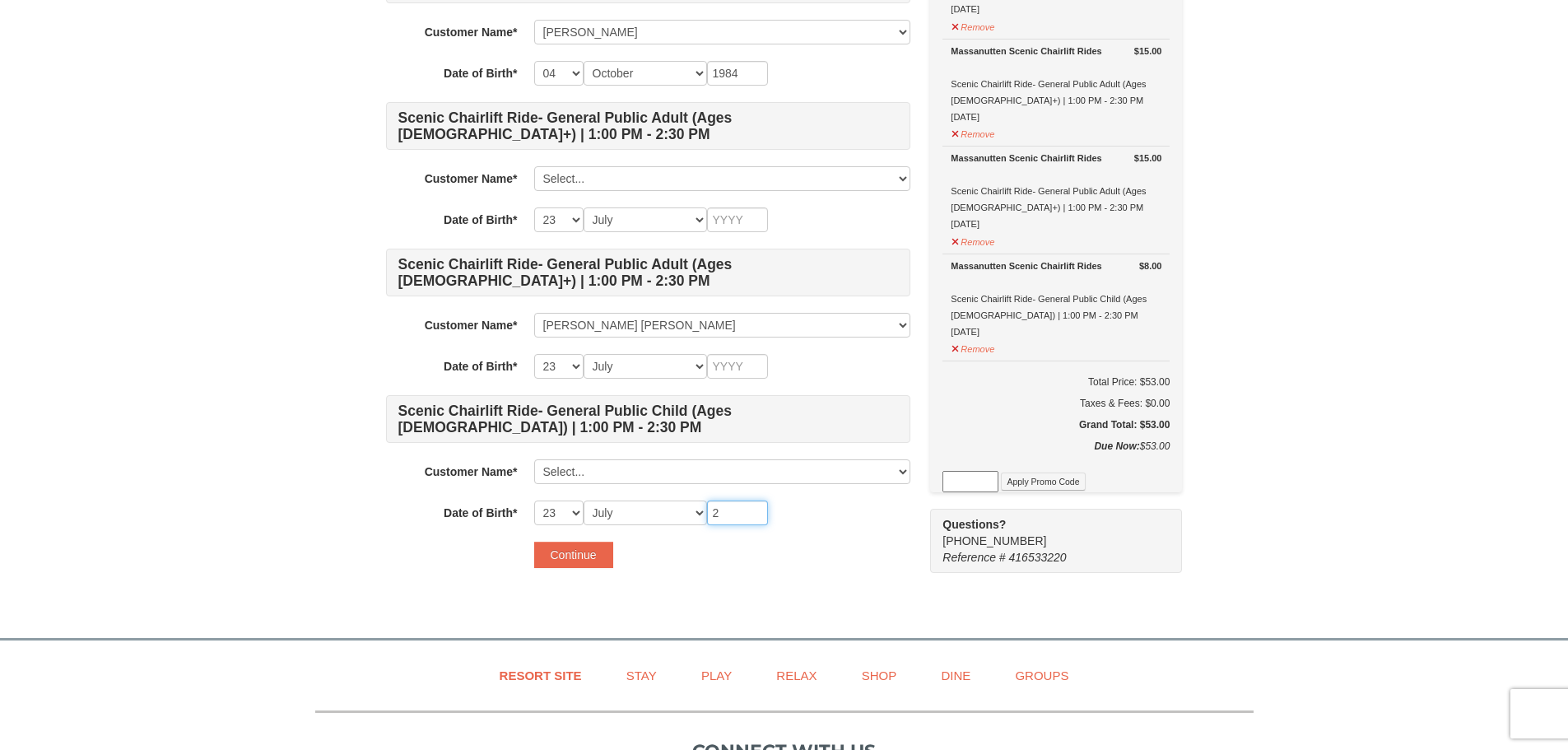
type input "2"
type input "20"
type input "201"
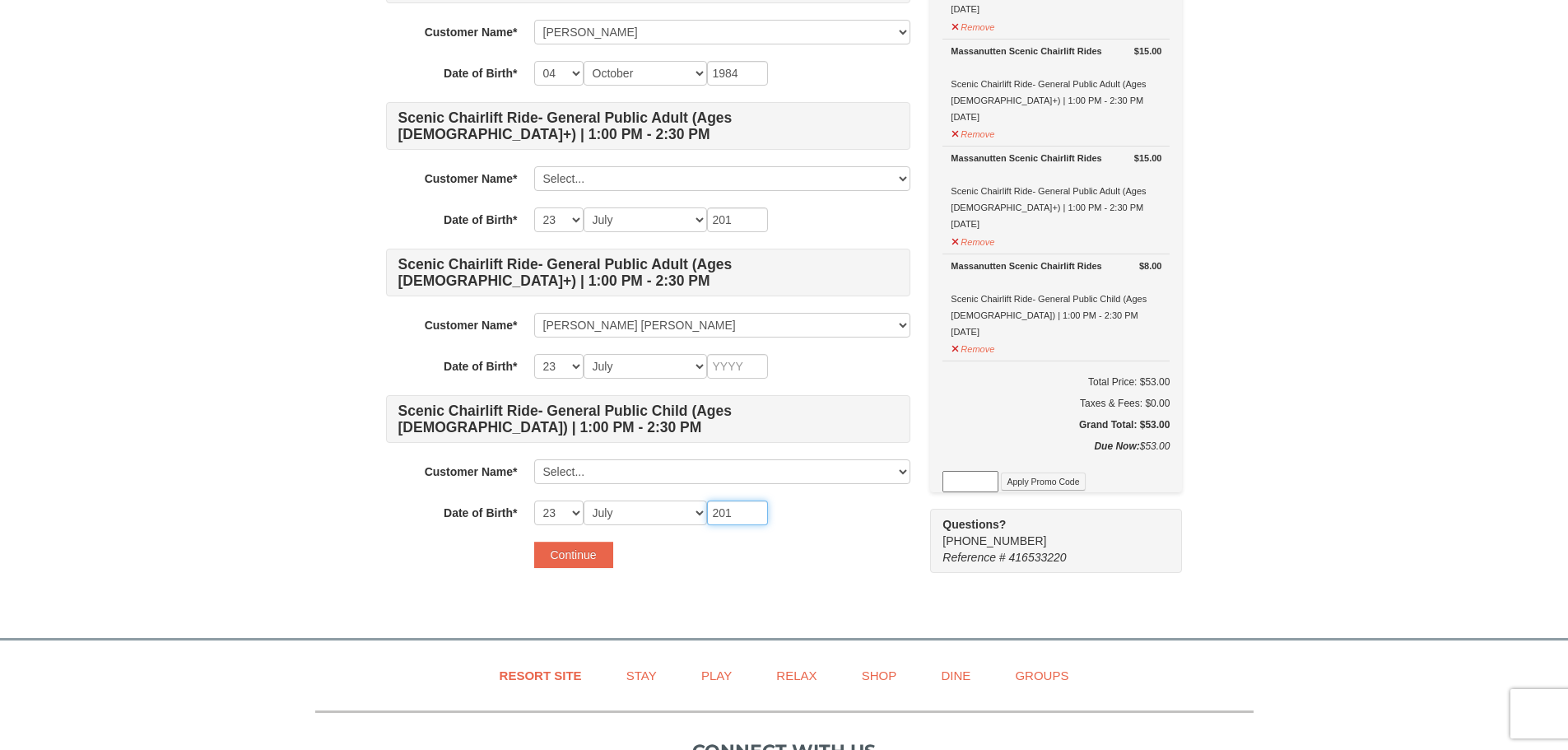
type input "2018"
click at [817, 565] on div "Continue" at bounding box center [722, 555] width 377 height 26
click at [732, 368] on input "text" at bounding box center [737, 366] width 61 height 24
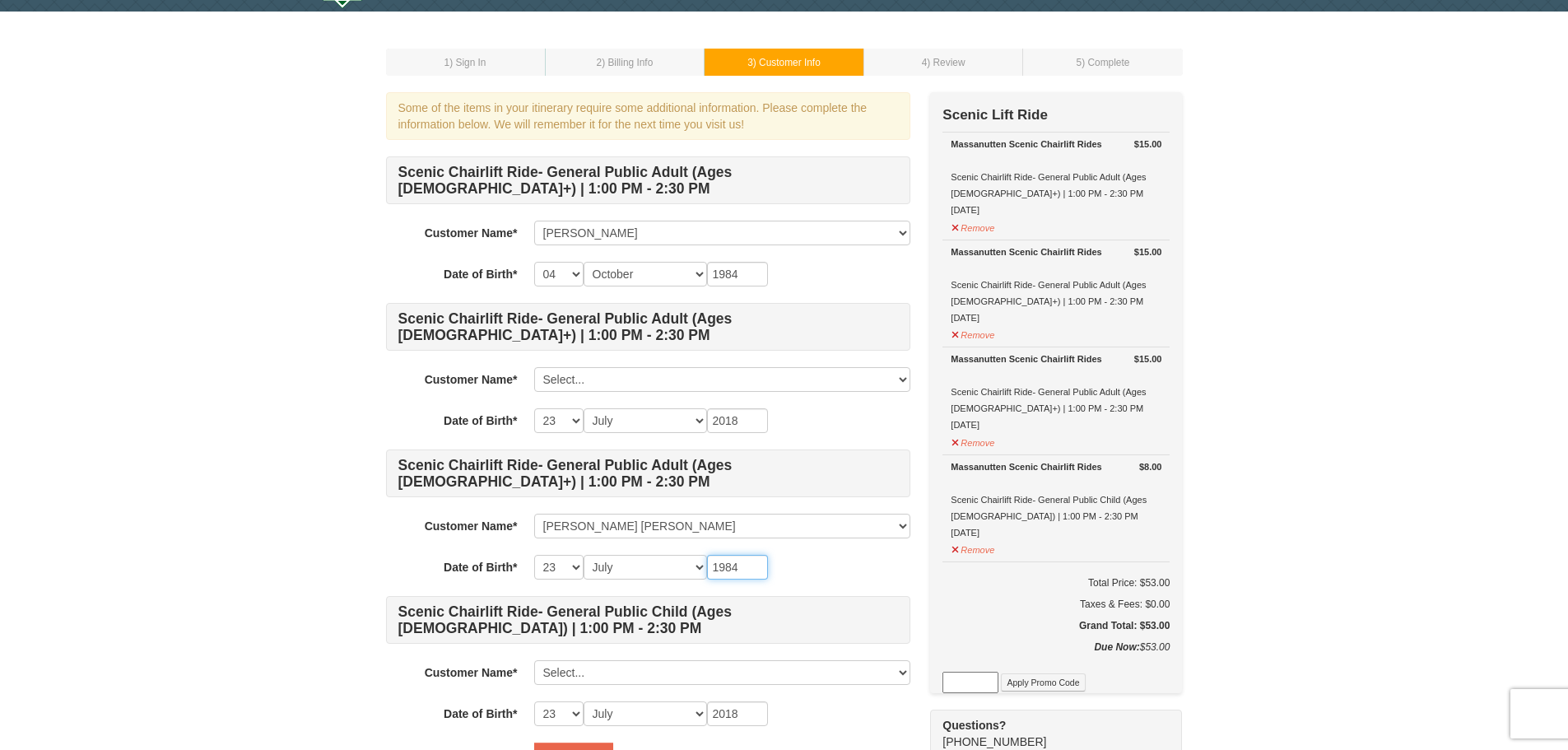
scroll to position [0, 0]
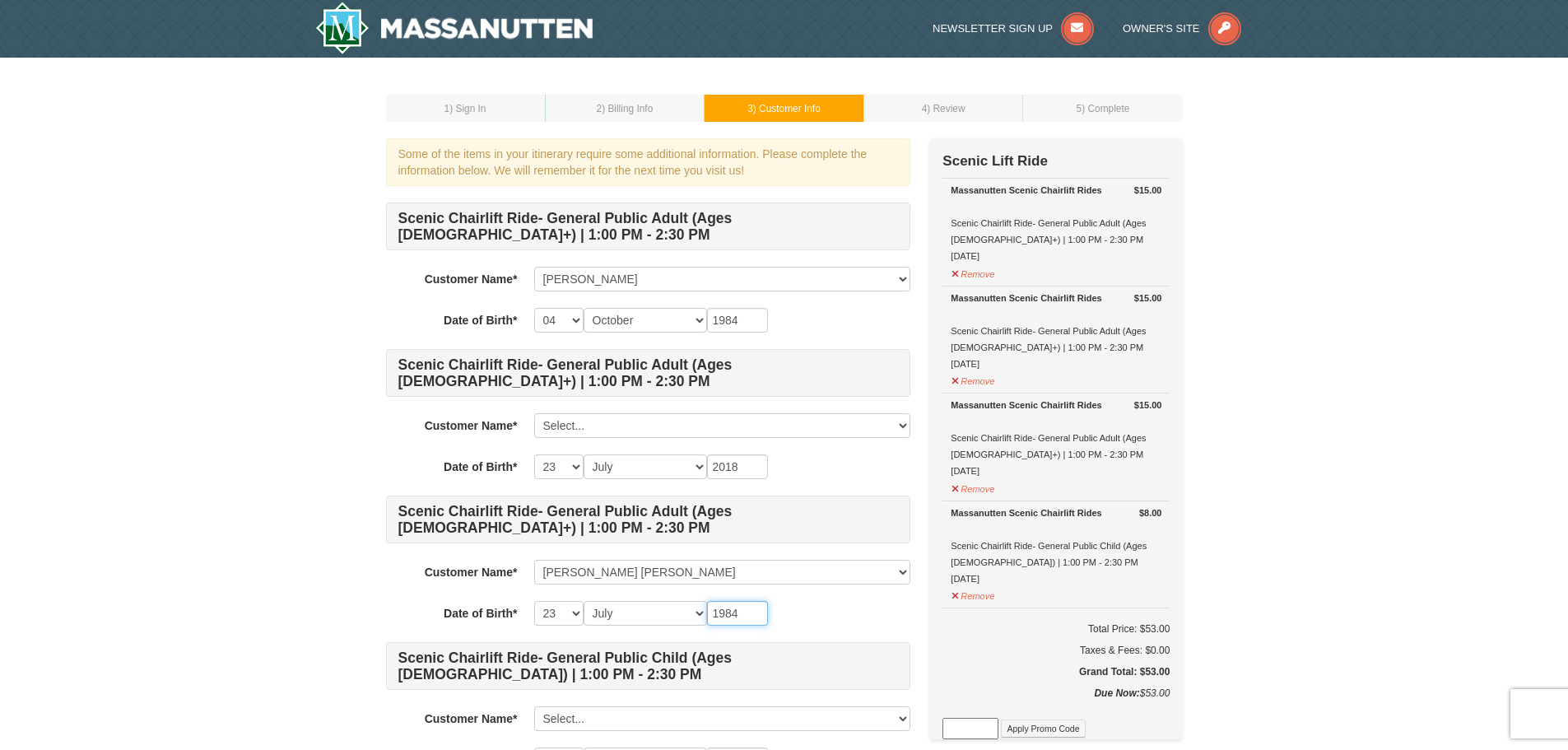
type input "1984"
click at [747, 321] on input "1984" at bounding box center [737, 320] width 61 height 24
type input "1987"
click at [659, 429] on select "Select... Shahabuddin Khan Mohammad Zubair Shahzad Add New..." at bounding box center [722, 425] width 377 height 24
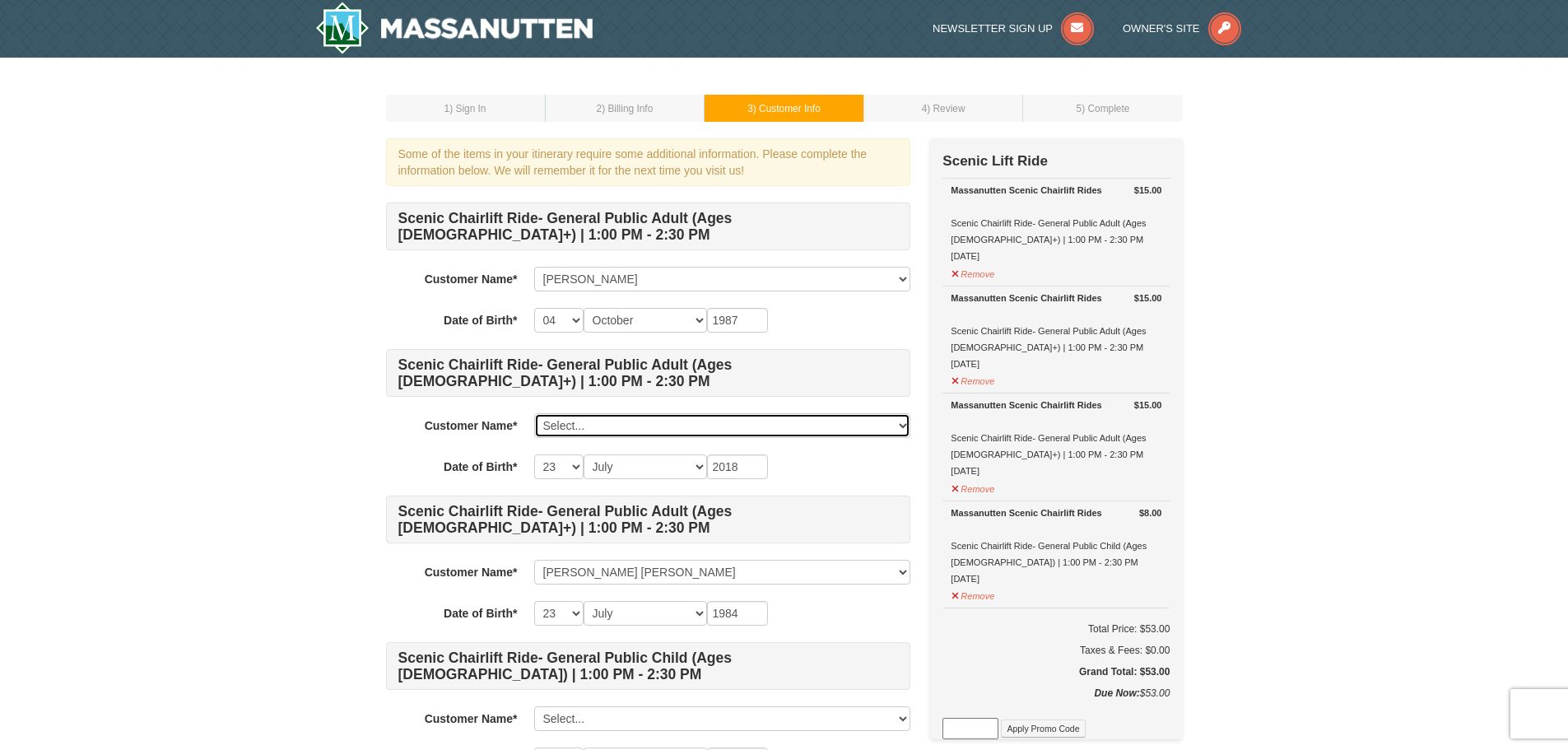
click at [659, 429] on select "Select... Shahabuddin Khan Mohammad Zubair Shahzad Add New..." at bounding box center [722, 425] width 377 height 24
select select "28350843"
click at [534, 413] on select "Select... Shahabuddin Khan Mohammad Zubair Shahzad Add New..." at bounding box center [722, 425] width 377 height 24
type input "1984"
click at [568, 465] on select "-- 01 02 03 04 05 06 07 08 09 10 11 12 13 14 15 16 17 18 19 20 21 22 23 24 25 2…" at bounding box center [558, 467] width 50 height 24
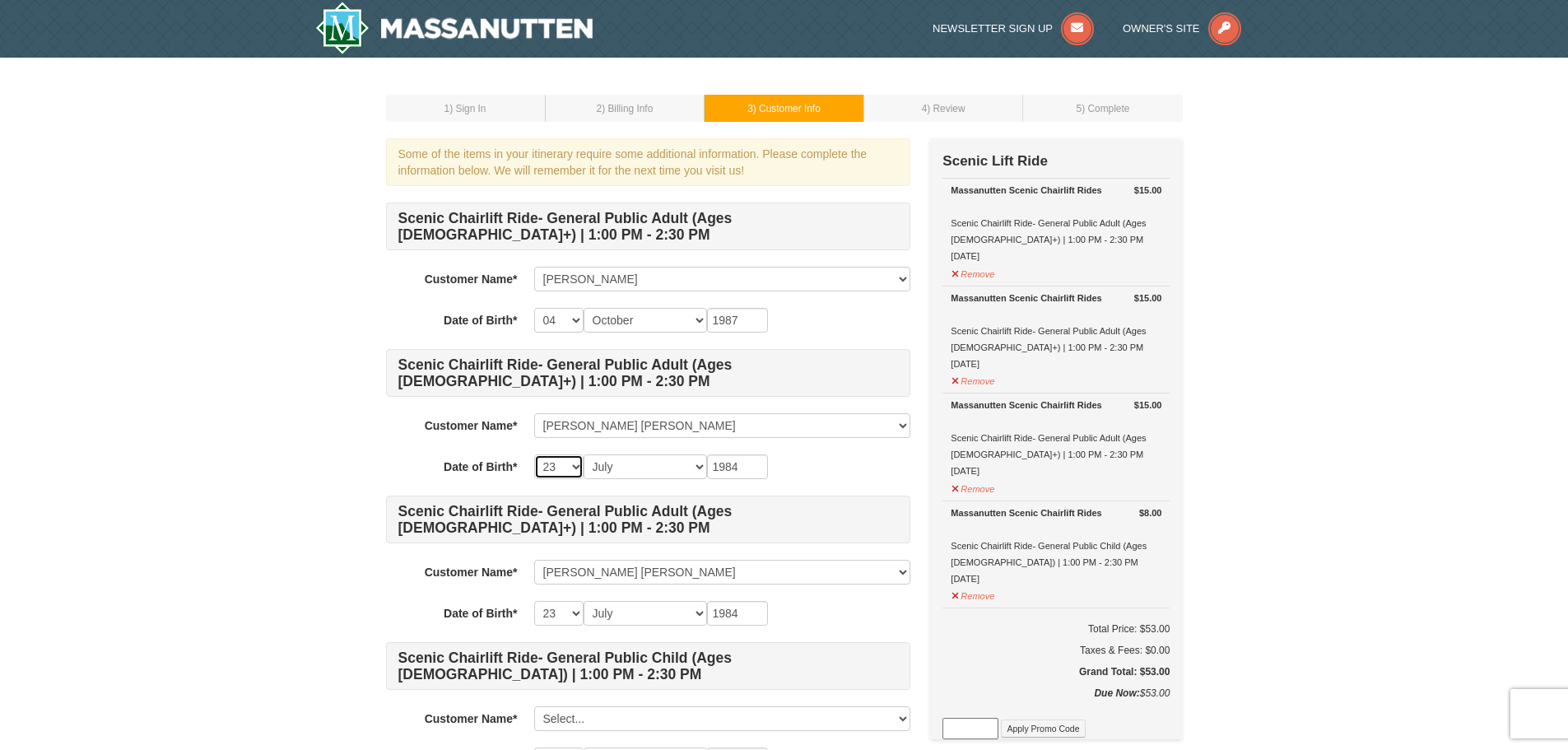
click at [568, 465] on select "-- 01 02 03 04 05 06 07 08 09 10 11 12 13 14 15 16 17 18 19 20 21 22 23 24 25 2…" at bounding box center [558, 467] width 50 height 24
select select "02"
click at [534, 455] on select "-- 01 02 03 04 05 06 07 08 09 10 11 12 13 14 15 16 17 18 19 20 21 22 23 24 25 2…" at bounding box center [558, 467] width 50 height 24
select select "02"
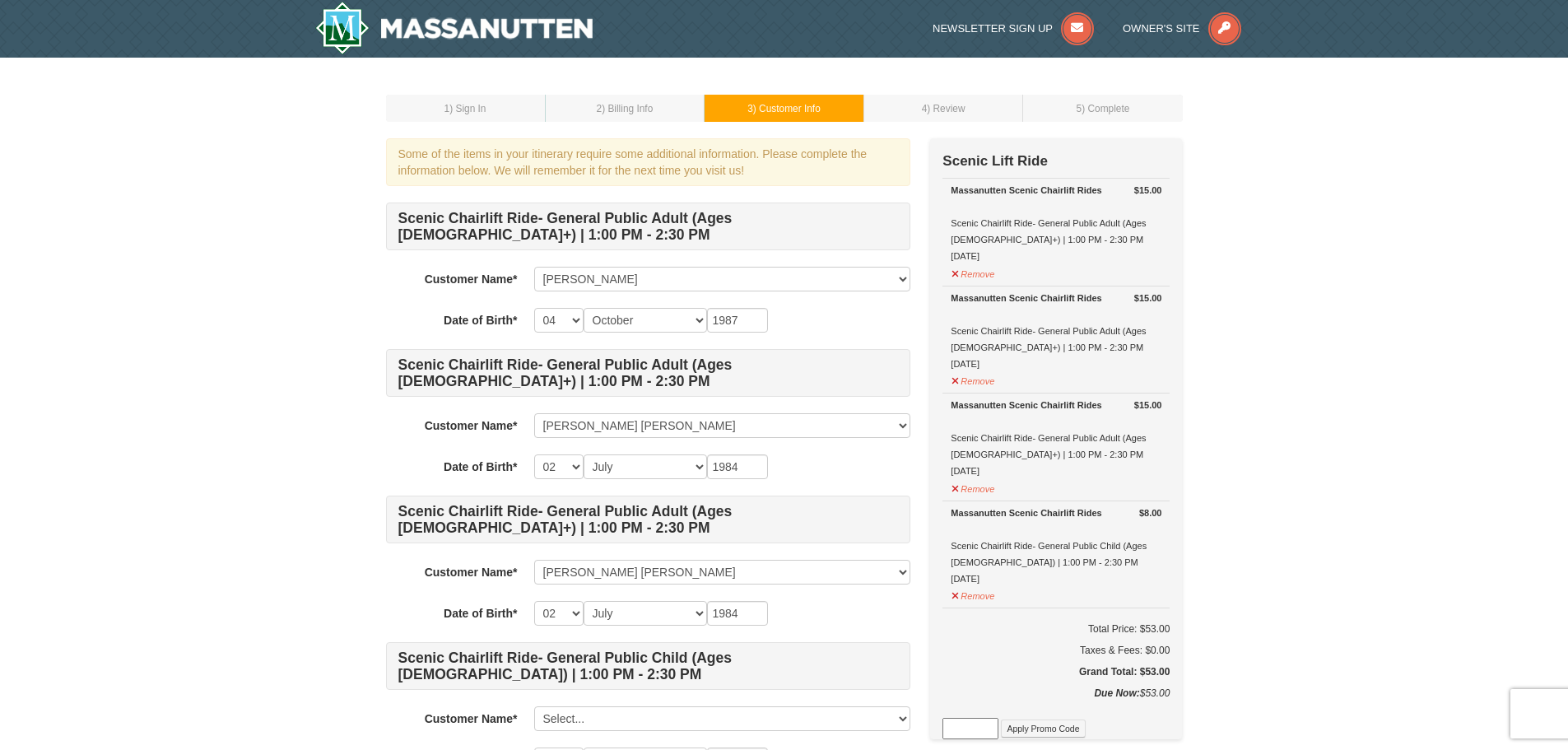
click at [552, 116] on td "2 ) Billing Info" at bounding box center [625, 108] width 160 height 27
click at [691, 464] on select "Month January February March April May June July August September October Novem…" at bounding box center [645, 467] width 123 height 24
select select "03"
click at [584, 455] on select "Month January February March April May June July August September October Novem…" at bounding box center [645, 467] width 123 height 24
select select "03"
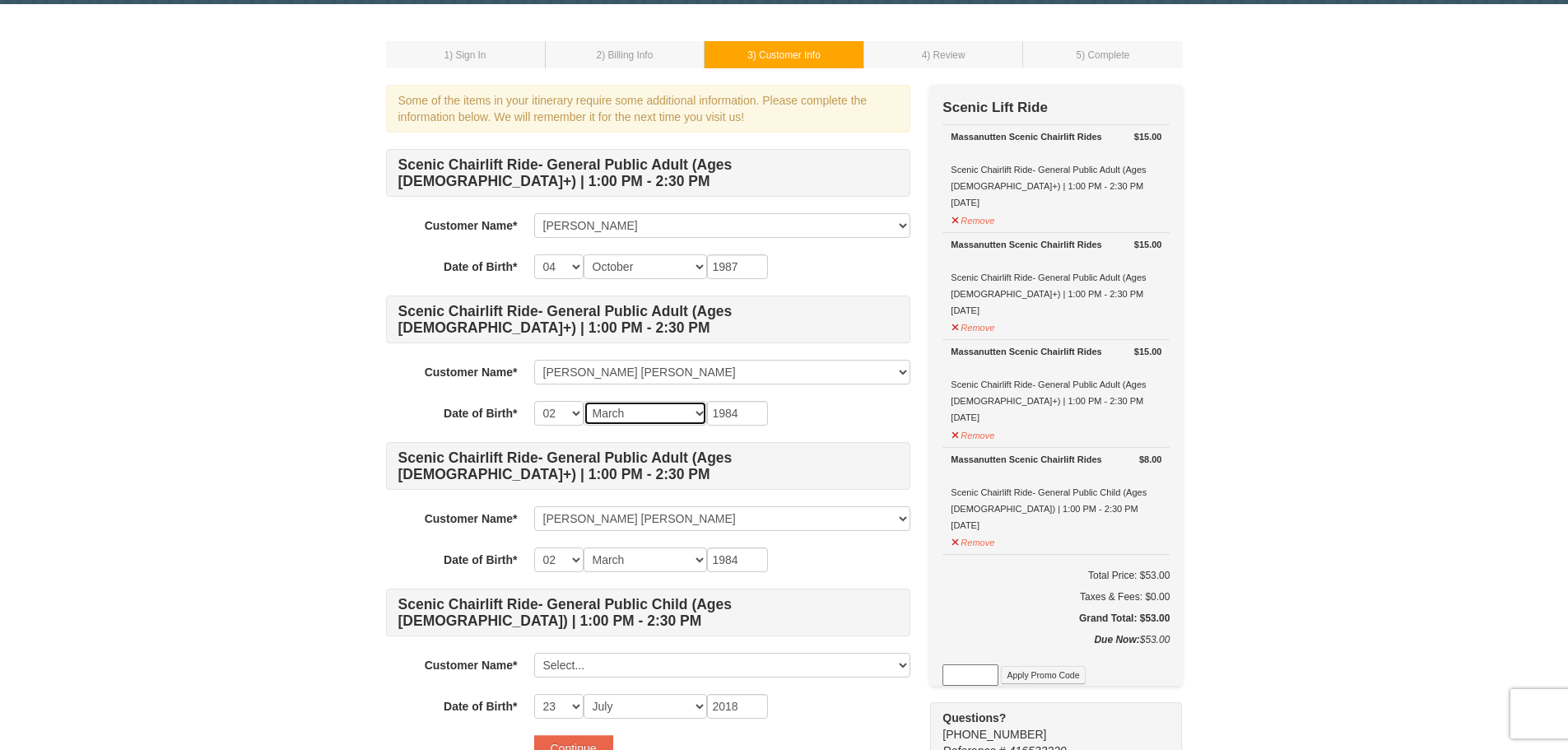
scroll to position [83, 0]
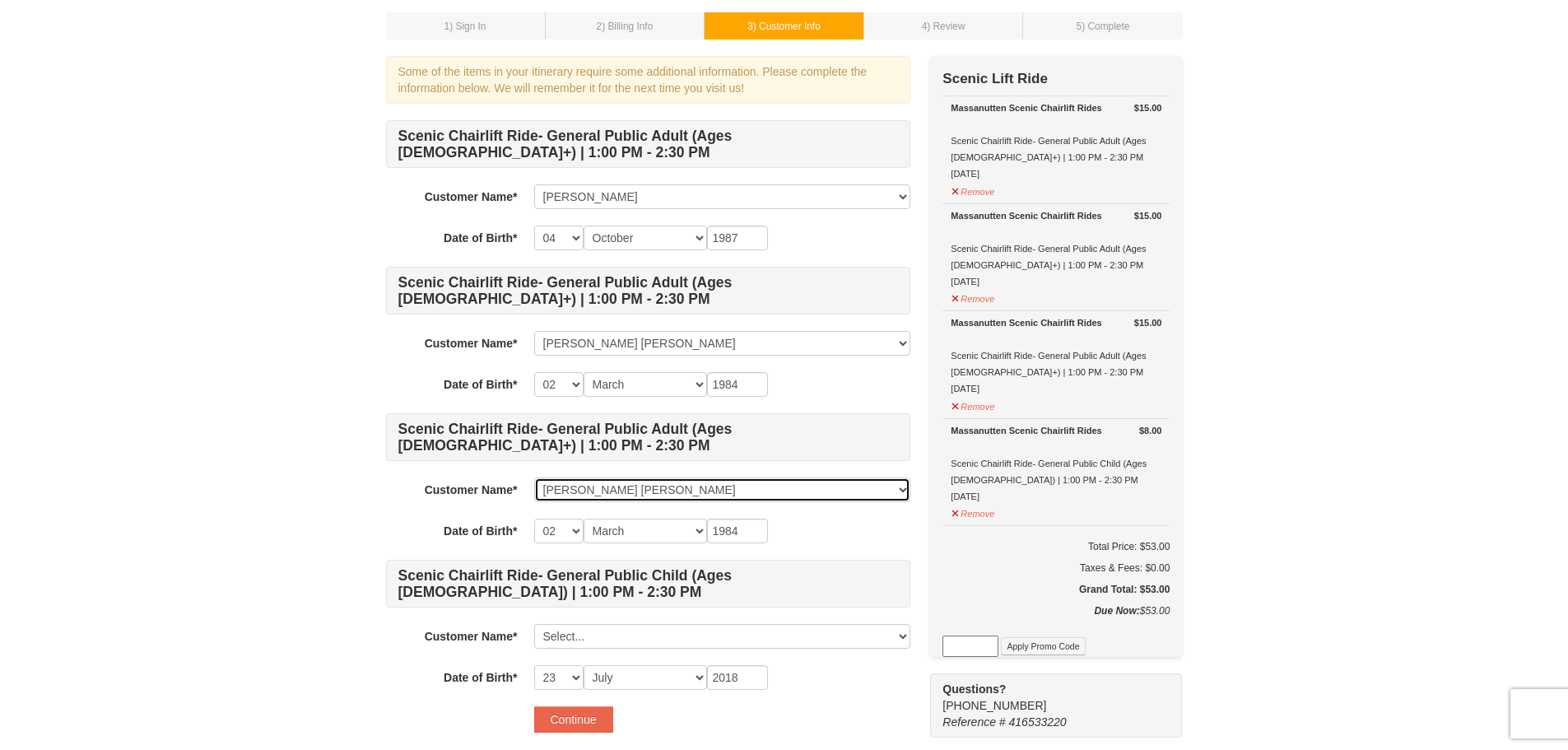
click at [711, 495] on select "Select... Shahabuddin Khan Mohammad Zubair Shahzad Add New..." at bounding box center [722, 490] width 377 height 24
click at [690, 488] on select "Select... Shahabuddin Khan Mohammad Zubair Shahzad Add New..." at bounding box center [722, 490] width 377 height 24
select select
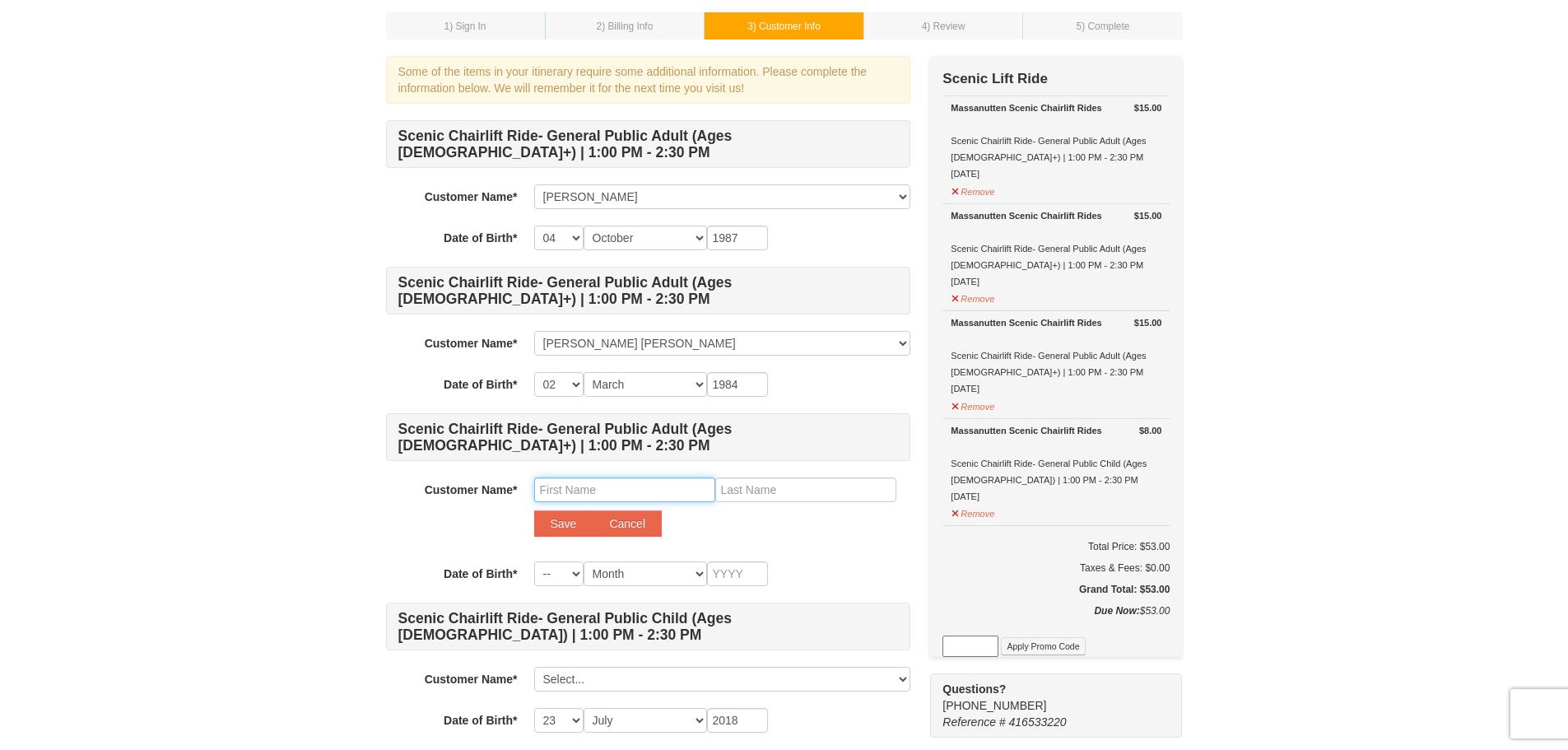
click at [605, 486] on input "text" at bounding box center [624, 490] width 181 height 24
type input "S"
drag, startPoint x: 651, startPoint y: 488, endPoint x: 599, endPoint y: 483, distance: 52.2
click at [599, 483] on input "Mohammad Loudin" at bounding box center [624, 490] width 181 height 24
type input "Mohammad"
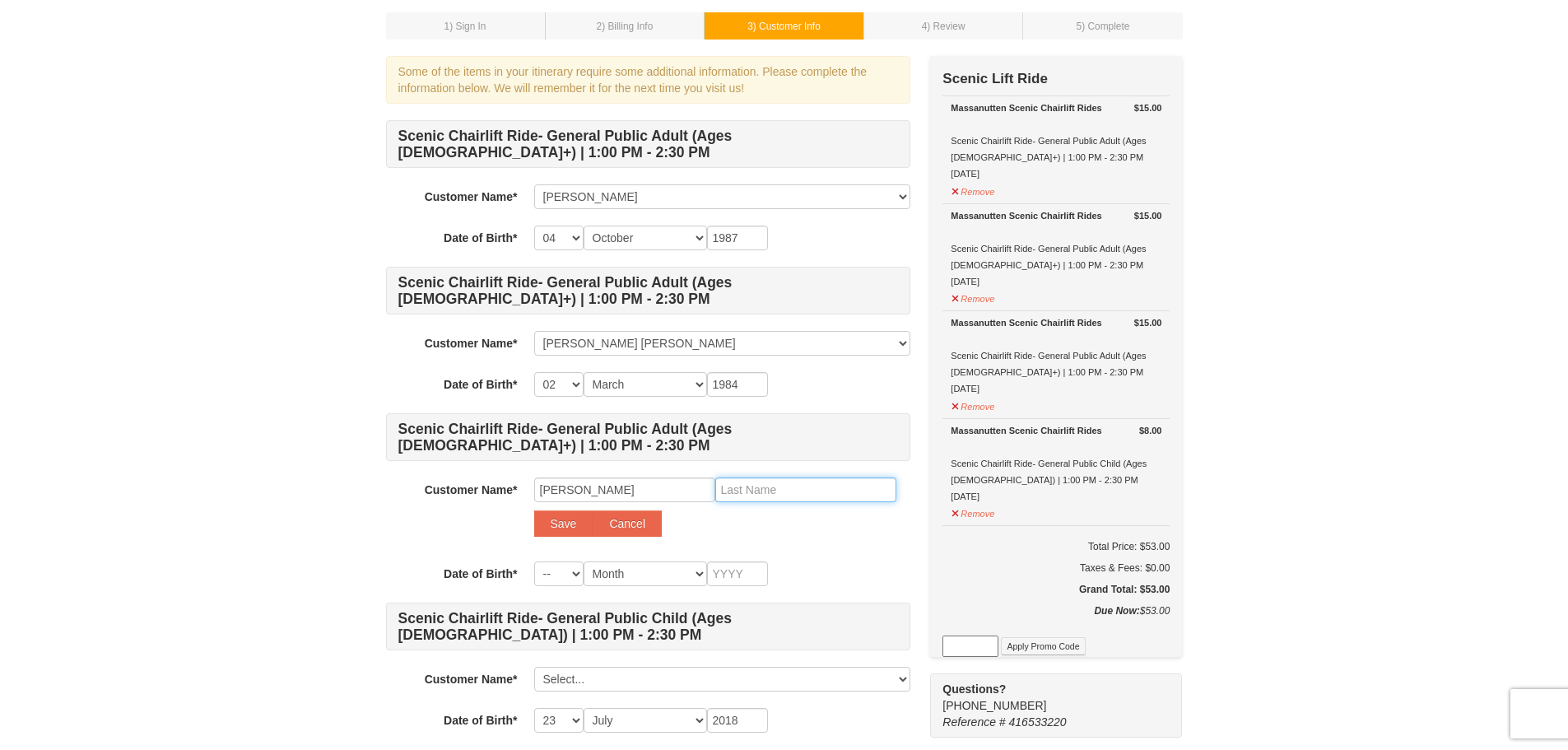
click at [776, 489] on input "text" at bounding box center [806, 490] width 181 height 24
type input "Loudin"
click at [696, 490] on input "Mohammad" at bounding box center [624, 490] width 181 height 24
type input "Mohammad Sultan"
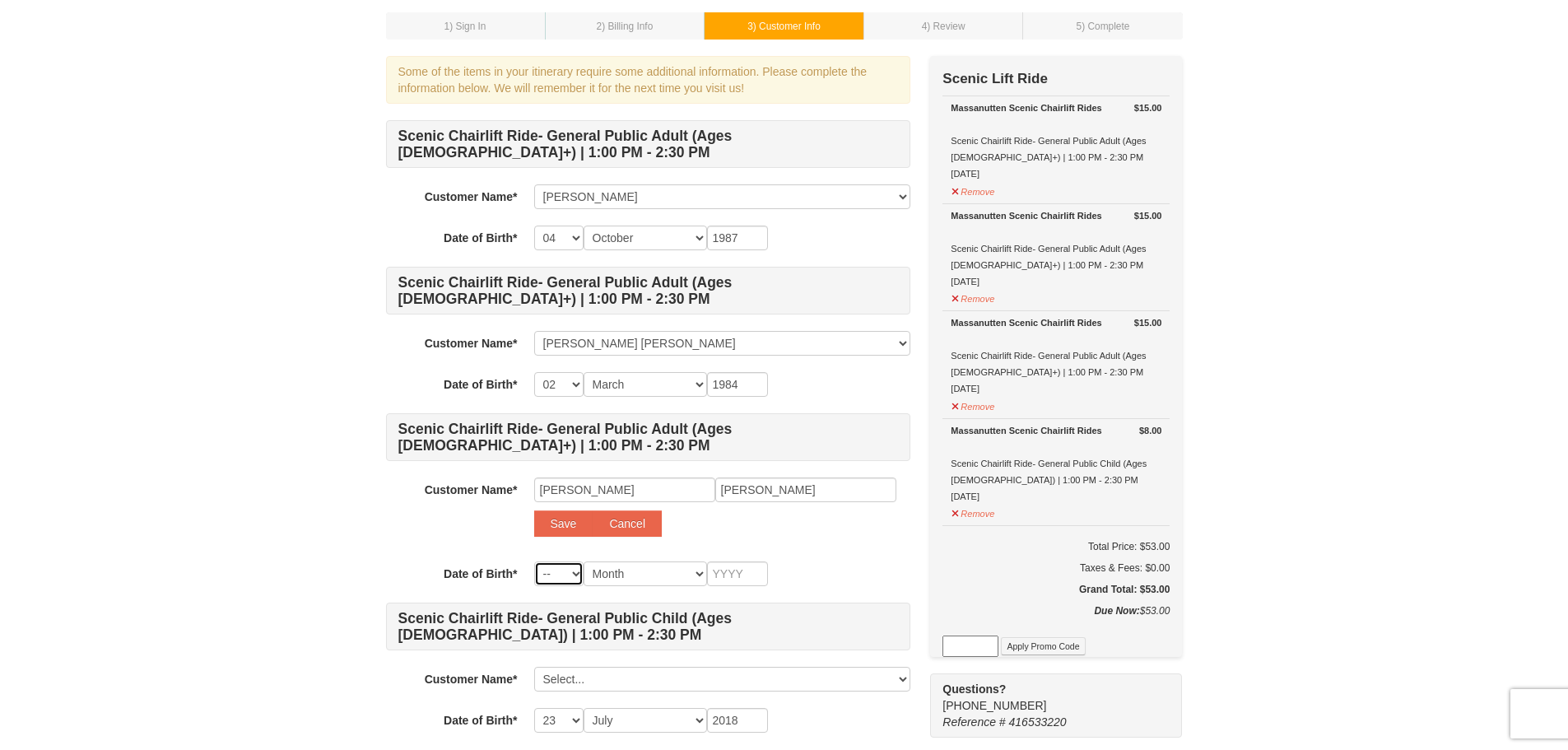
click at [563, 579] on select "-- 01 02 03 04 05 06 07 08 09 10 11 12 13 14 15 16 17 18 19 20 21 22 23 24 25 2…" at bounding box center [558, 574] width 50 height 24
select select "28"
click at [534, 562] on select "-- 01 02 03 04 05 06 07 08 09 10 11 12 13 14 15 16 17 18 19 20 21 22 23 24 25 2…" at bounding box center [558, 574] width 50 height 24
click at [559, 499] on input "Mohammad Sultan" at bounding box center [624, 490] width 181 height 24
click at [644, 570] on select "Month January February March April May June July August September October Novem…" at bounding box center [645, 574] width 123 height 24
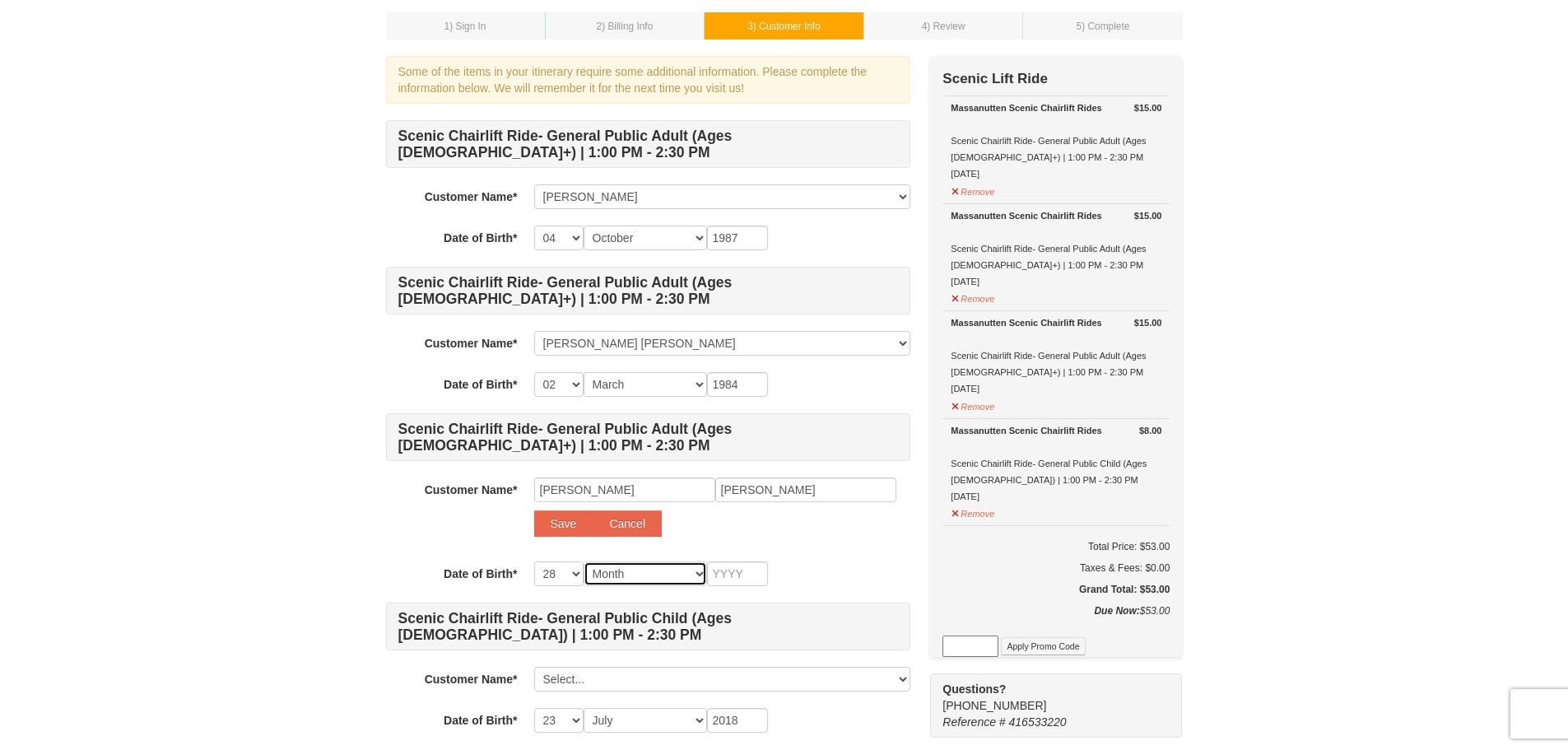
click at [644, 570] on select "Month January February March April May June July August September October Novem…" at bounding box center [645, 574] width 123 height 24
click at [643, 570] on select "Month January February March April May June July August September October Novem…" at bounding box center [645, 574] width 123 height 24
click at [641, 572] on select "Month January February March April May June July August September October Novem…" at bounding box center [645, 574] width 123 height 24
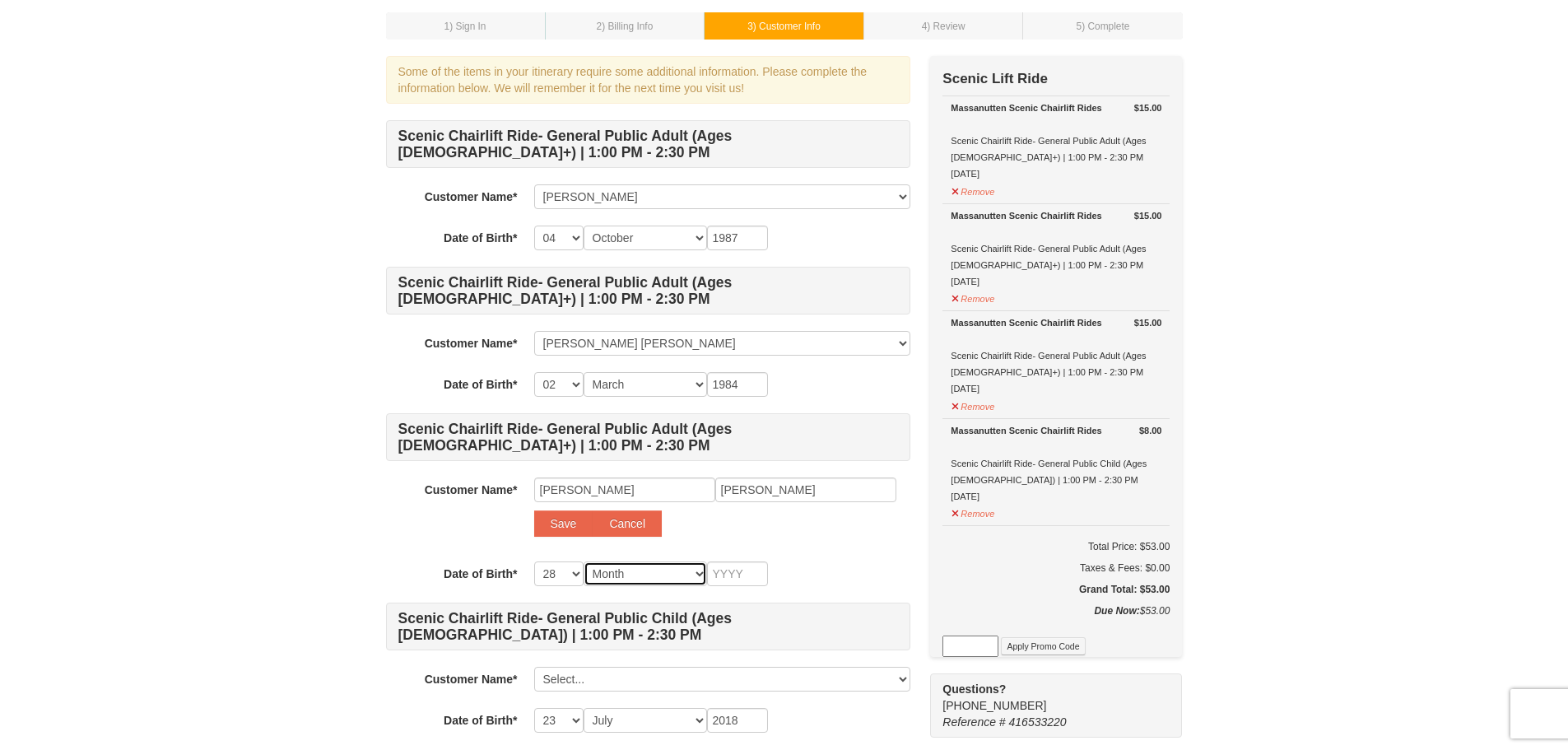
click at [641, 572] on select "Month January February March April May June July August September October Novem…" at bounding box center [645, 574] width 123 height 24
select select "12"
click at [584, 562] on select "Month January February March April May June July August September October Novem…" at bounding box center [645, 574] width 123 height 24
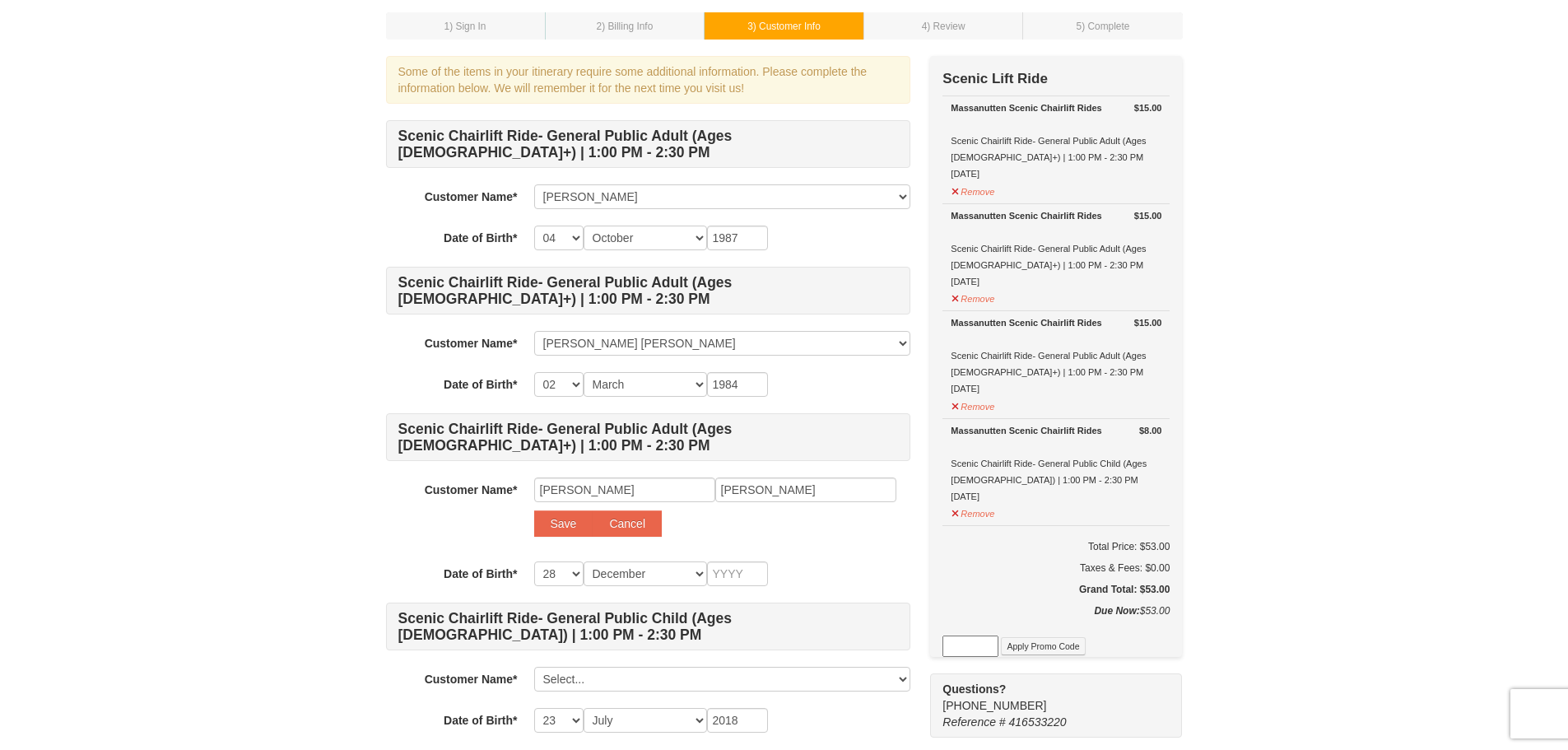
click at [636, 552] on div "Scenic Chairlift Ride- General Public Adult (Ages 13+) | 1:00 PM - 2:30 PM Cust…" at bounding box center [648, 426] width 524 height 613
click at [732, 568] on input "text" at bounding box center [737, 574] width 61 height 24
type input "1993"
click at [570, 532] on button "Save" at bounding box center [564, 524] width 59 height 26
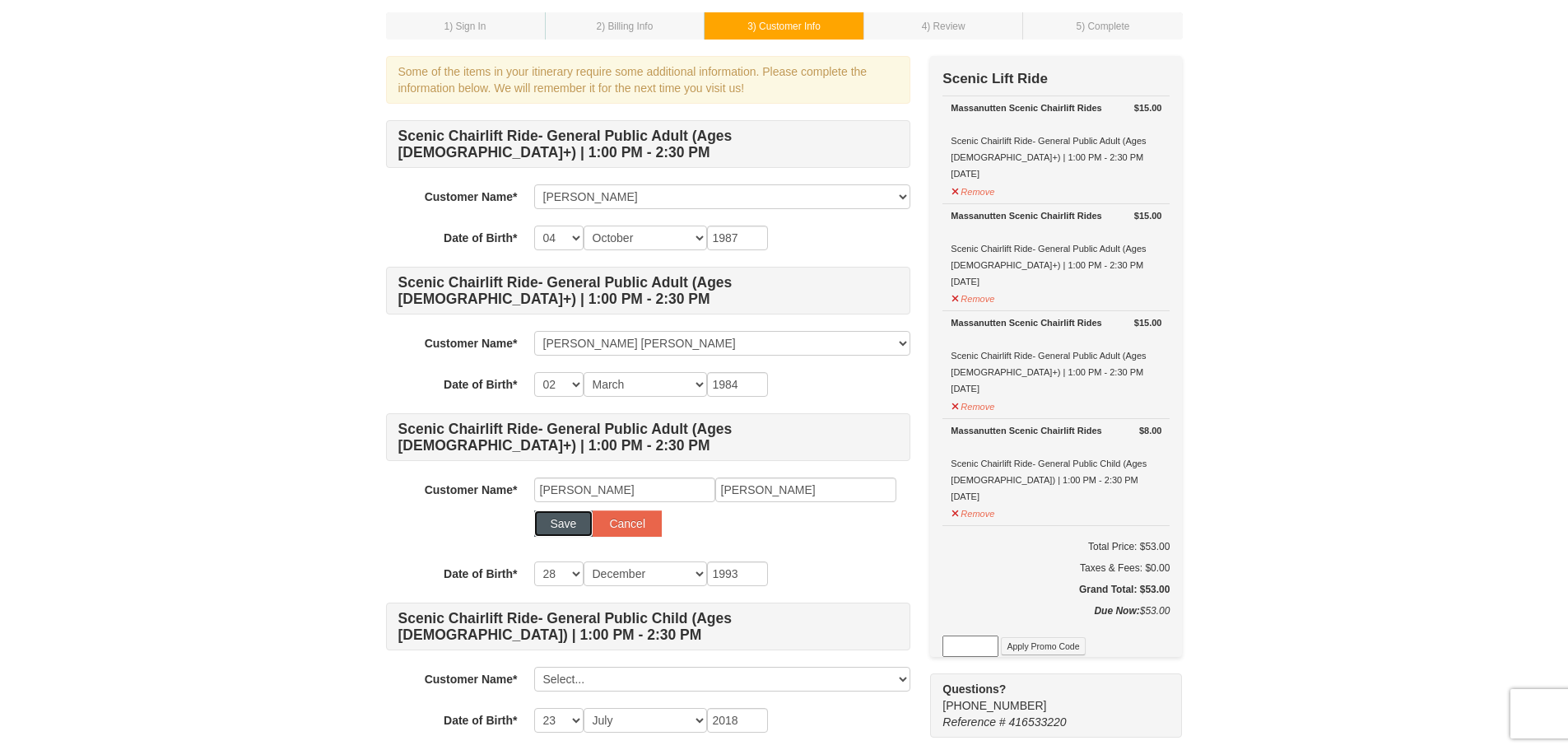
select select
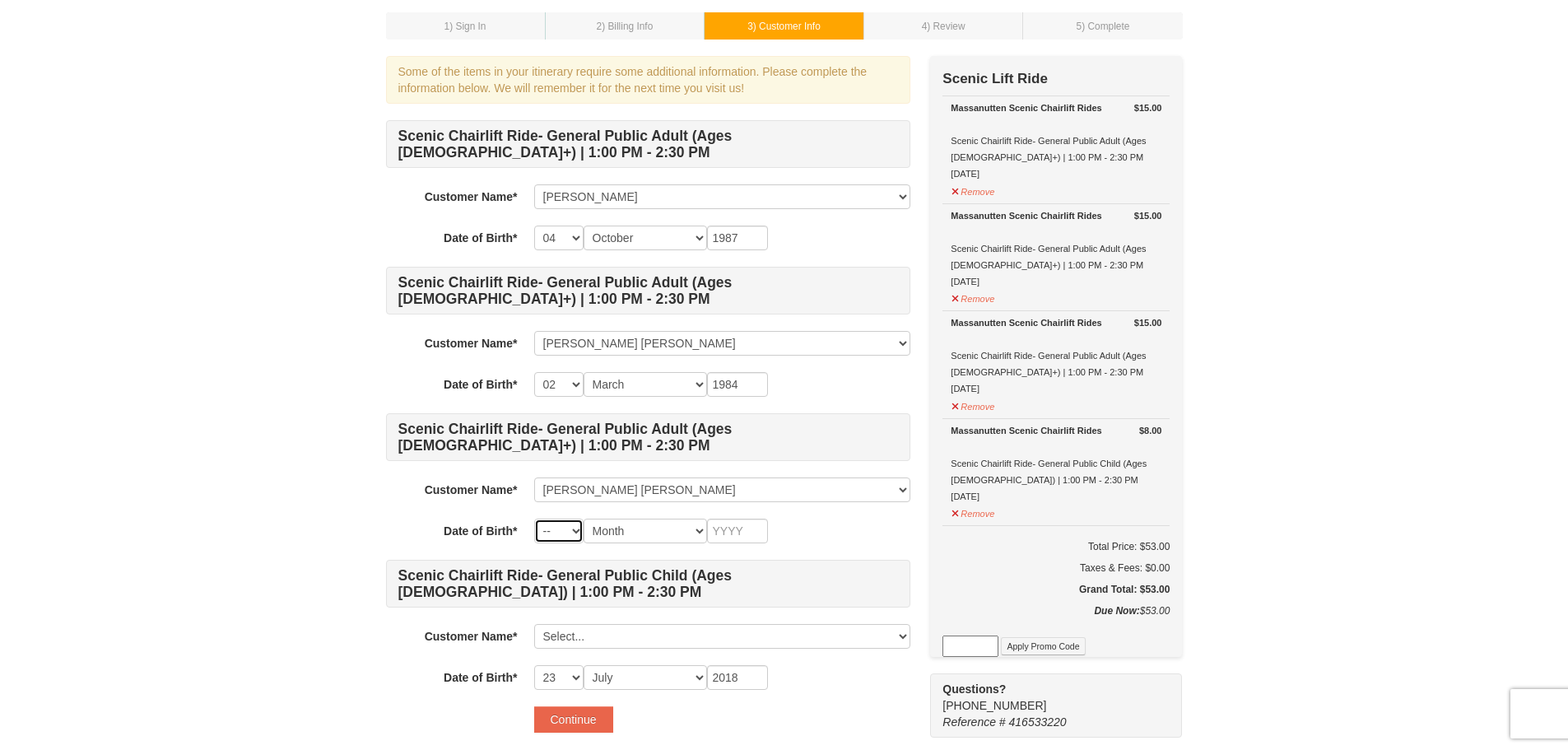
click at [574, 530] on select "-- 01 02 03 04 05 06 07 08 09 10 11 12 13 14 15 16 17 18 19 20 21 22 23 24 25 2…" at bounding box center [558, 531] width 50 height 24
select select "28"
click at [534, 519] on select "-- 01 02 03 04 05 06 07 08 09 10 11 12 13 14 15 16 17 18 19 20 21 22 23 24 25 2…" at bounding box center [558, 531] width 50 height 24
click at [558, 456] on h4 "Scenic Chairlift Ride- General Public Adult (Ages 13+) | 1:00 PM - 2:30 PM" at bounding box center [648, 437] width 524 height 48
click at [646, 528] on select "Month January February March April May June July August September October Novem…" at bounding box center [645, 531] width 123 height 24
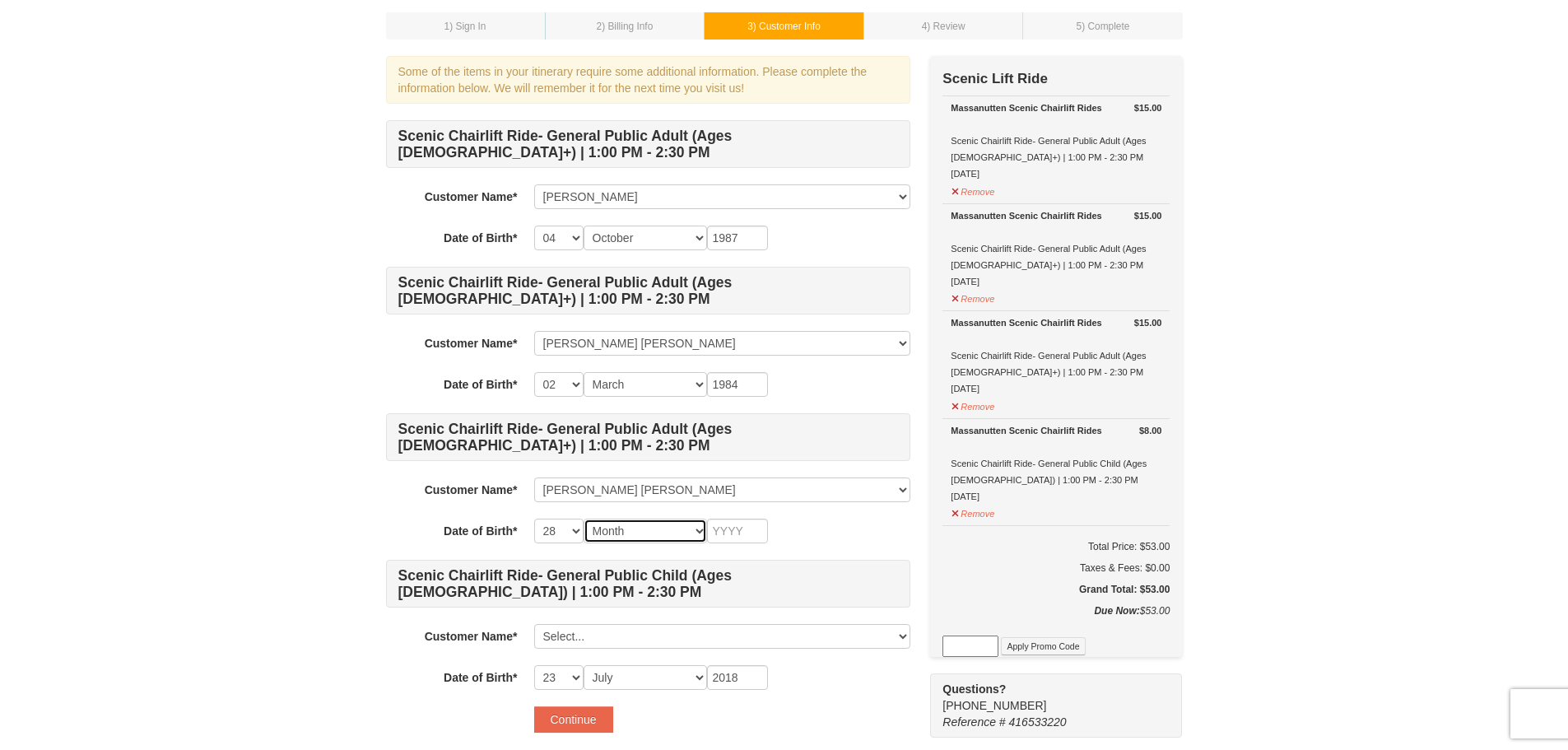
select select "12"
click at [584, 519] on select "Month January February March April May June July August September October Novem…" at bounding box center [645, 531] width 123 height 24
click at [748, 532] on input "text" at bounding box center [737, 531] width 61 height 24
type input "1993"
click at [833, 681] on div "-- 01 02 03 04 05 06 07 08 09 10 11 12 13 14 15 16 17 18 19 20 21 22 23 24 25 2…" at bounding box center [722, 678] width 377 height 24
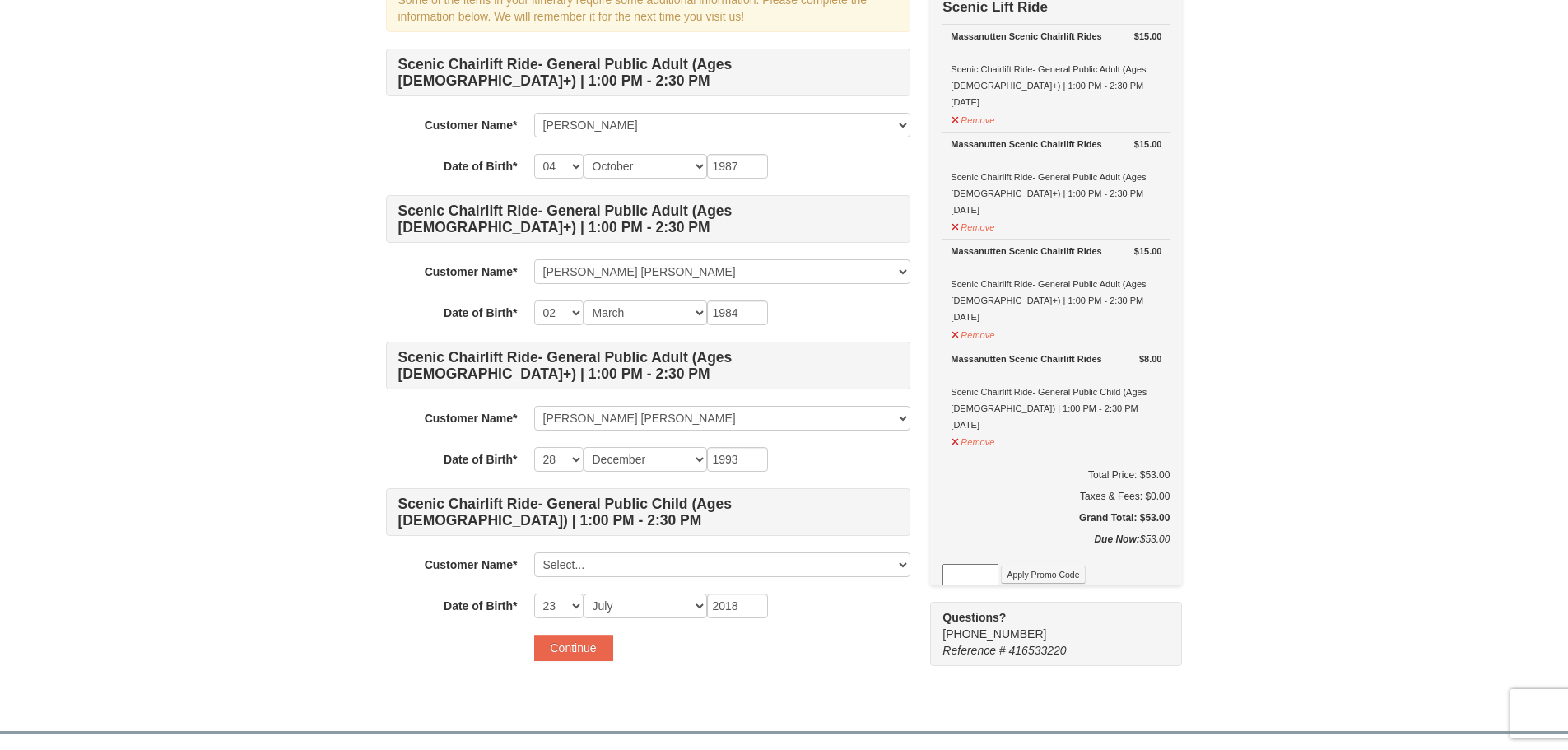
scroll to position [247, 0]
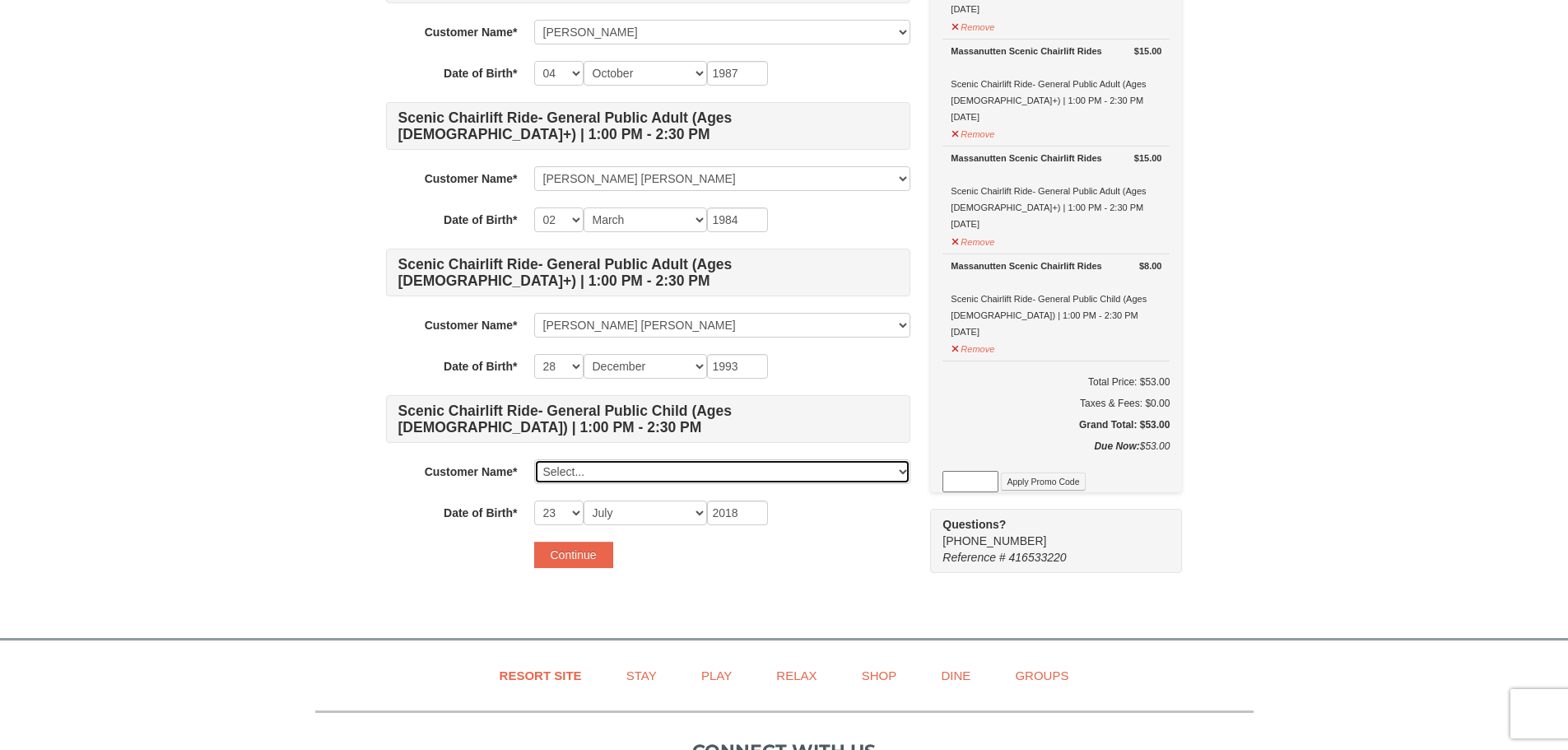
click at [591, 470] on select "Select... Shahabuddin Khan Mohammad Zubair Shahzad Mohammad Sultan Loudin Moham…" at bounding box center [722, 472] width 377 height 24
select select
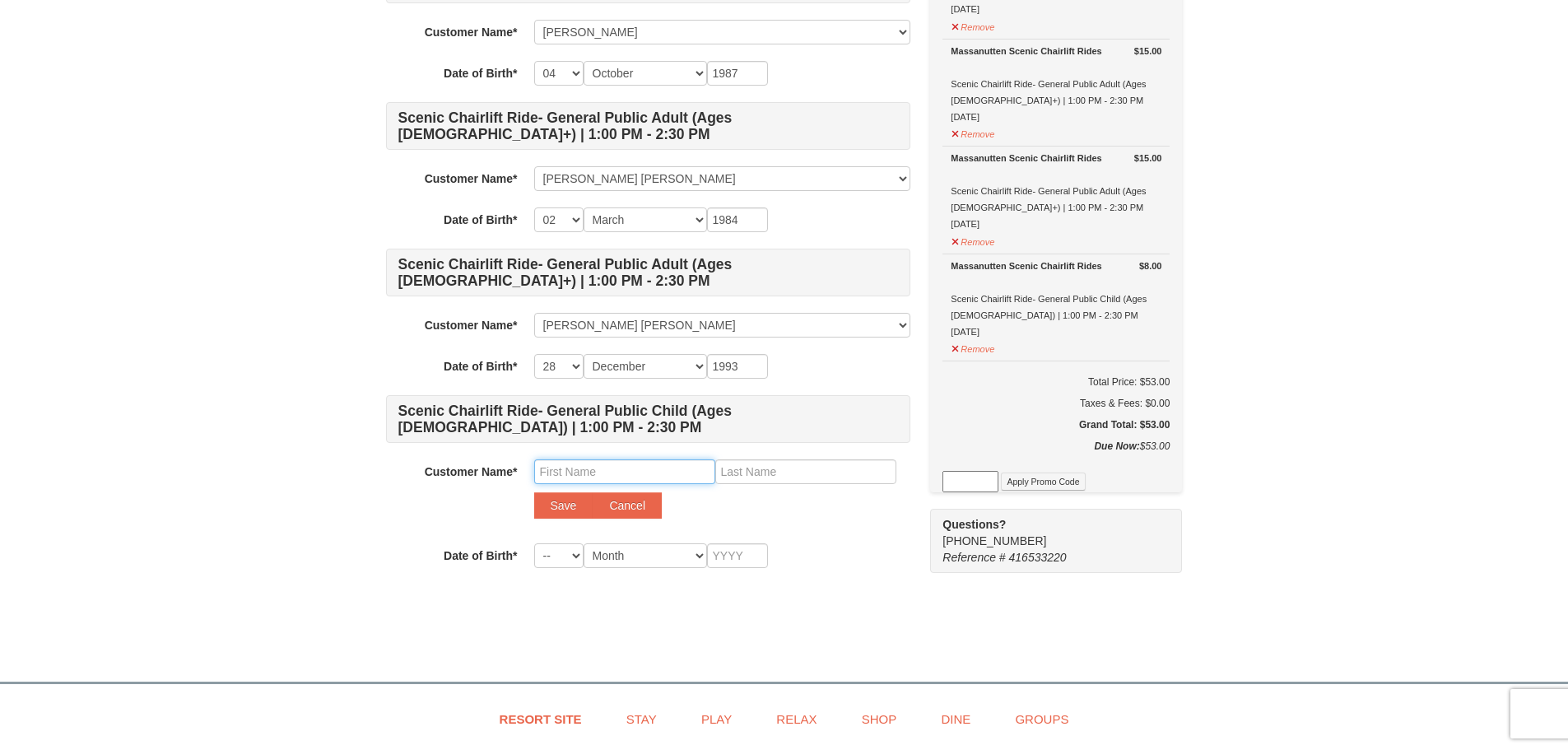
click at [594, 482] on input "text" at bounding box center [624, 472] width 181 height 24
type input "Mohammad"
type input "Yousuf"
click at [573, 506] on button "Save" at bounding box center [564, 506] width 59 height 26
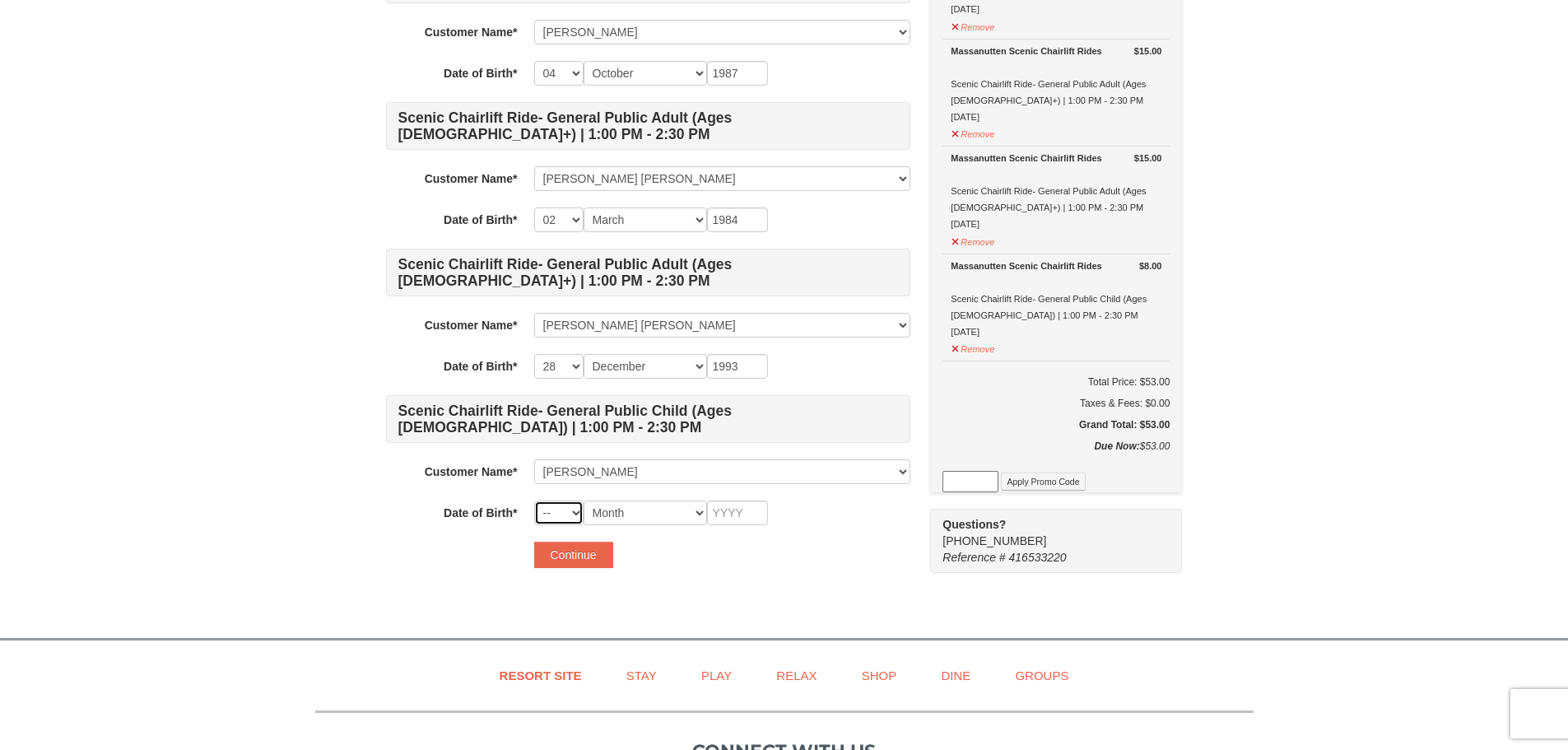
click at [567, 509] on select "-- 01 02 03 04 05 06 07 08 09 10 11 12 13 14 15 16 17 18 19 20 21 22 23 24 25 2…" at bounding box center [558, 513] width 50 height 24
select select "23"
click at [534, 501] on select "-- 01 02 03 04 05 06 07 08 09 10 11 12 13 14 15 16 17 18 19 20 21 22 23 24 25 2…" at bounding box center [558, 513] width 50 height 24
click at [638, 509] on select "Month January February March April May June July August September October Novem…" at bounding box center [645, 513] width 123 height 24
select select "07"
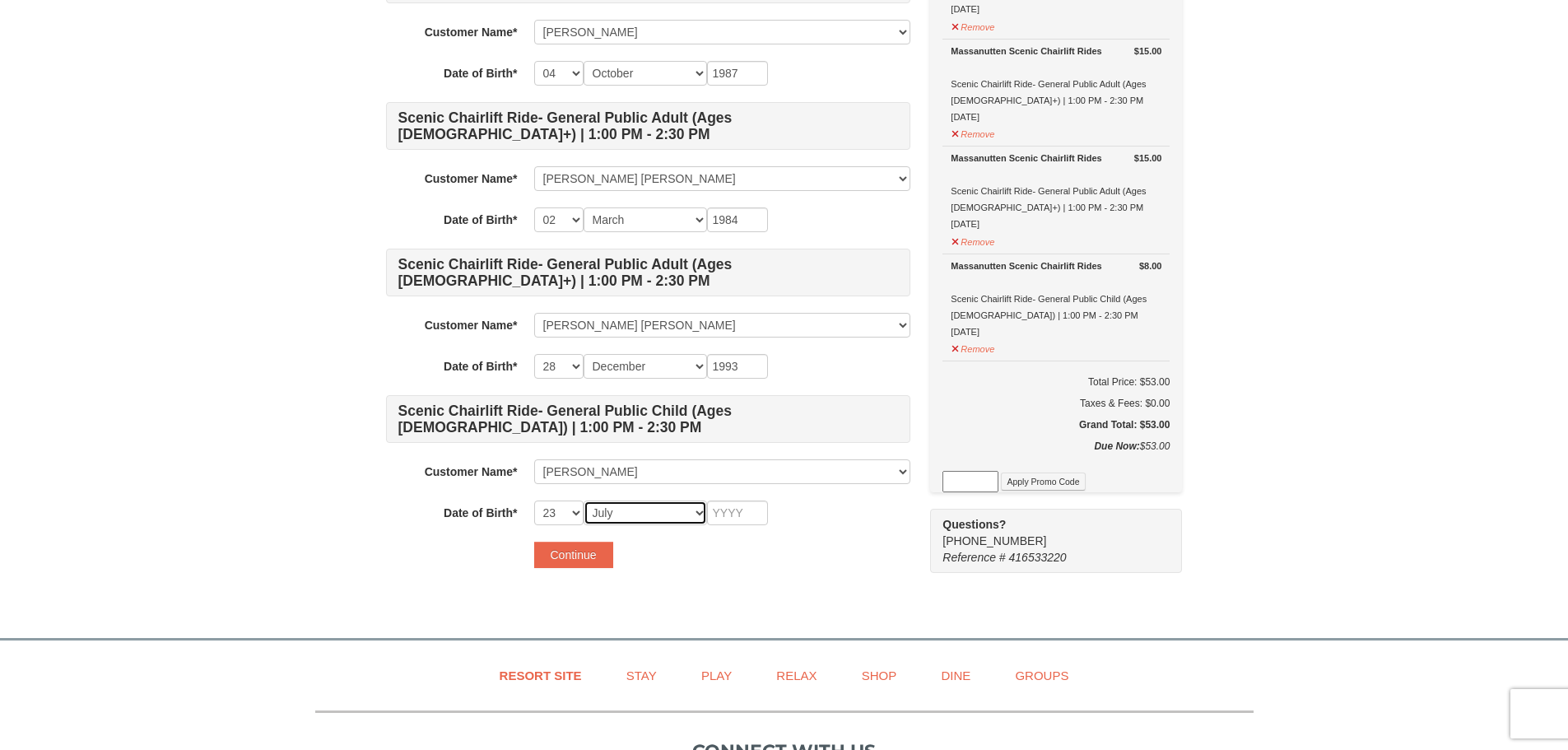
click at [584, 501] on select "Month January February March April May June July August September October Novem…" at bounding box center [645, 513] width 123 height 24
click at [623, 395] on h4 "Scenic Chairlift Ride- General Public Child (Ages 6 - 12) | 1:00 PM - 2:30 PM" at bounding box center [648, 419] width 524 height 48
click at [731, 512] on input "text" at bounding box center [737, 513] width 61 height 24
type input "2018"
click at [751, 579] on div "Some of the items in your itinerary require some additional information. Please…" at bounding box center [648, 238] width 524 height 693
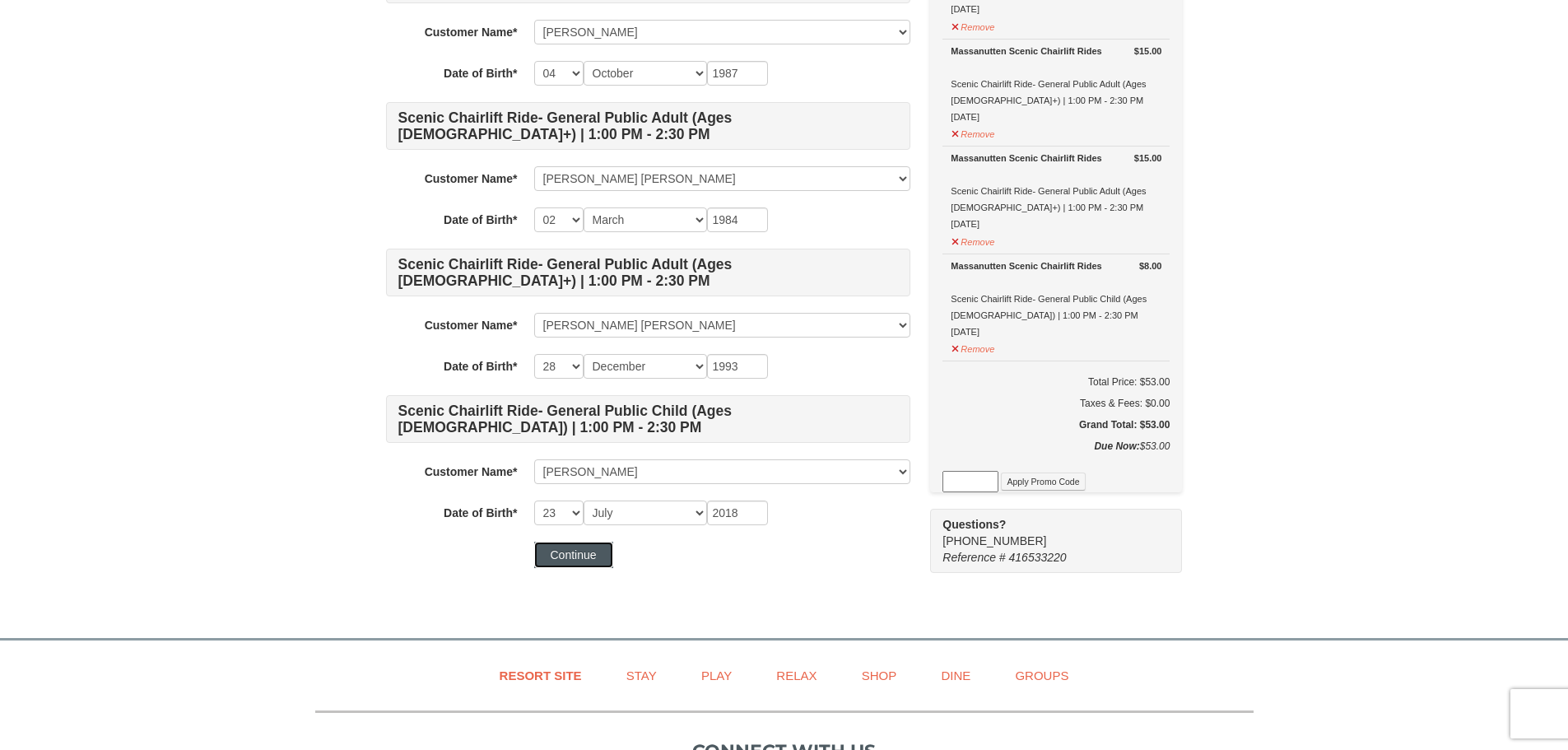
click at [591, 558] on button "Continue" at bounding box center [573, 555] width 79 height 26
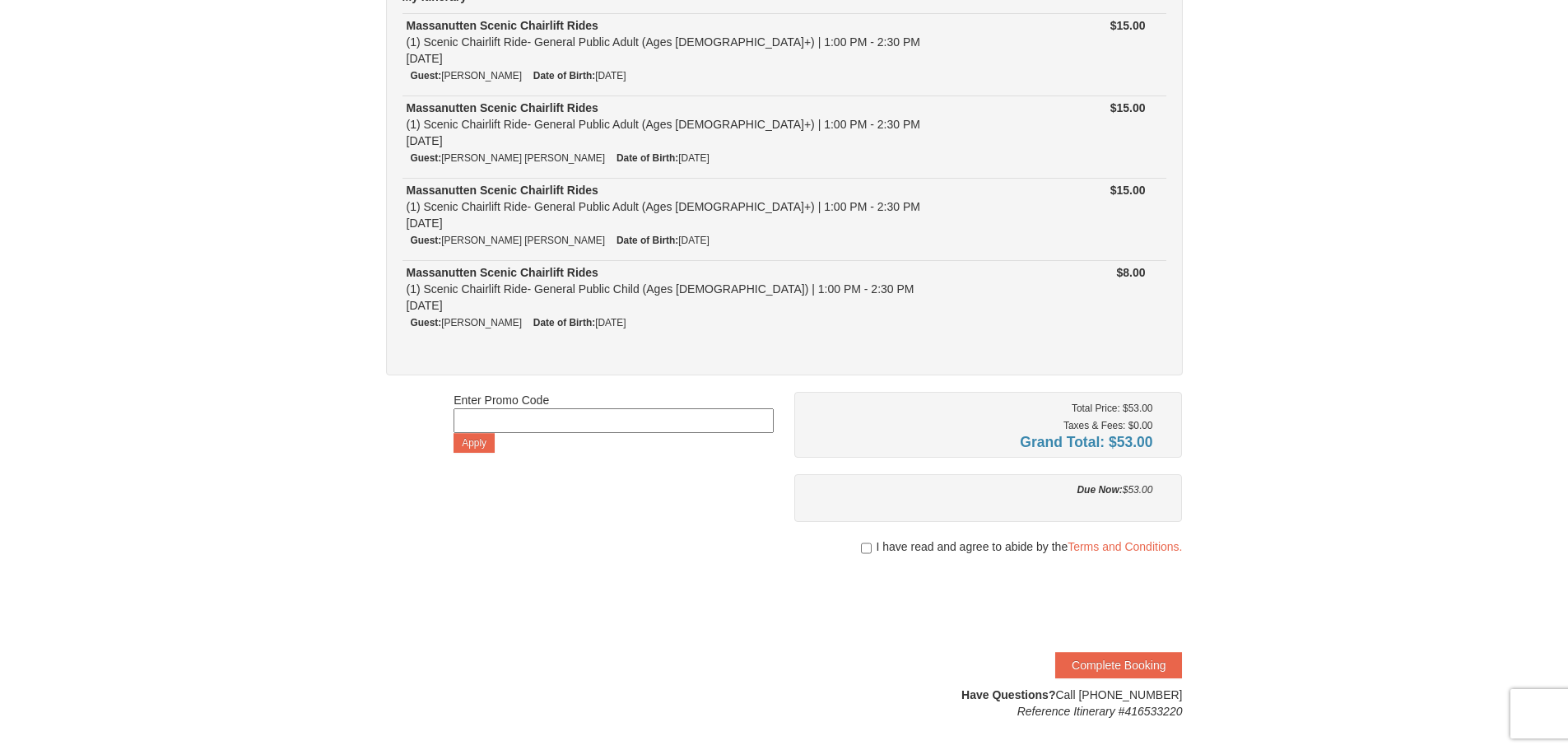
scroll to position [247, 0]
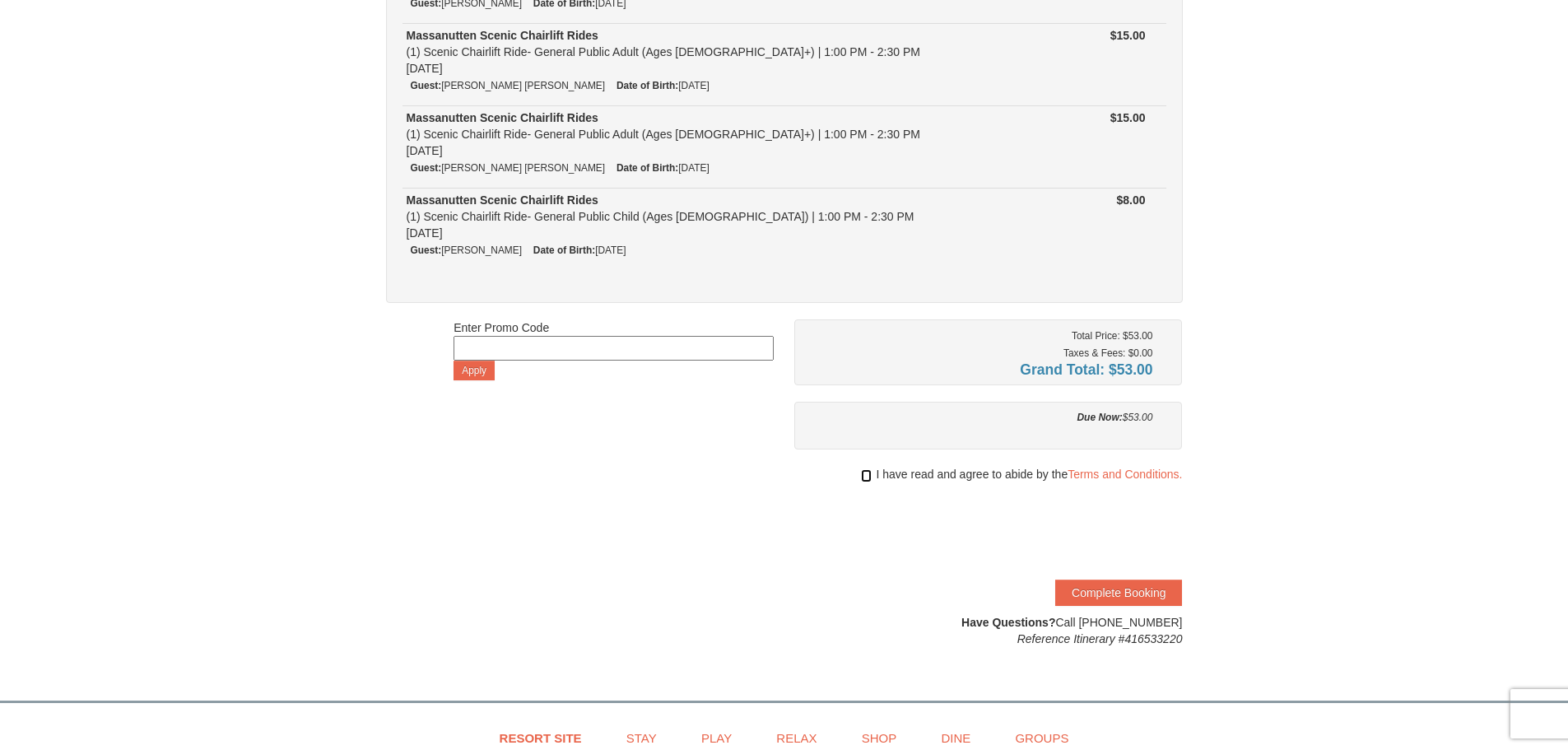
click at [864, 477] on input "checkbox" at bounding box center [866, 476] width 10 height 13
click at [869, 477] on input "checkbox" at bounding box center [866, 476] width 10 height 13
checkbox input "true"
click at [1111, 596] on button "Complete Booking" at bounding box center [1119, 593] width 127 height 26
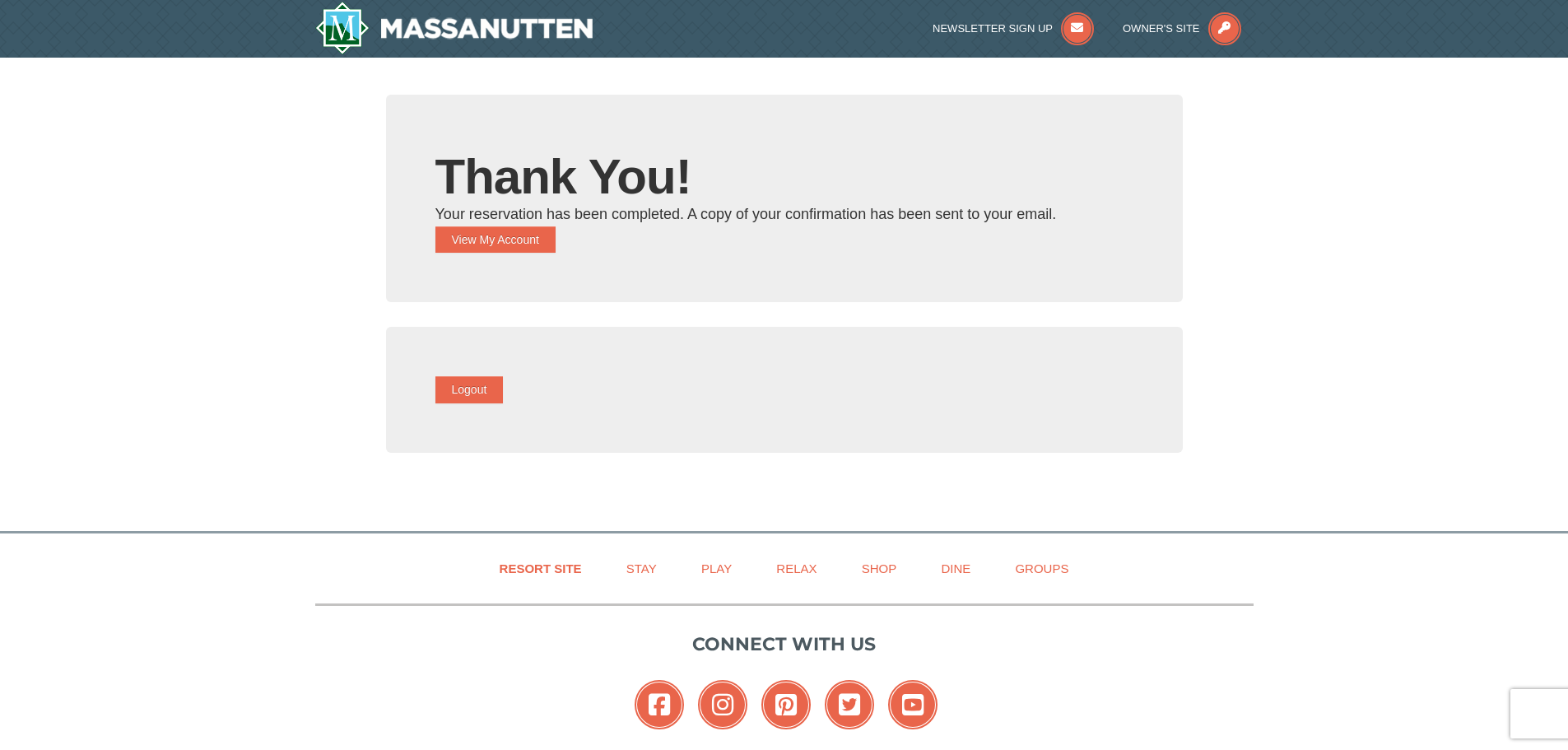
click at [537, 254] on div "Thank You! Your reservation has been completed. A copy of your confirmation has…" at bounding box center [784, 198] width 797 height 208
click at [540, 245] on button "View My Account" at bounding box center [496, 239] width 120 height 26
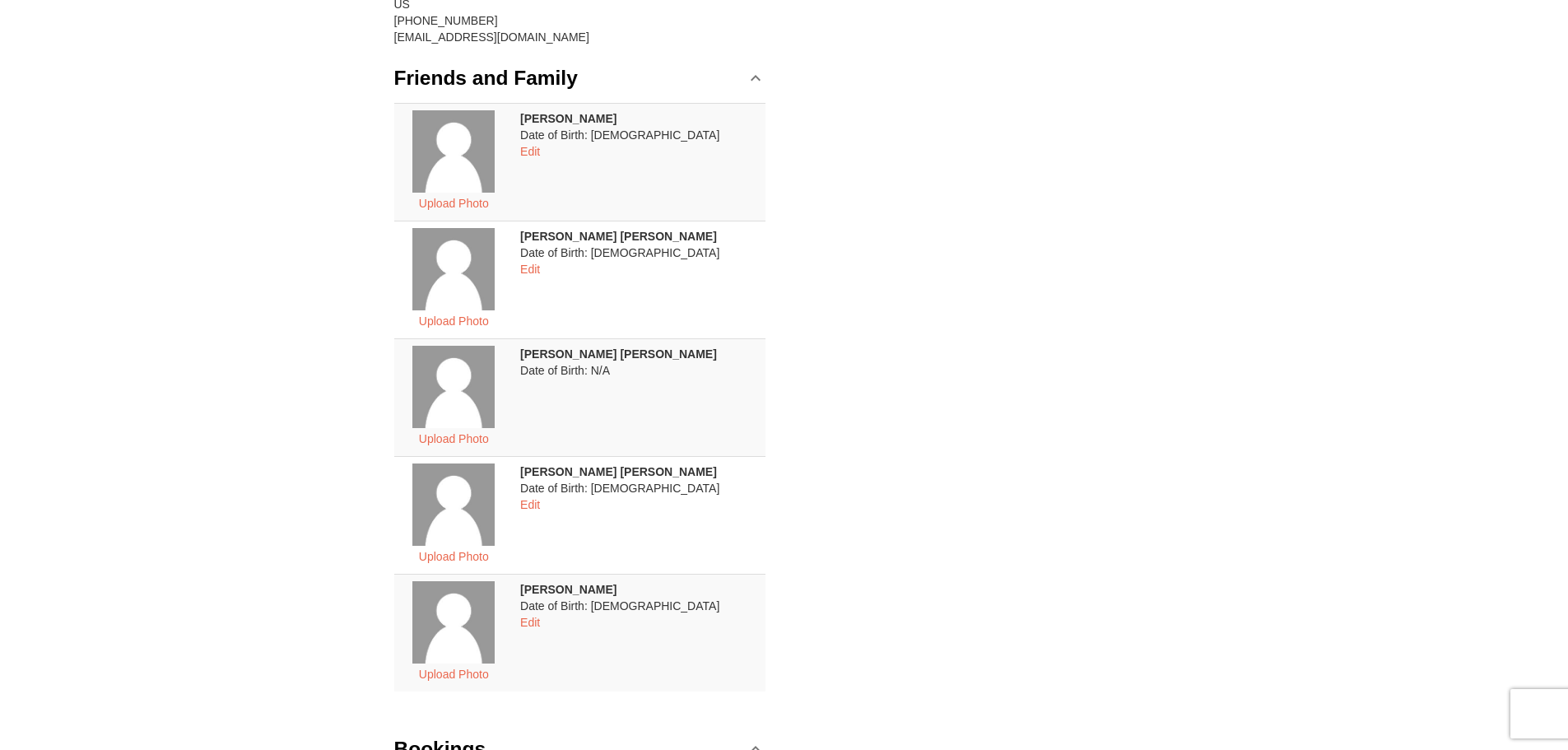
scroll to position [247, 0]
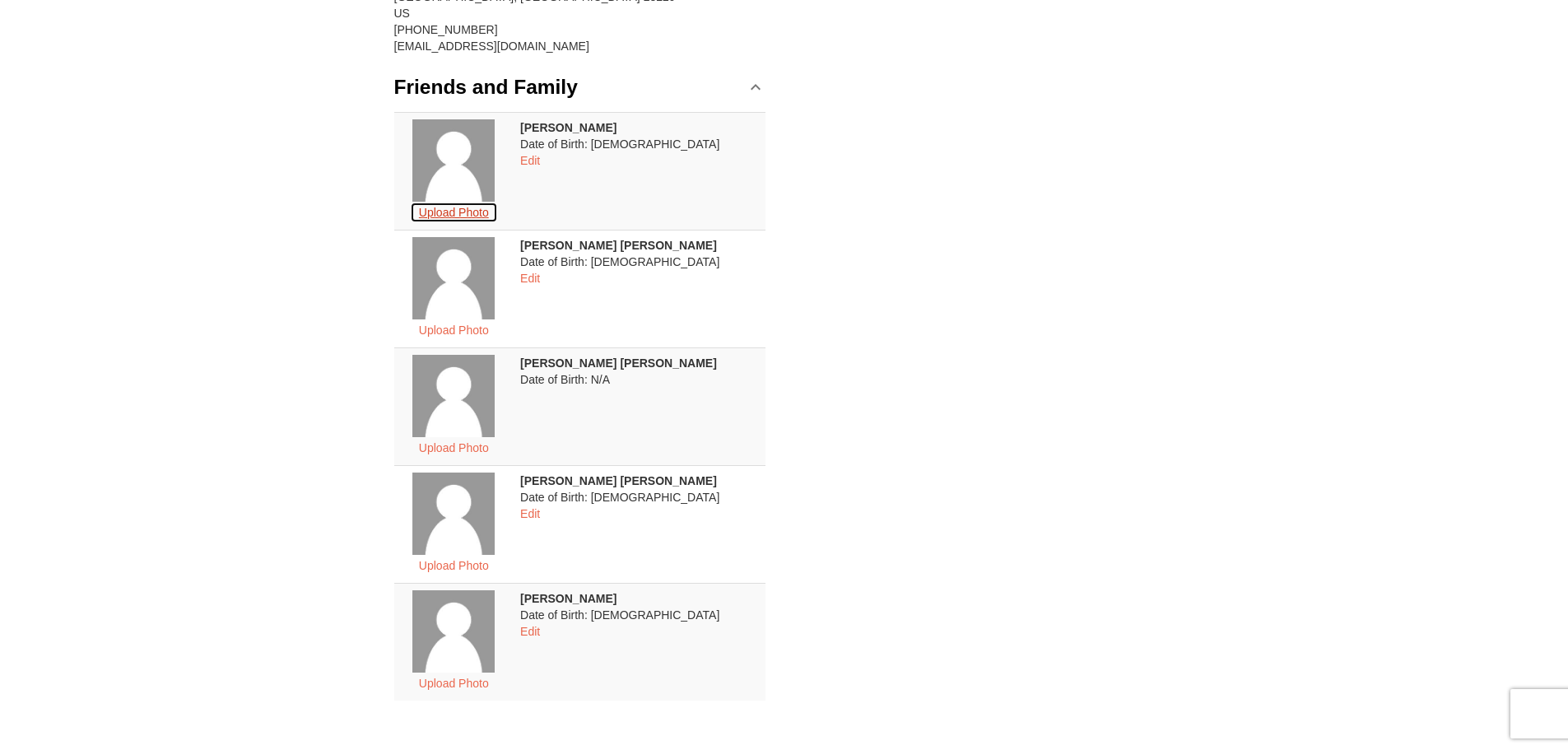
click at [471, 215] on button "Upload Photo" at bounding box center [453, 212] width 88 height 22
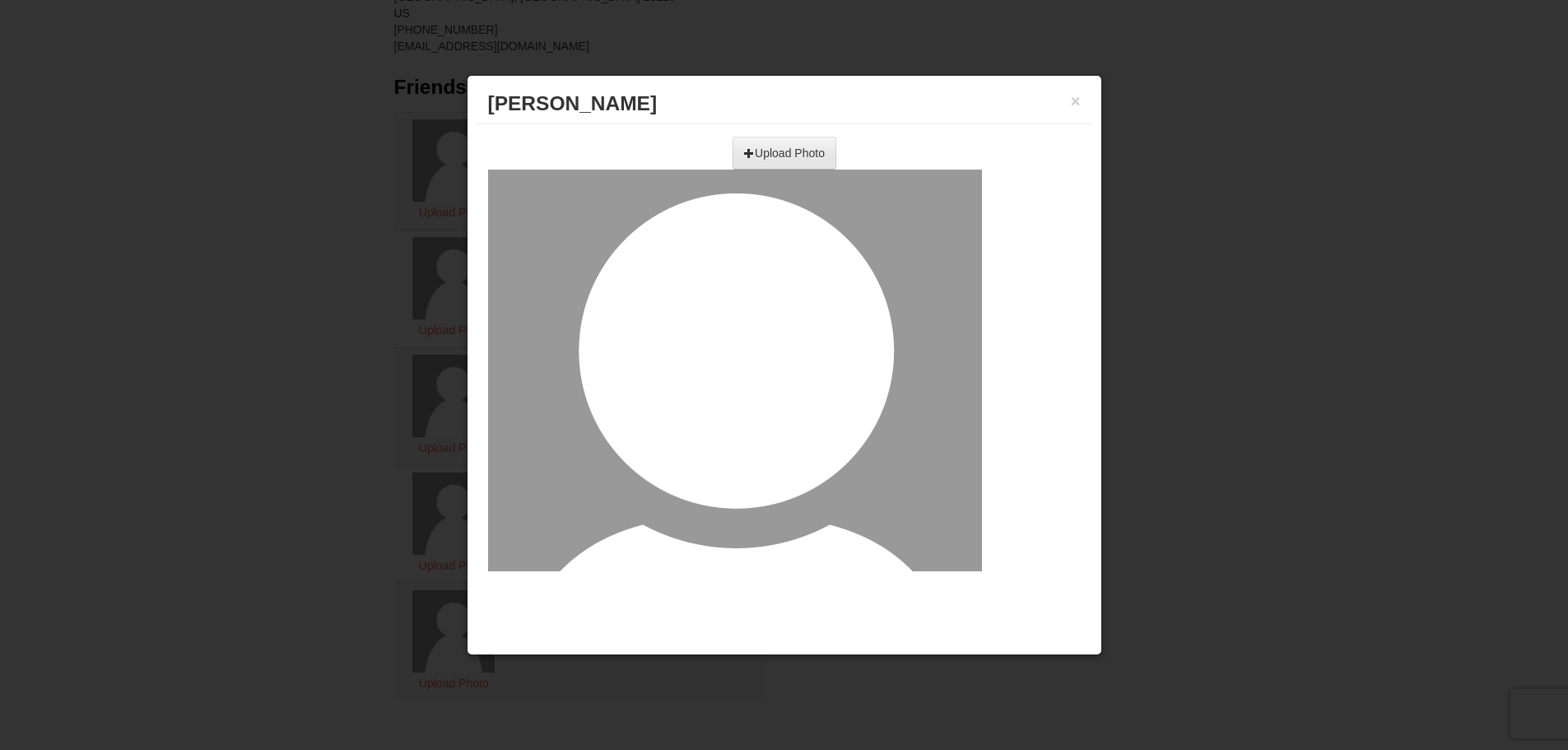
click at [757, 141] on input "file" at bounding box center [604, 147] width 468 height 24
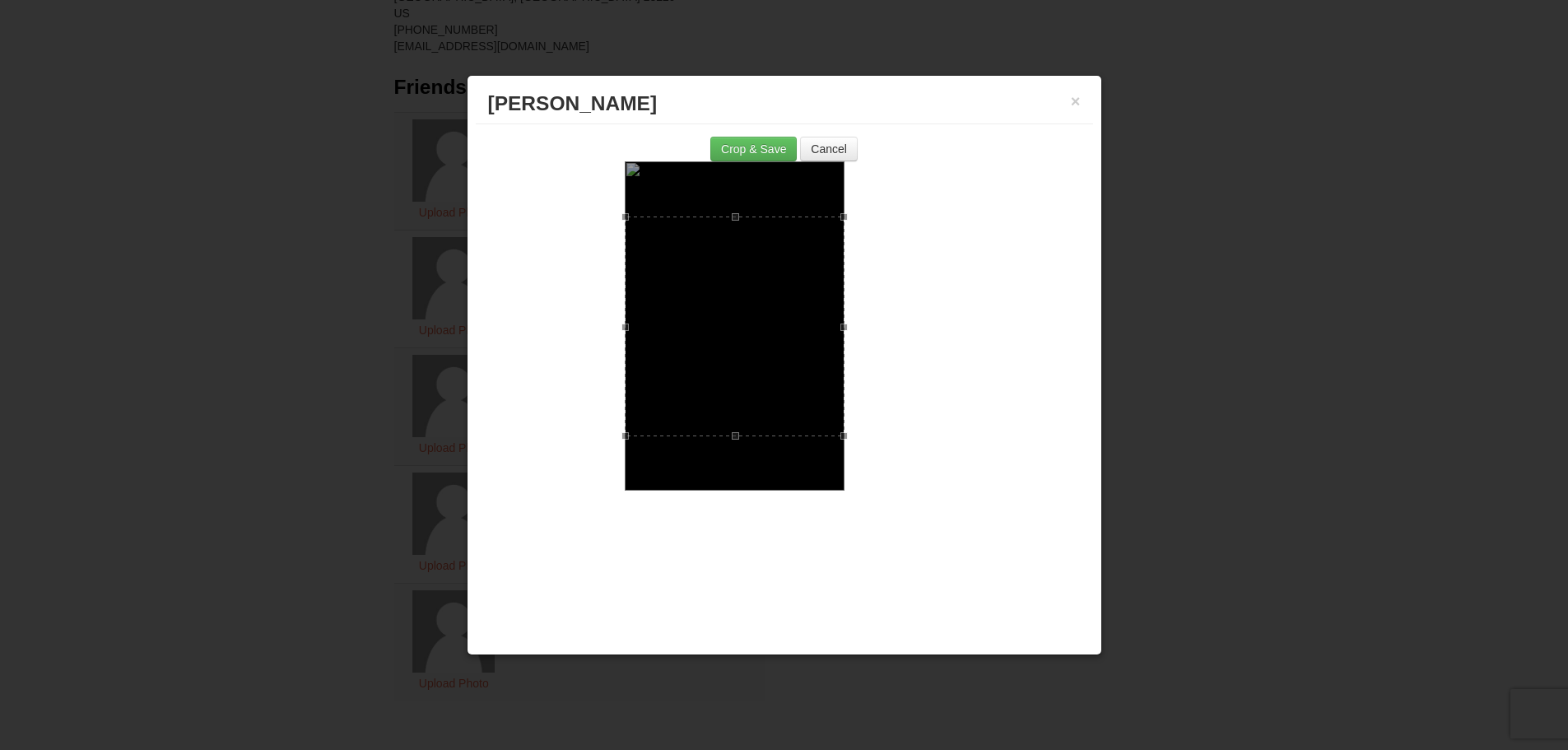
click at [759, 331] on div at bounding box center [734, 326] width 220 height 220
drag, startPoint x: 758, startPoint y: 344, endPoint x: 751, endPoint y: 305, distance: 39.6
click at [751, 305] on div at bounding box center [734, 298] width 220 height 220
drag, startPoint x: 741, startPoint y: 358, endPoint x: 721, endPoint y: 356, distance: 20.1
click at [721, 356] on div at bounding box center [734, 297] width 220 height 220
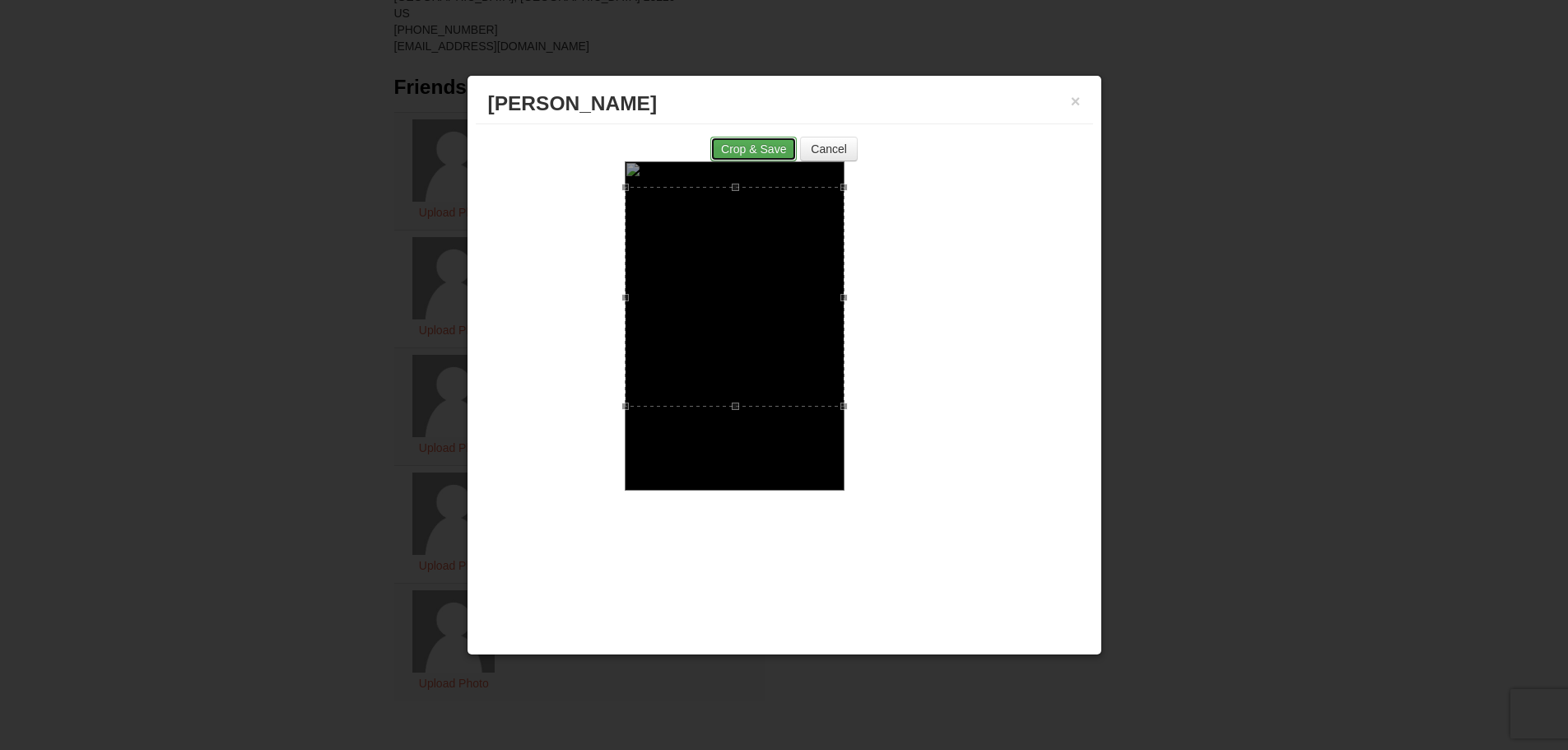
click at [752, 142] on button "Crop & Save" at bounding box center [753, 149] width 86 height 24
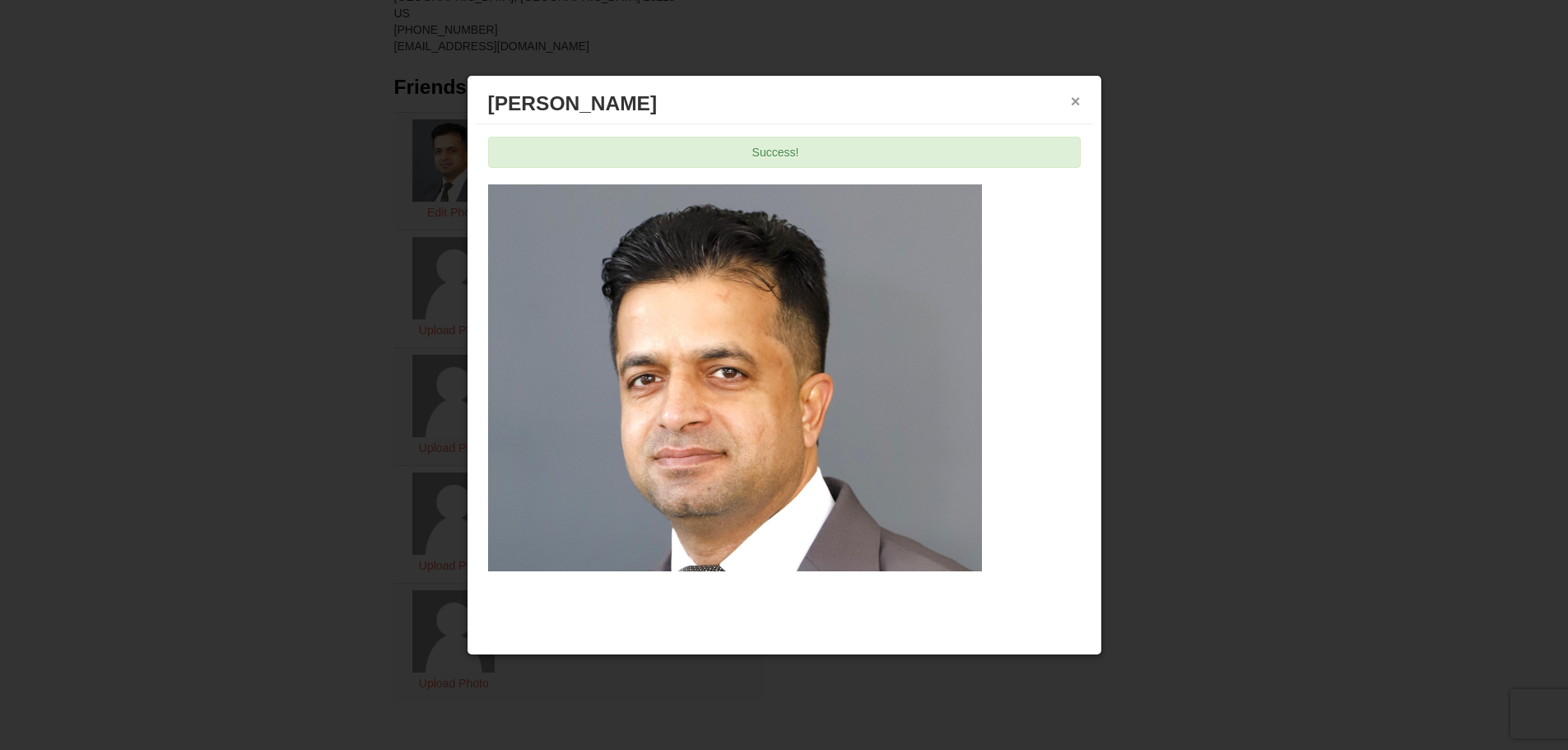
click at [1077, 100] on button "×" at bounding box center [1076, 101] width 10 height 17
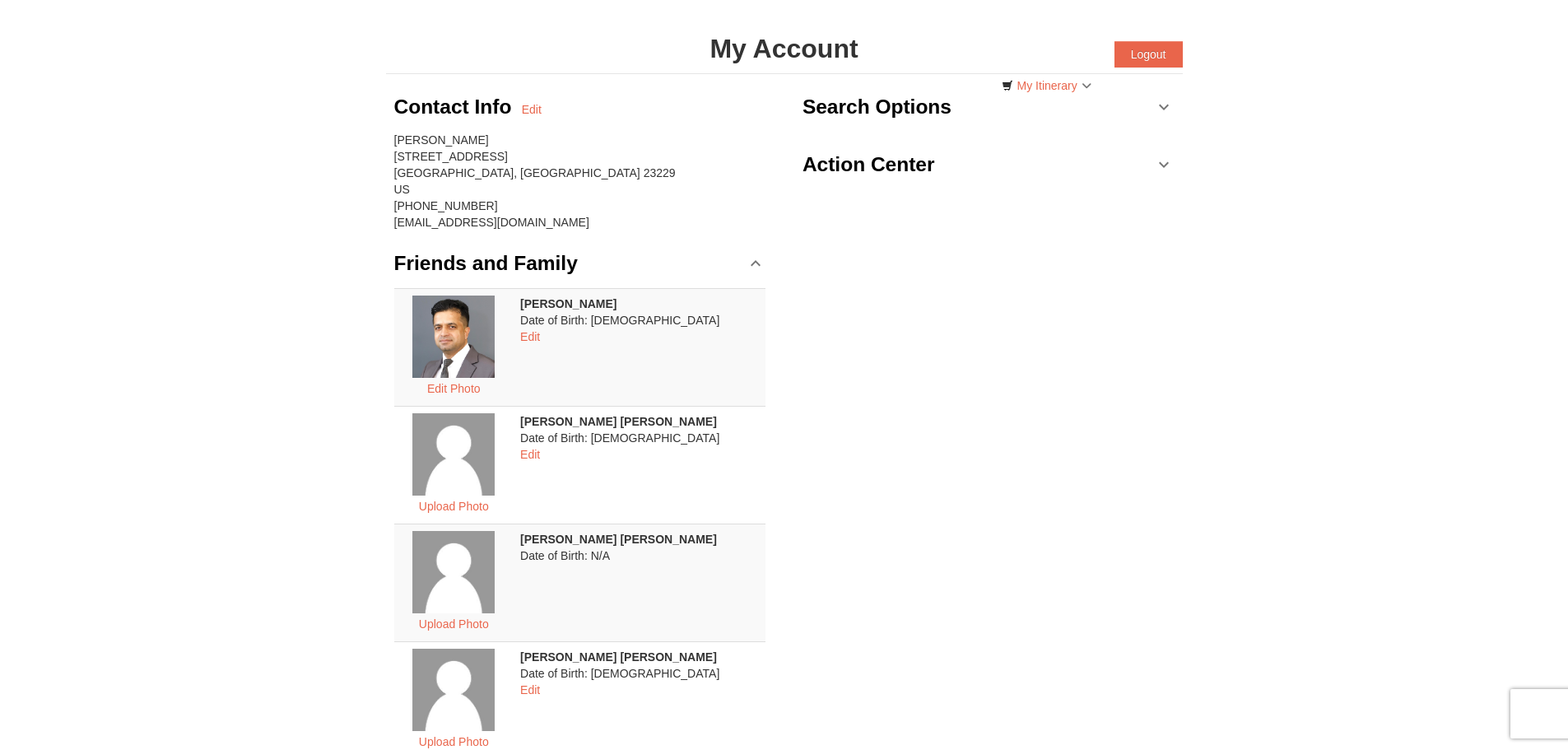
scroll to position [0, 0]
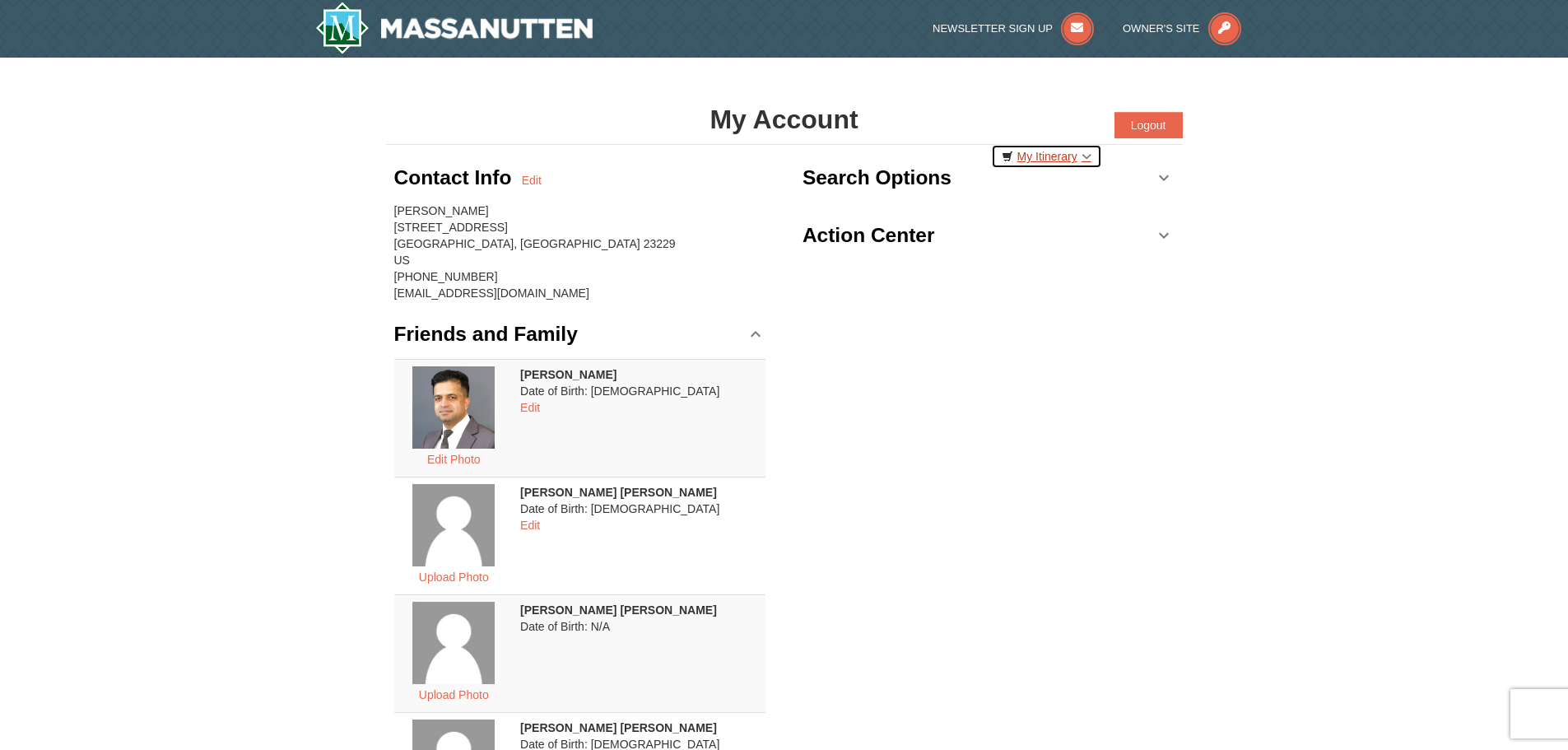
click at [1051, 159] on link "My Itinerary" at bounding box center [1047, 157] width 111 height 24
click at [1012, 459] on div "Contact Info Edit Shahabuddin Khan 8600 Fordson Road Richmond, VA 23229 US (757…" at bounding box center [784, 634] width 797 height 979
click at [1048, 157] on link "My Itinerary" at bounding box center [1047, 157] width 111 height 24
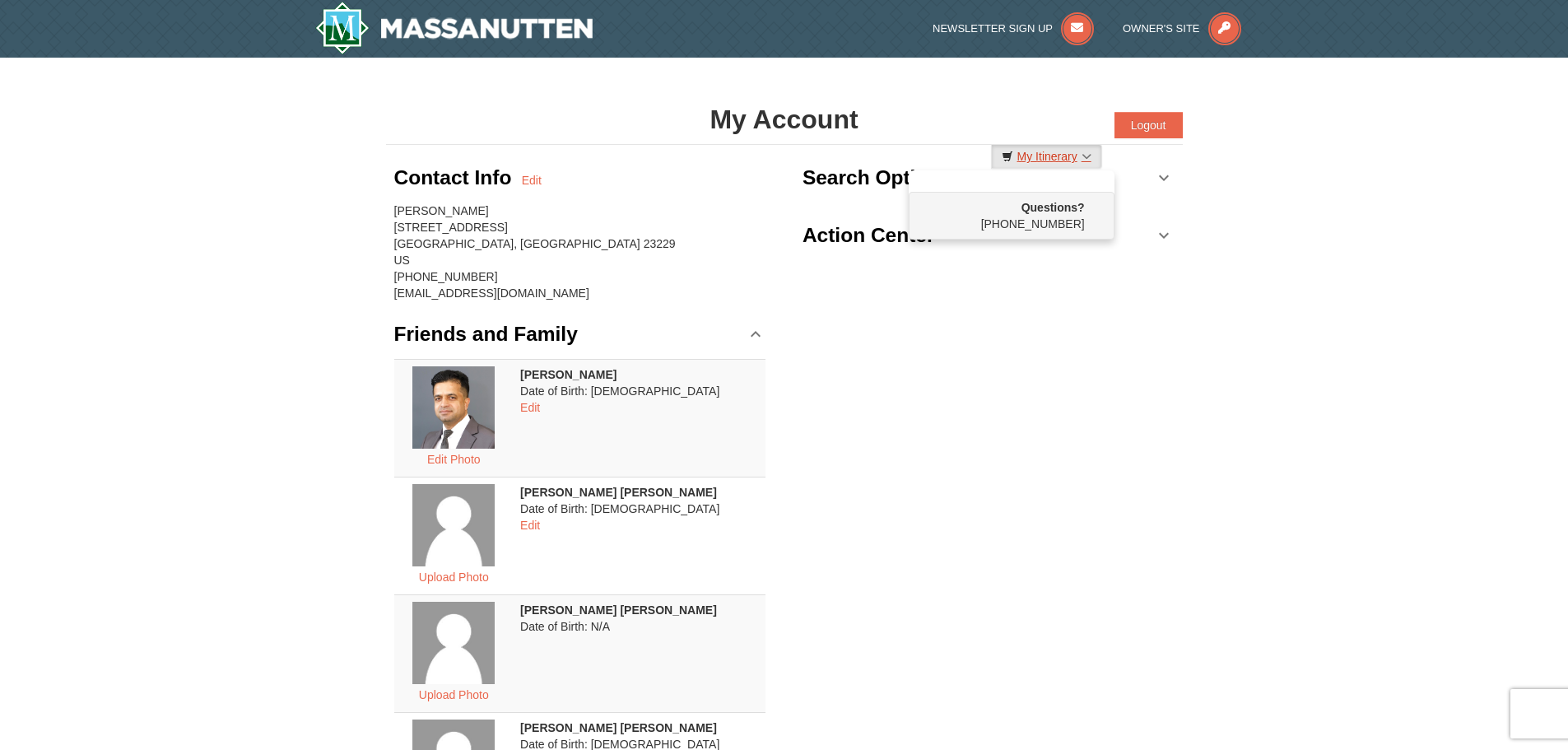
click at [1038, 157] on link "My Itinerary" at bounding box center [1047, 157] width 111 height 24
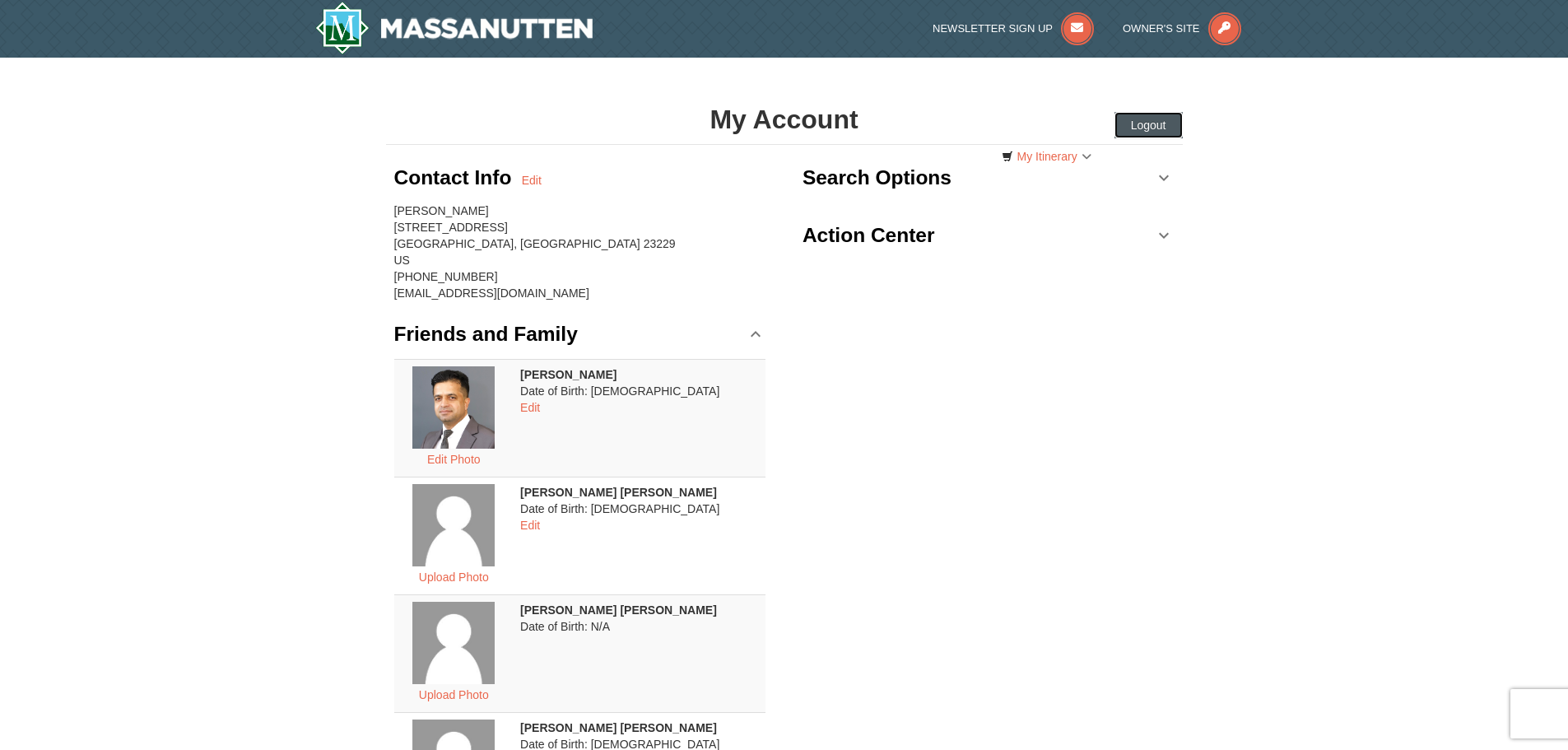
click at [1149, 118] on button "Logout" at bounding box center [1149, 125] width 69 height 26
